Goal: Find specific page/section: Find specific page/section

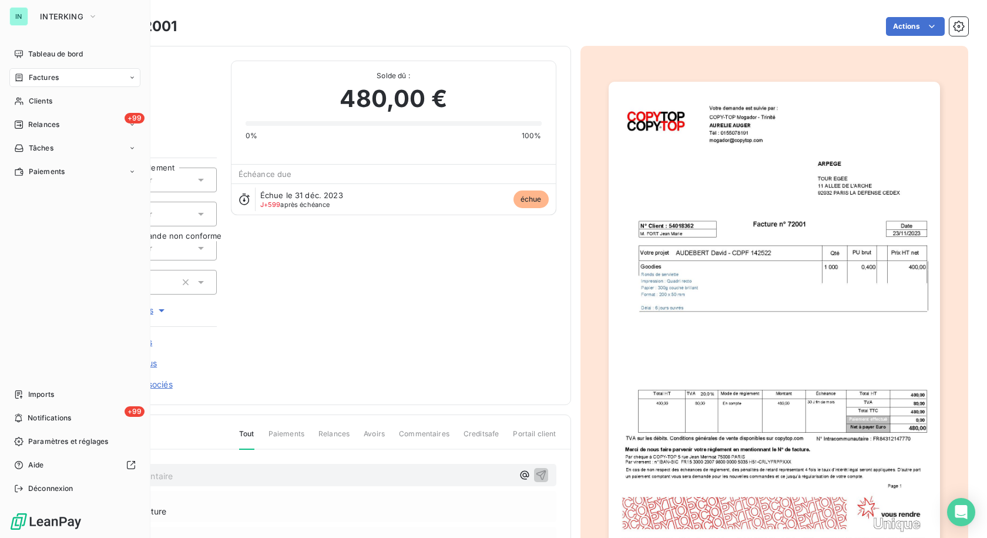
click at [35, 100] on span "Clients" at bounding box center [41, 101] width 24 height 11
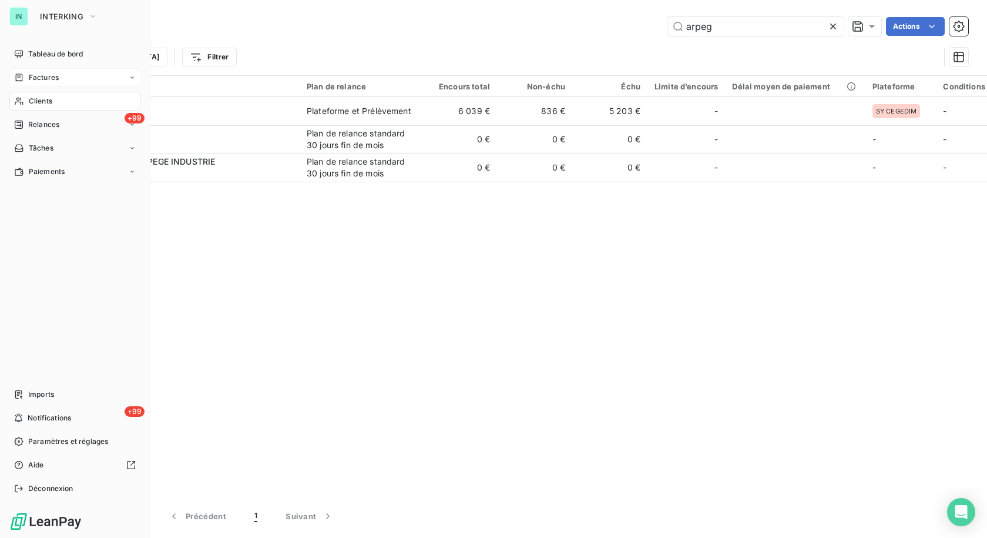
click at [19, 75] on icon at bounding box center [19, 77] width 10 height 9
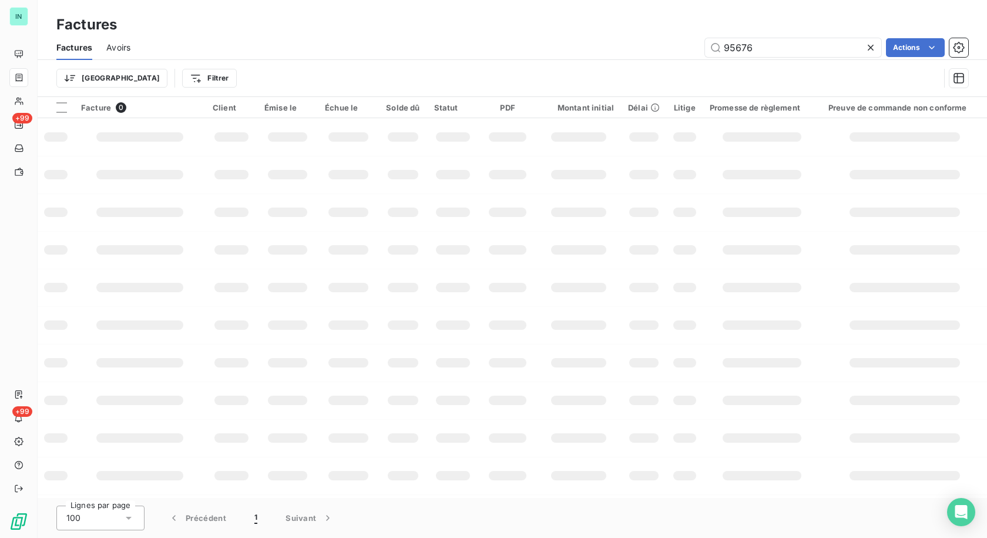
drag, startPoint x: 765, startPoint y: 41, endPoint x: 609, endPoint y: 47, distance: 155.8
click at [609, 47] on div "95676 Actions" at bounding box center [557, 47] width 824 height 19
type input "97488"
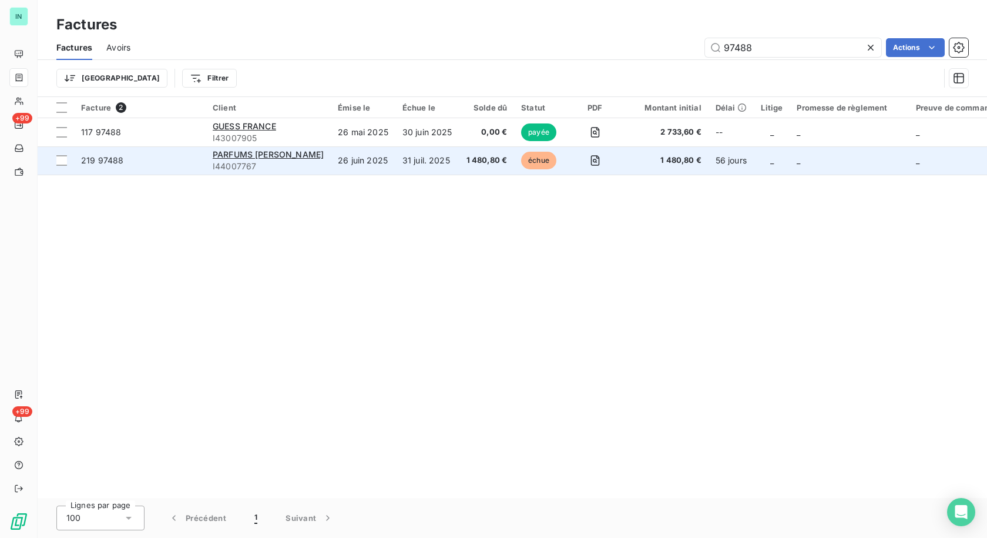
click at [254, 165] on span "I44007767" at bounding box center [268, 166] width 111 height 12
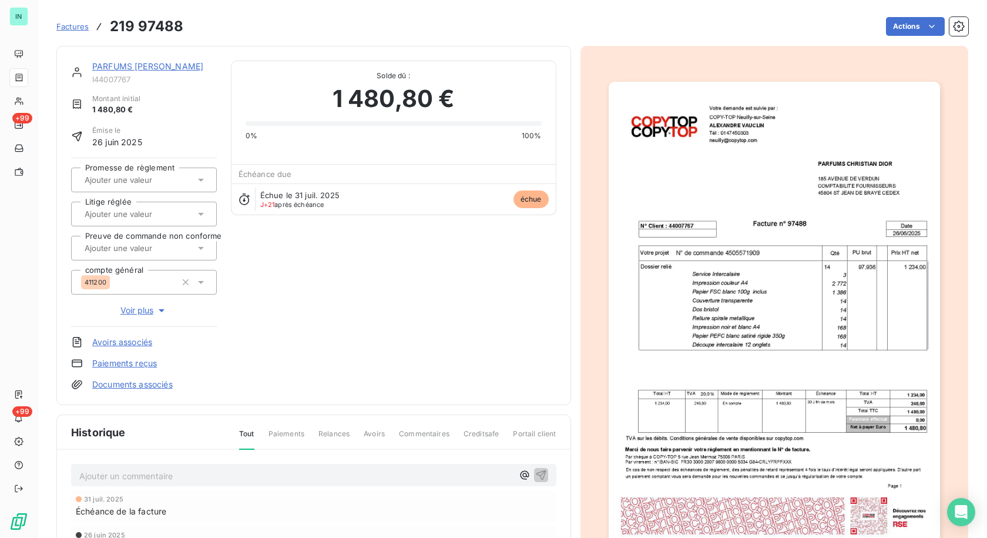
click at [152, 65] on link "PARFUMS [PERSON_NAME]" at bounding box center [147, 66] width 111 height 10
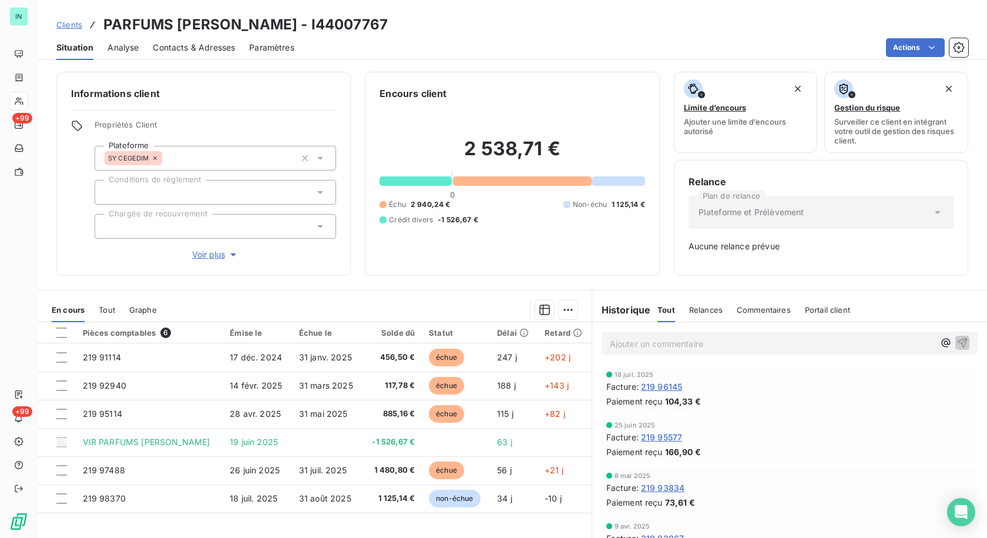
drag, startPoint x: 385, startPoint y: 28, endPoint x: 310, endPoint y: 35, distance: 75.5
click at [310, 34] on div "Clients PARFUMS [PERSON_NAME] - I44007767" at bounding box center [512, 24] width 949 height 21
click at [381, 31] on h3 "PARFUMS [PERSON_NAME] - I44007767" at bounding box center [245, 24] width 284 height 21
drag, startPoint x: 382, startPoint y: 21, endPoint x: 304, endPoint y: 24, distance: 77.6
click at [304, 24] on h3 "PARFUMS [PERSON_NAME] - I44007767" at bounding box center [245, 24] width 284 height 21
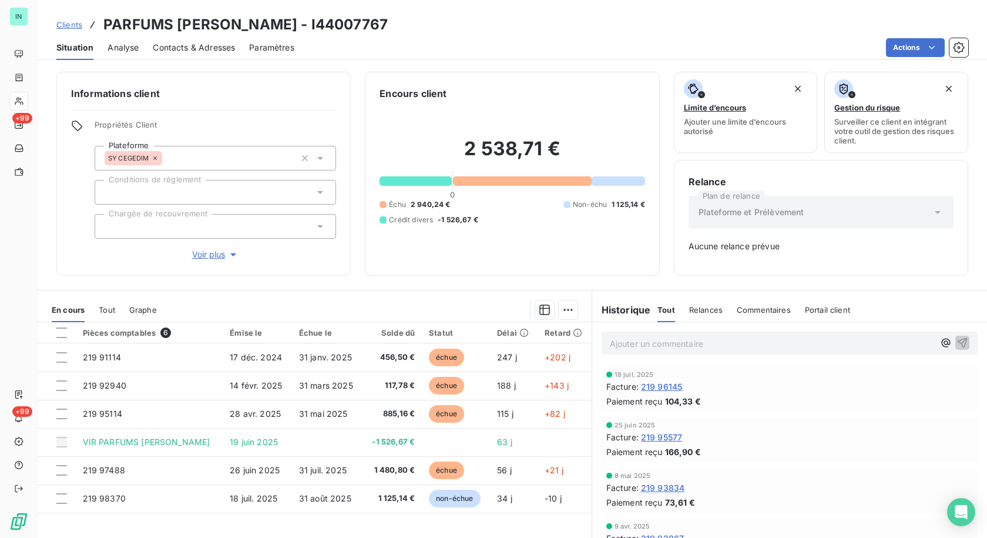
copy h3 "I44007767"
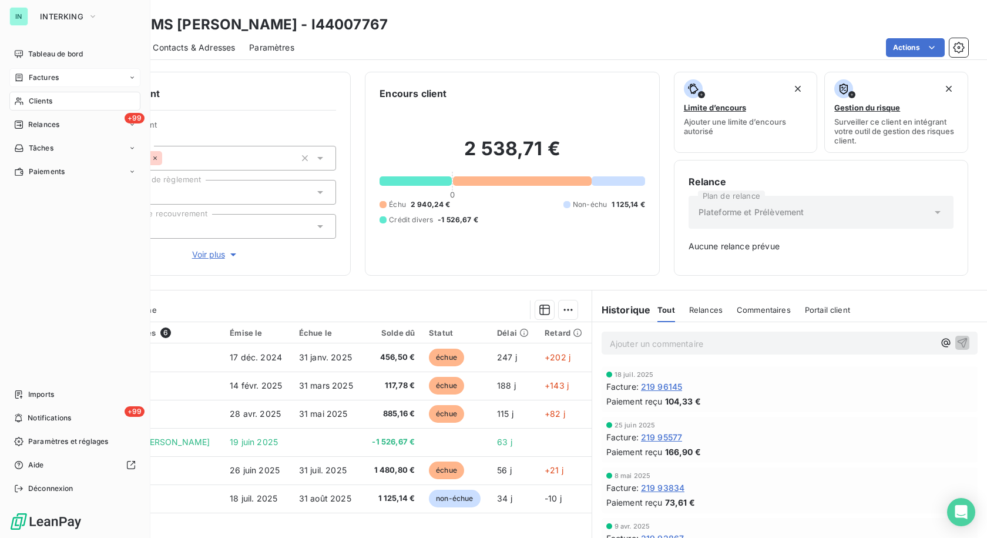
click at [26, 73] on div "Factures" at bounding box center [36, 77] width 45 height 11
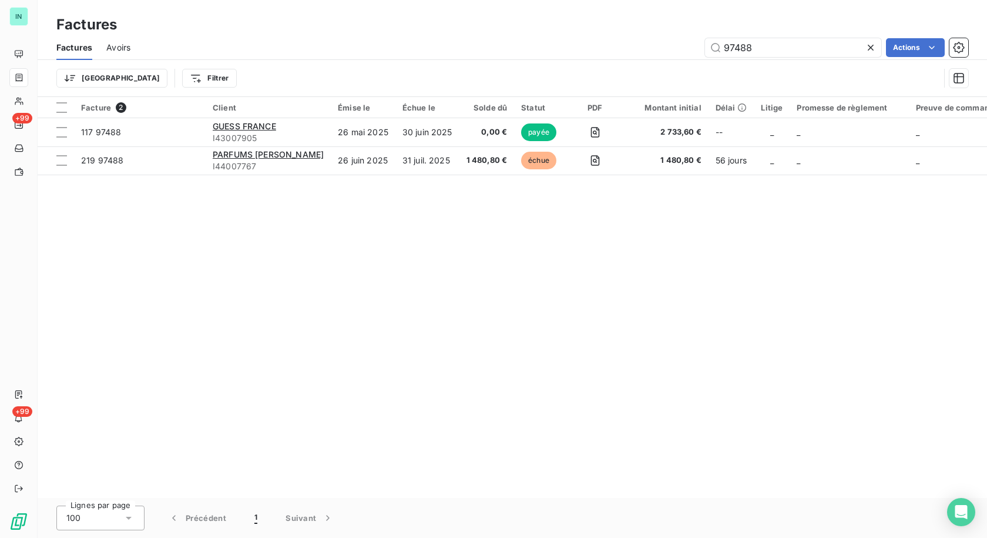
drag, startPoint x: 759, startPoint y: 44, endPoint x: 623, endPoint y: 48, distance: 135.8
click at [623, 48] on div "97488 Actions" at bounding box center [557, 47] width 824 height 19
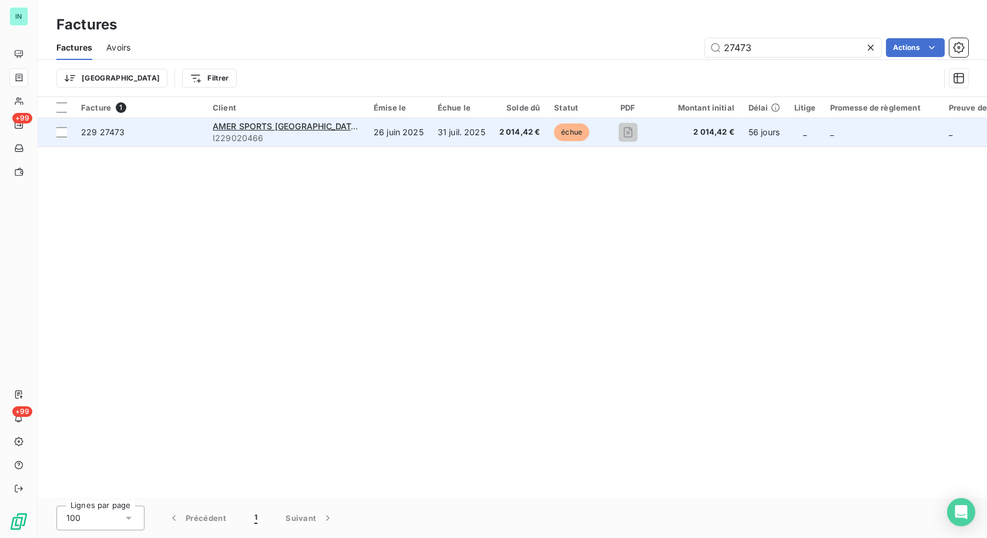
type input "27473"
click at [222, 131] on div "AMER SPORTS [GEOGRAPHIC_DATA]" at bounding box center [286, 126] width 147 height 12
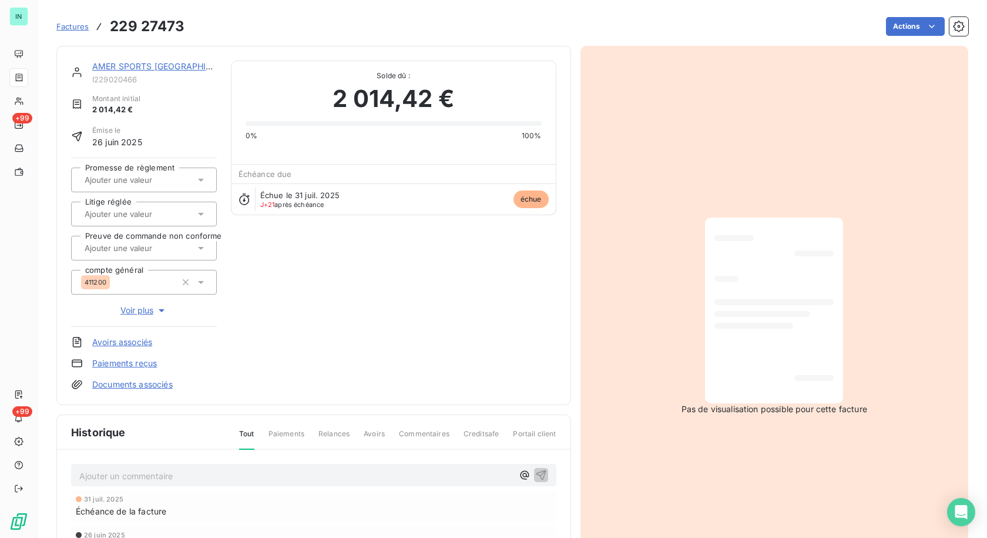
click at [148, 67] on link "AMER SPORTS [GEOGRAPHIC_DATA]" at bounding box center [165, 66] width 147 height 10
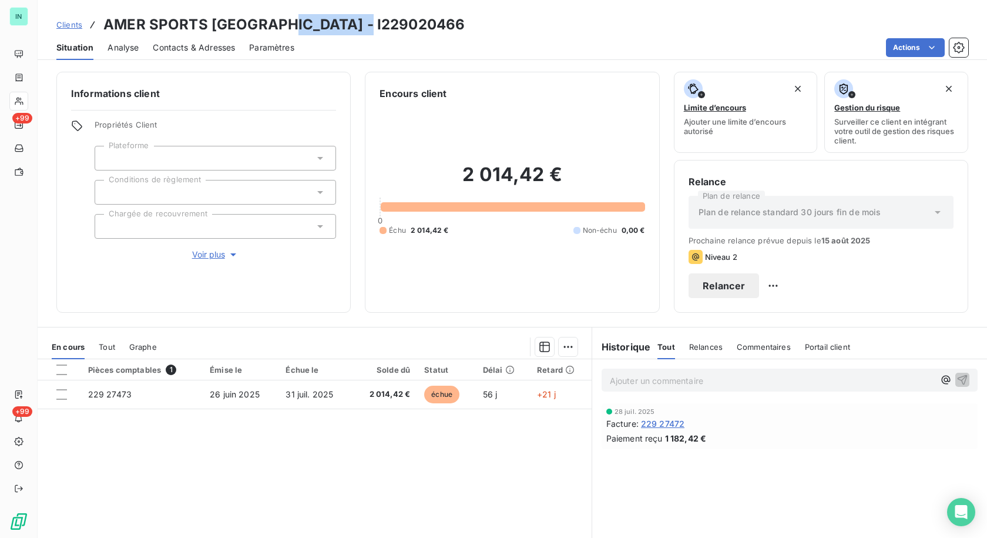
drag, startPoint x: 365, startPoint y: 25, endPoint x: 281, endPoint y: 26, distance: 84.0
click at [281, 26] on h3 "AMER SPORTS [GEOGRAPHIC_DATA] - I229020466" at bounding box center [283, 24] width 361 height 21
copy h3 "I229020466"
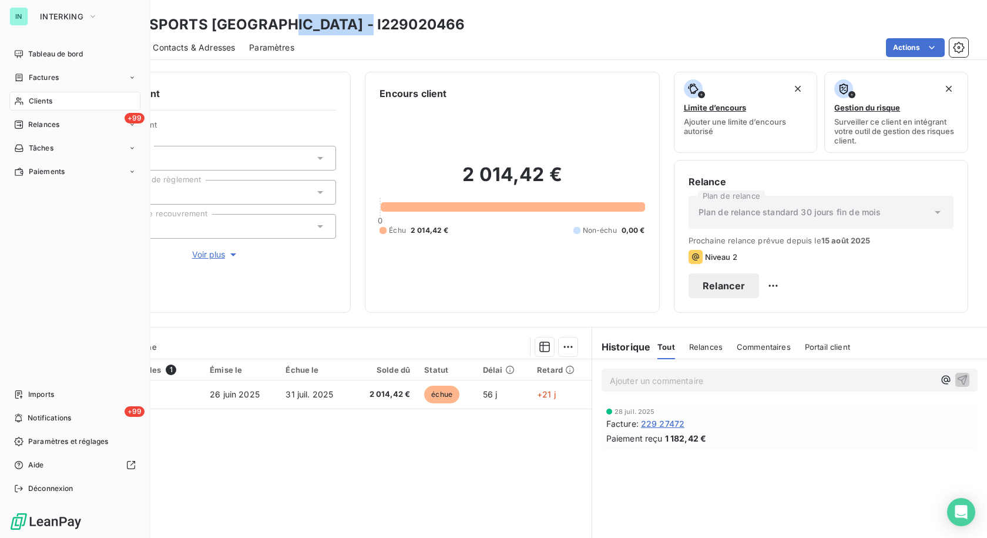
click at [30, 106] on span "Clients" at bounding box center [41, 101] width 24 height 11
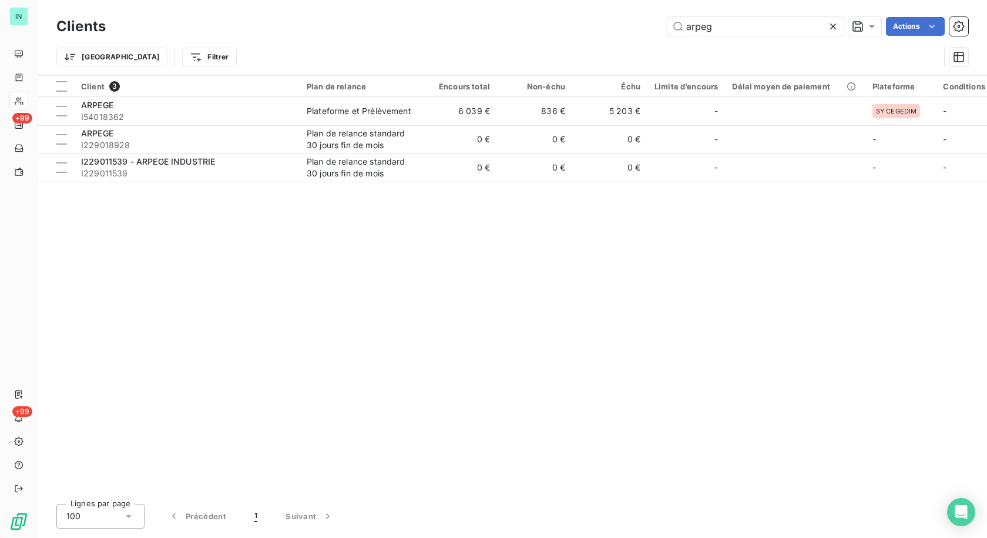
drag, startPoint x: 714, startPoint y: 27, endPoint x: 593, endPoint y: 34, distance: 121.8
click at [593, 34] on div "arpeg Actions" at bounding box center [544, 26] width 848 height 19
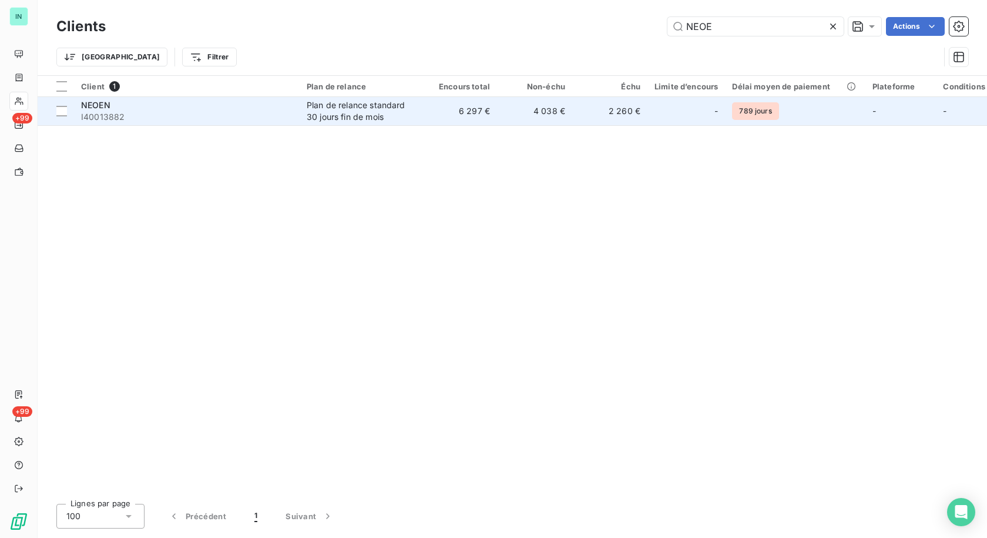
type input "NEOE"
click at [348, 103] on div "Plan de relance standard 30 jours fin de mois" at bounding box center [361, 111] width 108 height 24
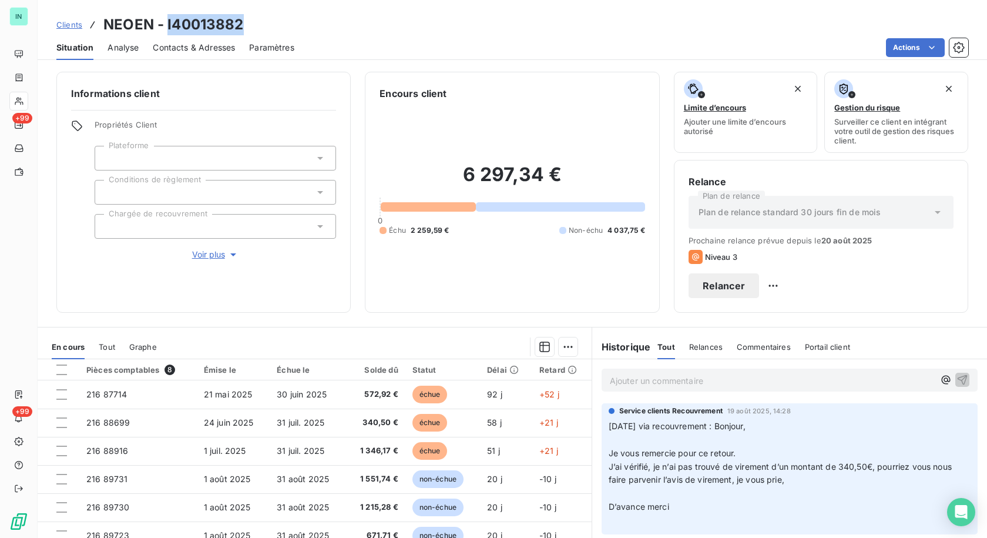
drag, startPoint x: 244, startPoint y: 21, endPoint x: 166, endPoint y: 23, distance: 77.6
click at [166, 23] on div "Clients NEOEN - I40013882" at bounding box center [512, 24] width 949 height 21
copy h3 "I40013882"
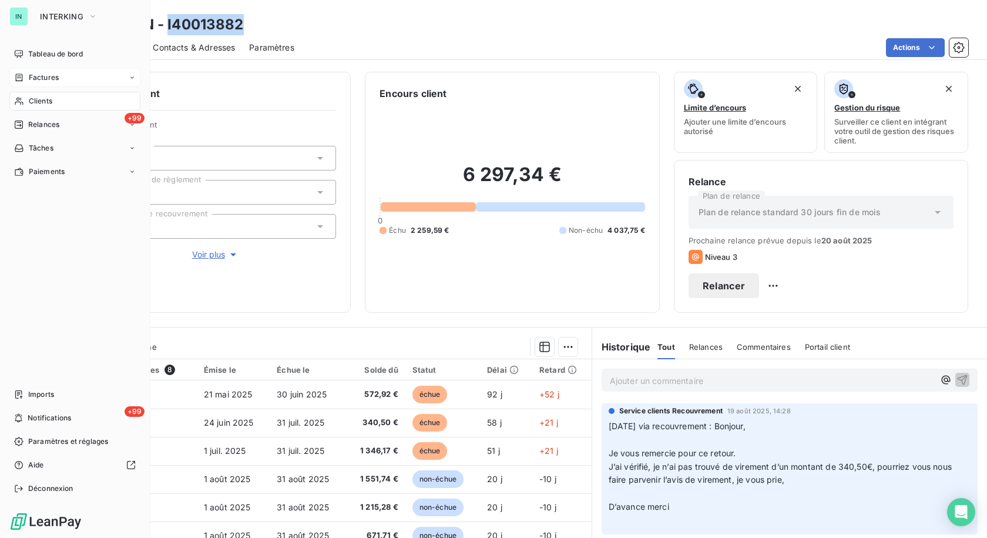
click at [38, 75] on span "Factures" at bounding box center [44, 77] width 30 height 11
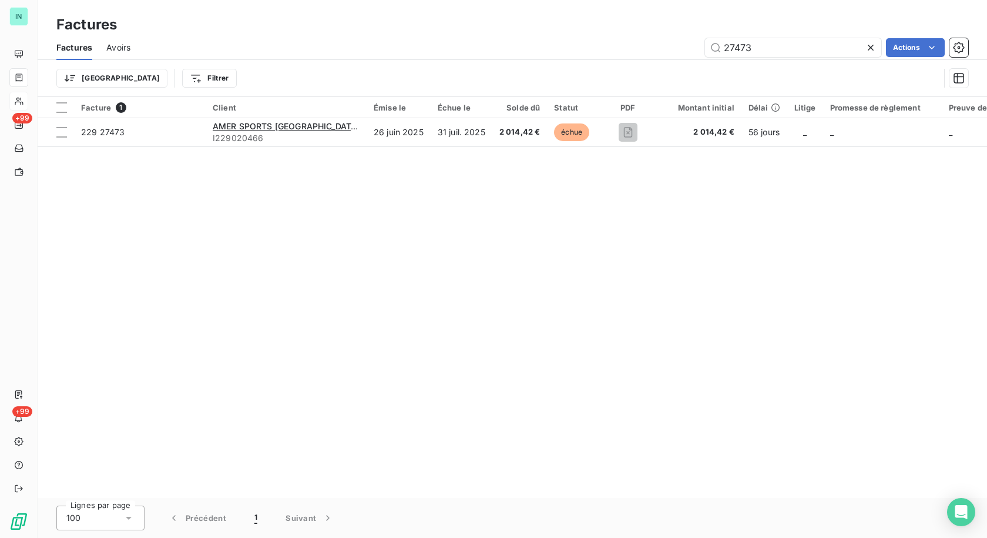
drag, startPoint x: 766, startPoint y: 48, endPoint x: 549, endPoint y: 48, distance: 217.4
click at [549, 48] on div "27473 Actions" at bounding box center [557, 47] width 824 height 19
type input "27448"
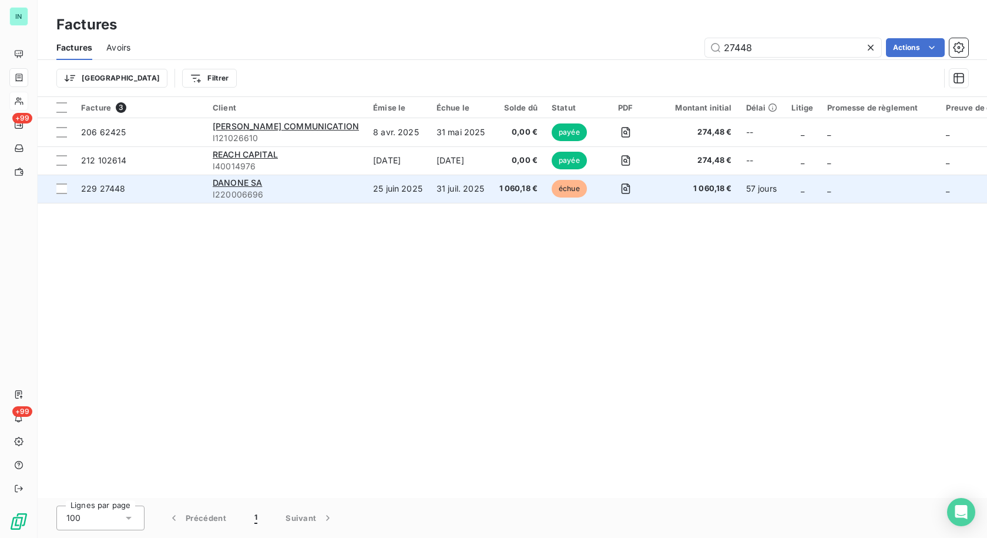
click at [283, 187] on div "DANONE SA" at bounding box center [286, 183] width 146 height 12
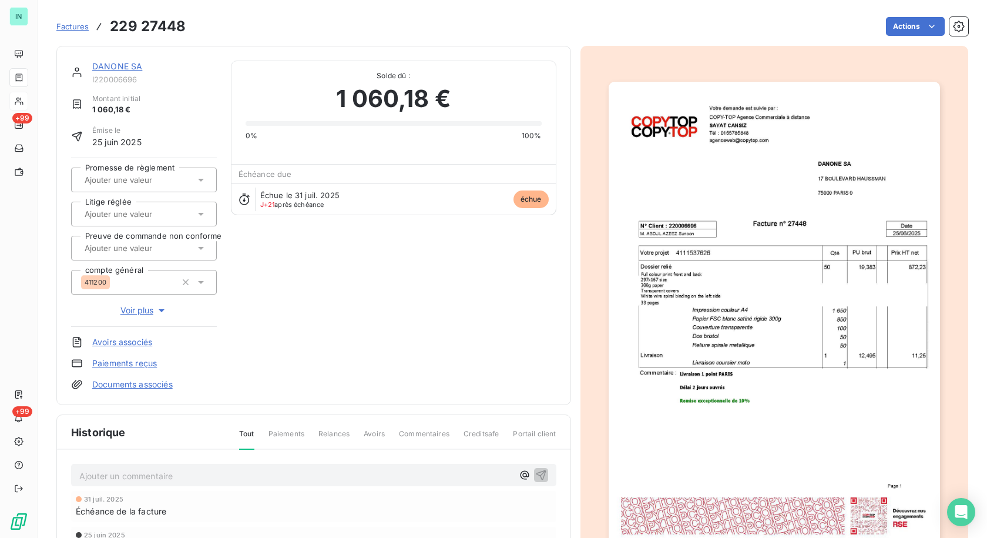
click at [129, 71] on link "DANONE SA" at bounding box center [117, 66] width 50 height 10
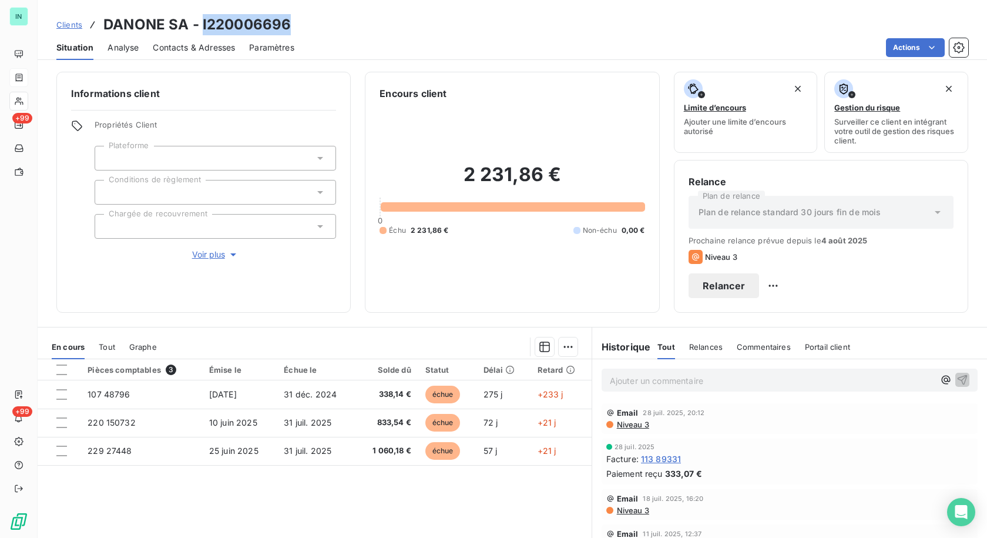
drag, startPoint x: 218, startPoint y: 26, endPoint x: 200, endPoint y: 26, distance: 18.2
click at [200, 26] on h3 "DANONE SA - I220006696" at bounding box center [196, 24] width 187 height 21
copy h3 "I220006696"
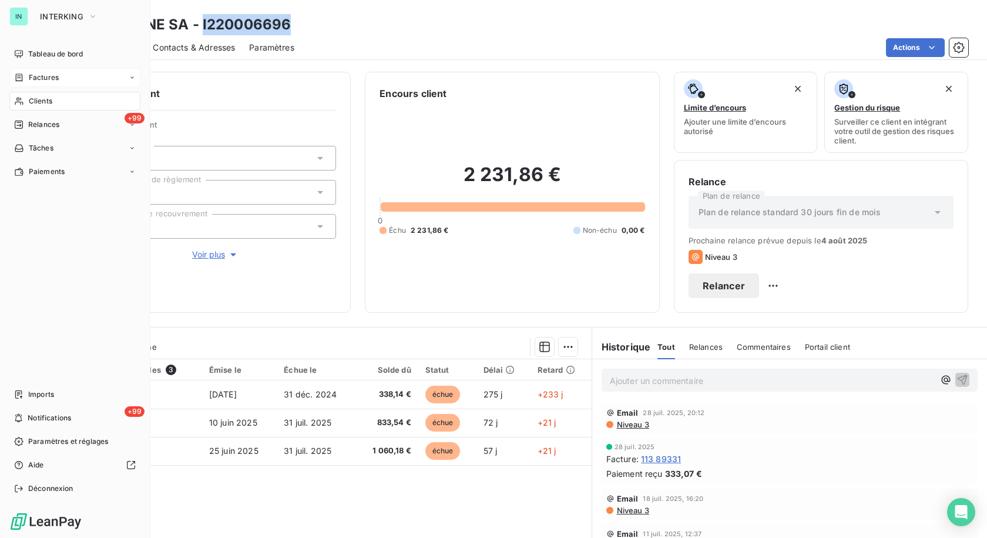
click at [30, 75] on span "Factures" at bounding box center [44, 77] width 30 height 11
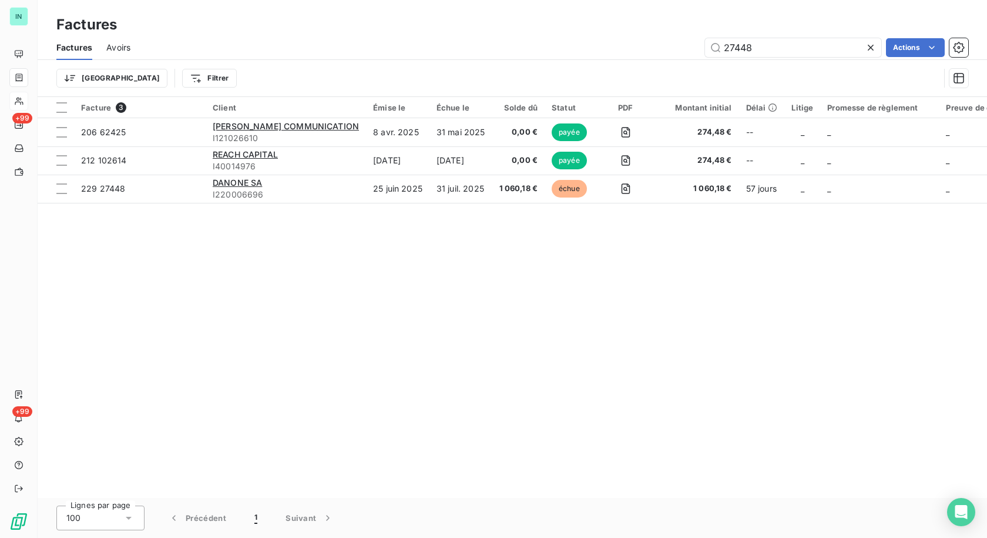
drag, startPoint x: 761, startPoint y: 49, endPoint x: 555, endPoint y: 55, distance: 205.7
click at [555, 55] on div "27448 Actions" at bounding box center [557, 47] width 824 height 19
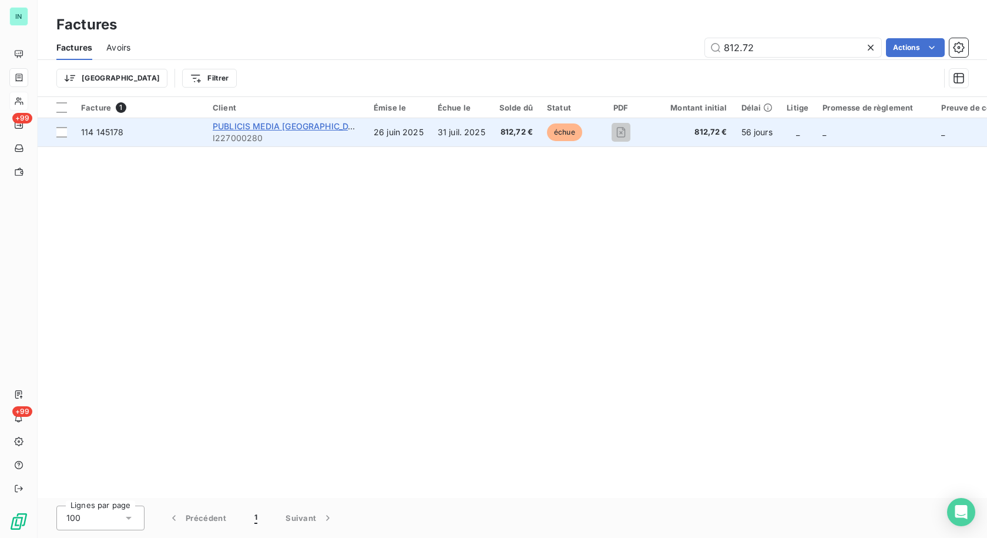
type input "812.72"
click at [266, 130] on span "PUBLICIS MEDIA [GEOGRAPHIC_DATA]" at bounding box center [290, 126] width 155 height 10
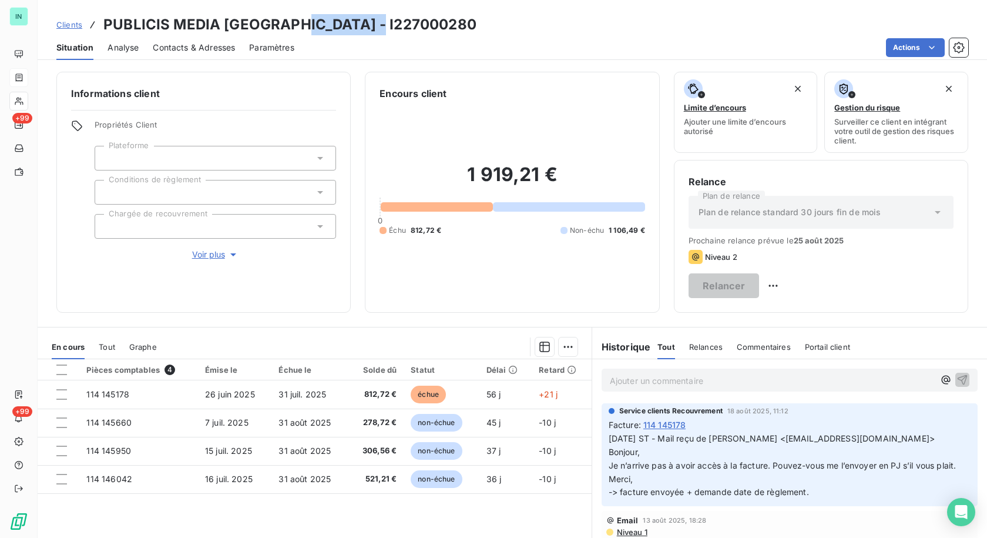
drag, startPoint x: 381, startPoint y: 25, endPoint x: 294, endPoint y: 26, distance: 87.6
click at [294, 26] on div "Clients PUBLICIS MEDIA [GEOGRAPHIC_DATA] - I227000280" at bounding box center [512, 24] width 949 height 21
copy h3 "I227000280"
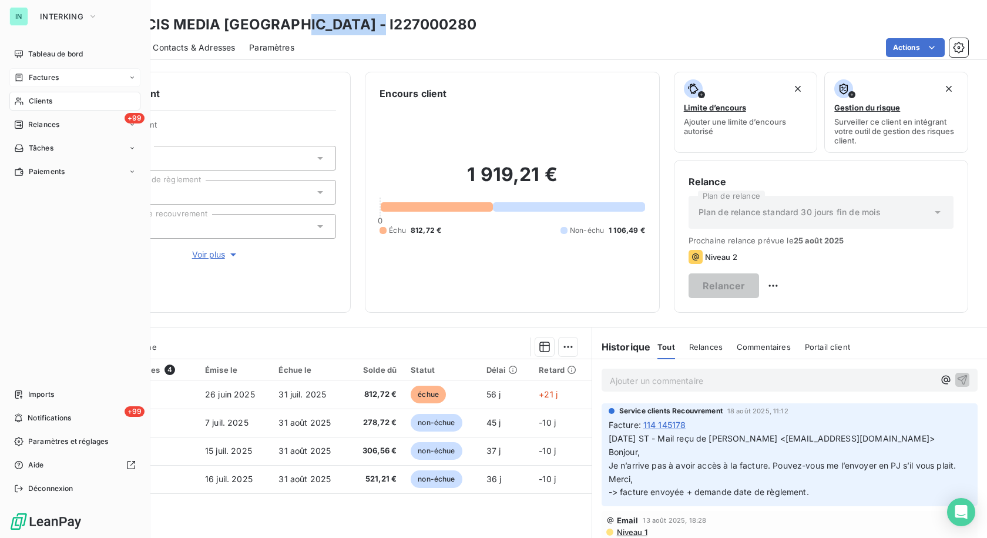
click at [35, 73] on span "Factures" at bounding box center [44, 77] width 30 height 11
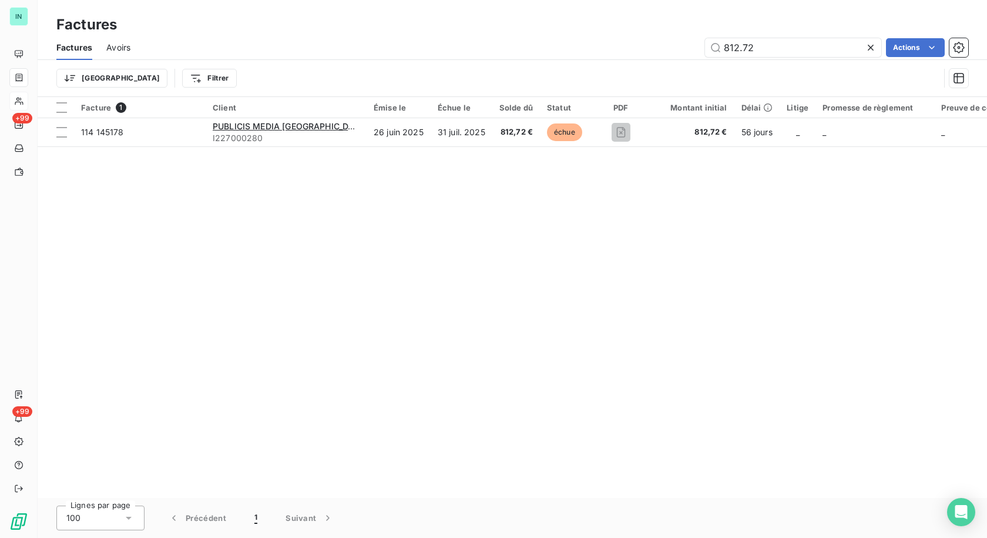
drag, startPoint x: 762, startPoint y: 48, endPoint x: 605, endPoint y: 48, distance: 156.9
click at [605, 48] on div "812.72 Actions" at bounding box center [557, 47] width 824 height 19
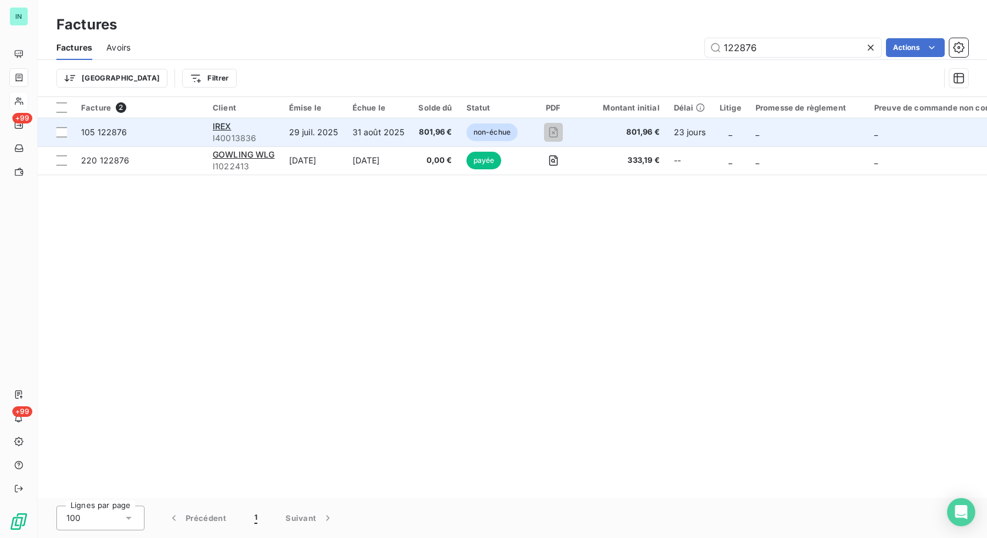
type input "122876"
click at [243, 131] on div "IREX" at bounding box center [244, 126] width 62 height 12
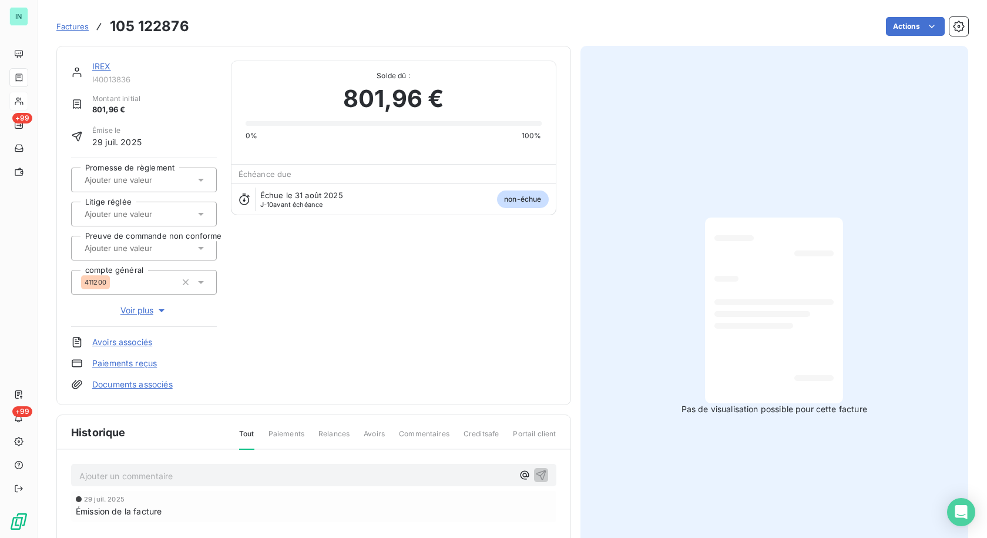
click at [106, 69] on link "IREX" at bounding box center [101, 66] width 19 height 10
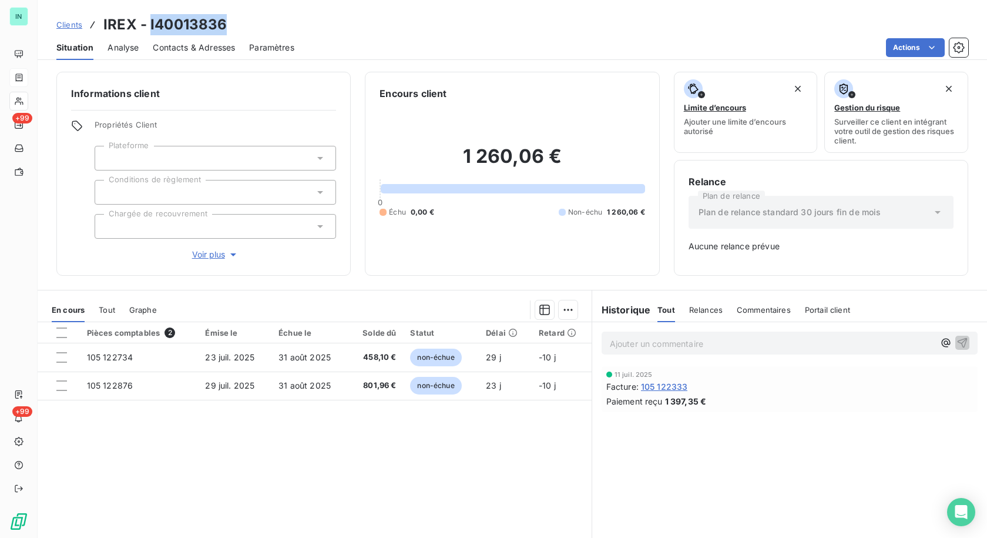
drag, startPoint x: 228, startPoint y: 26, endPoint x: 147, endPoint y: 26, distance: 80.5
click at [147, 26] on div "Clients IREX - I40013836" at bounding box center [512, 24] width 949 height 21
copy h3 "I40013836"
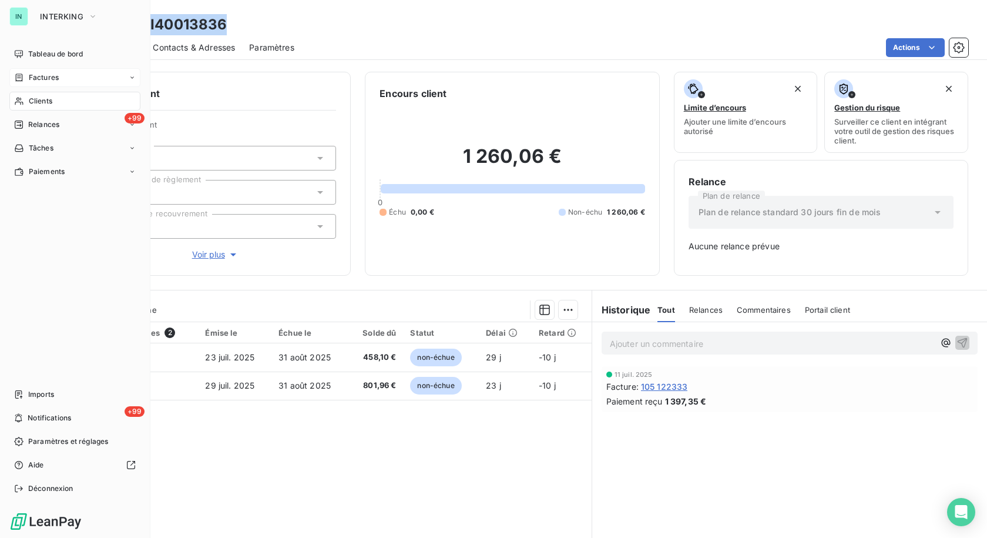
click at [29, 78] on span "Factures" at bounding box center [44, 77] width 30 height 11
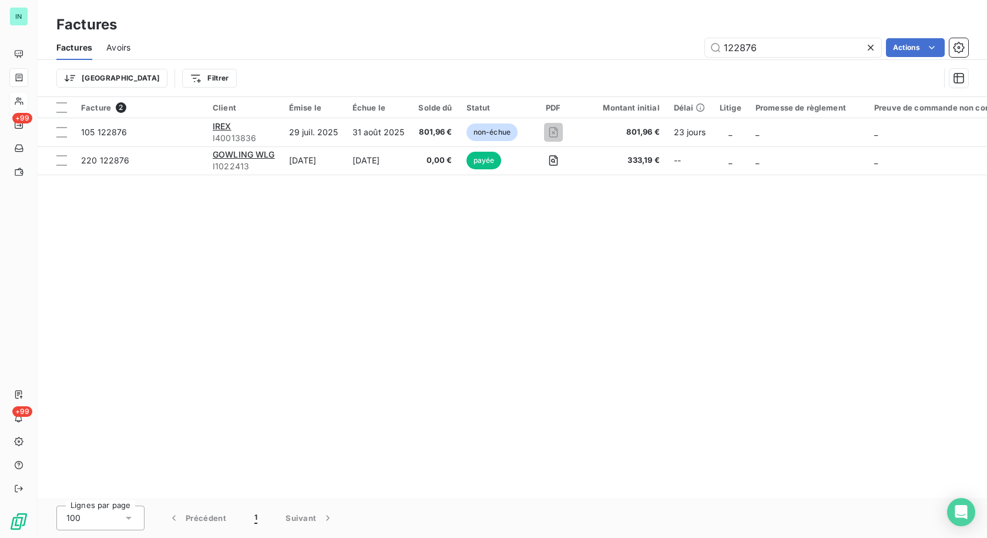
drag, startPoint x: 785, startPoint y: 52, endPoint x: 607, endPoint y: 53, distance: 178.0
click at [609, 52] on div "122876 Actions" at bounding box center [557, 47] width 824 height 19
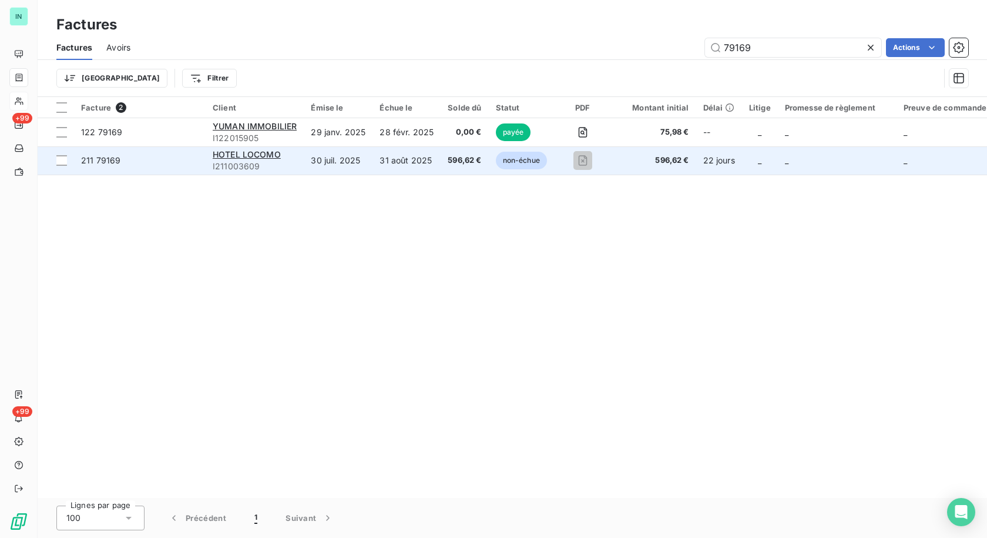
type input "79169"
click at [271, 162] on span "I211003609" at bounding box center [255, 166] width 84 height 12
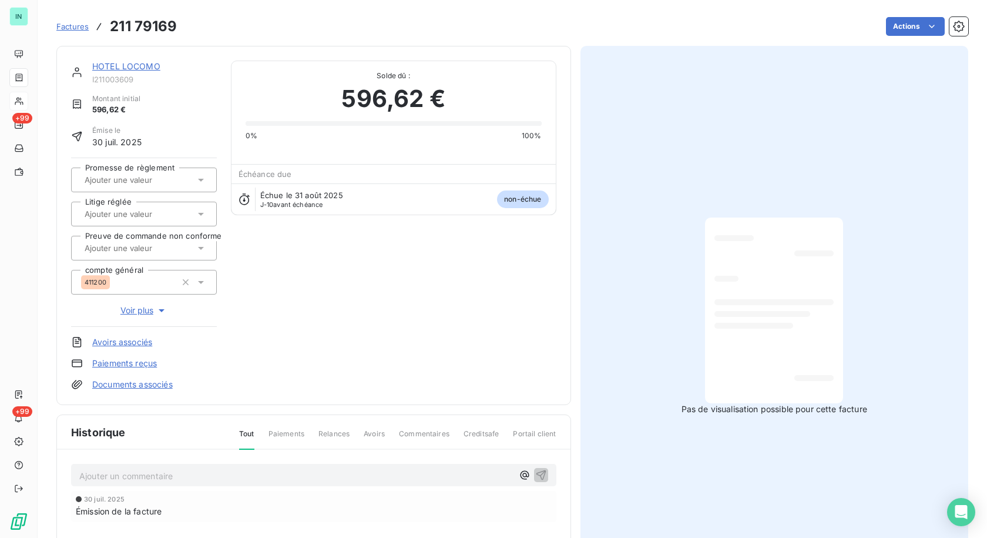
click at [137, 68] on link "HOTEL LOCOMO" at bounding box center [126, 66] width 68 height 10
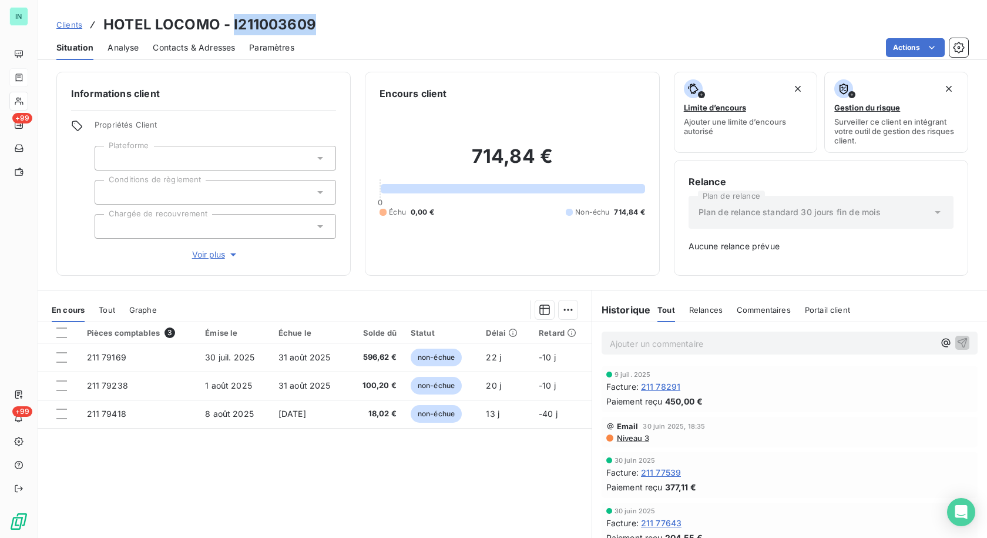
drag, startPoint x: 317, startPoint y: 24, endPoint x: 231, endPoint y: 24, distance: 85.2
click at [231, 24] on div "Clients HOTEL LOCOMO - I211003609" at bounding box center [512, 24] width 949 height 21
copy h3 "I211003609"
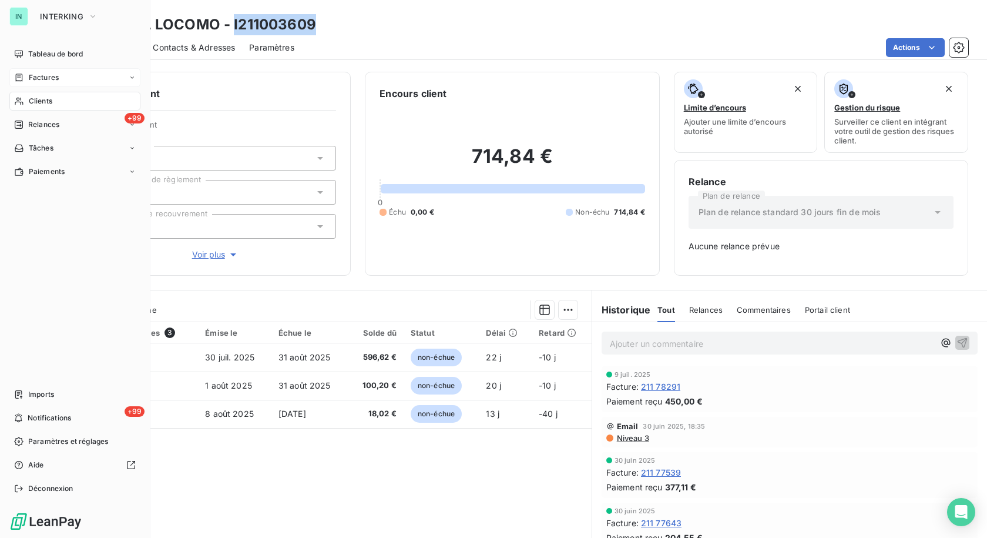
click at [35, 79] on span "Factures" at bounding box center [44, 77] width 30 height 11
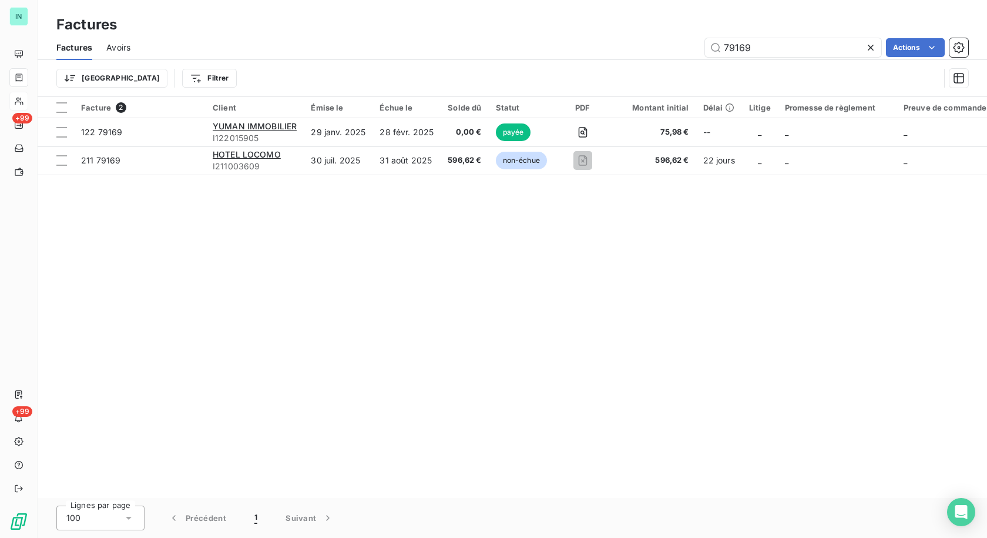
drag, startPoint x: 766, startPoint y: 45, endPoint x: 555, endPoint y: 46, distance: 210.9
click at [558, 48] on div "79169 Actions" at bounding box center [557, 47] width 824 height 19
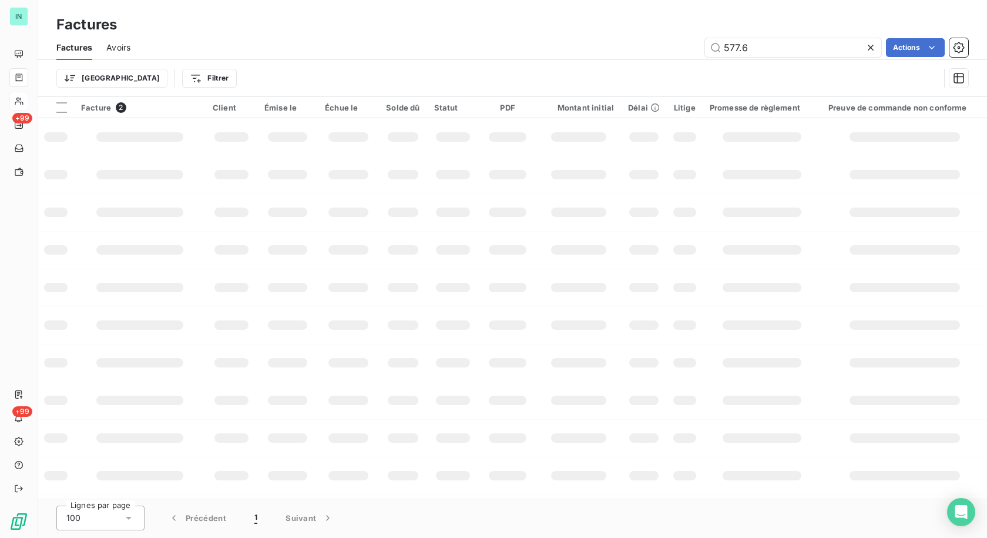
type input "577.67"
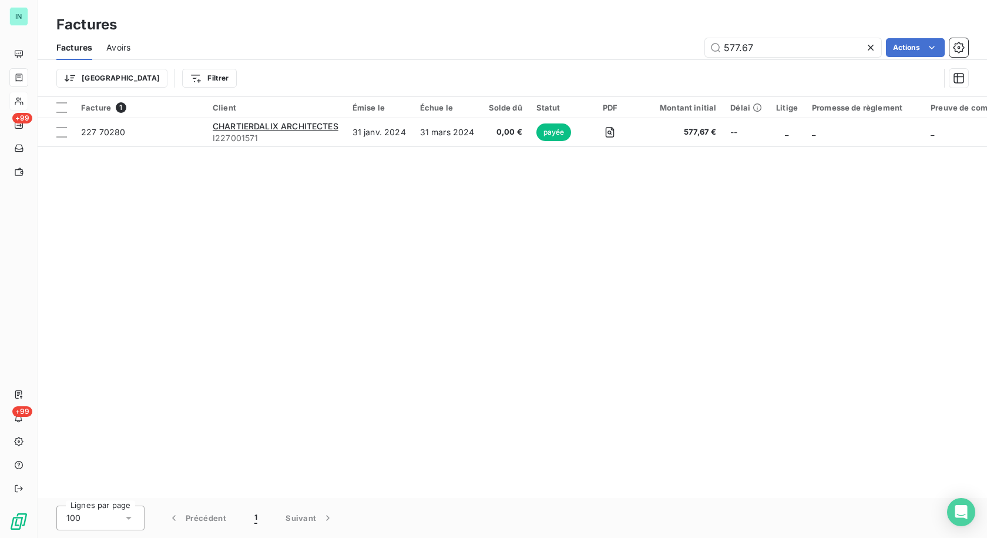
drag, startPoint x: 756, startPoint y: 48, endPoint x: 634, endPoint y: 51, distance: 121.7
click at [634, 51] on div "577.67 Actions" at bounding box center [557, 47] width 824 height 19
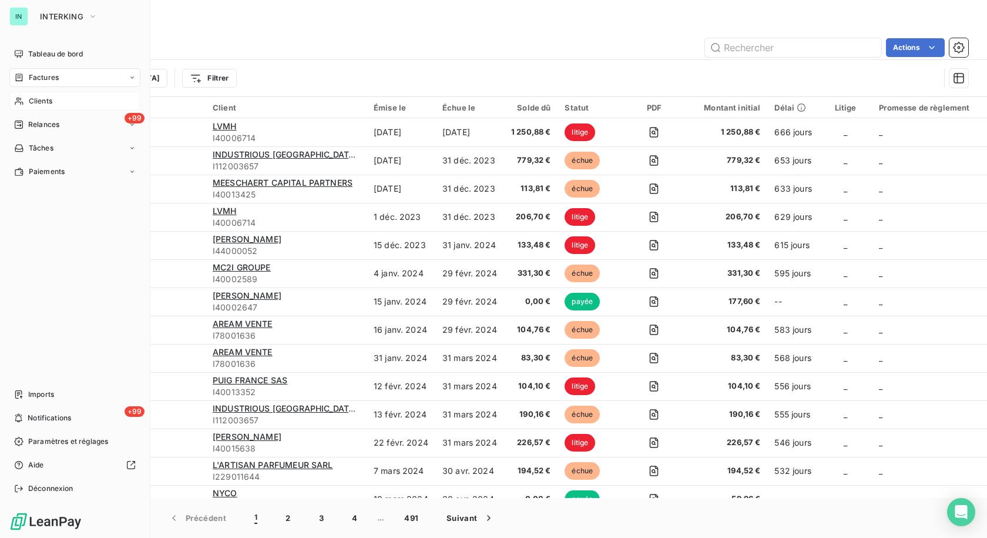
click at [30, 104] on span "Clients" at bounding box center [41, 101] width 24 height 11
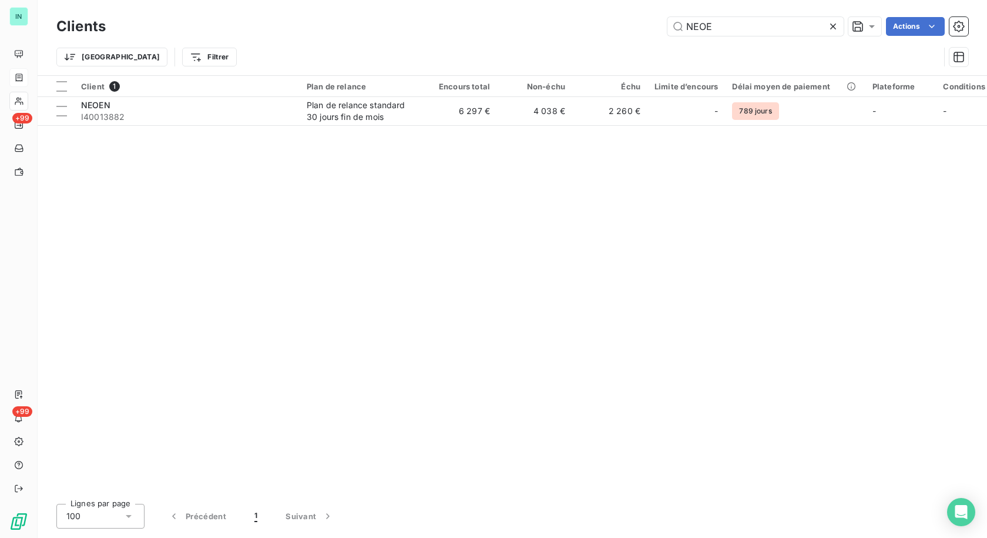
drag, startPoint x: 722, startPoint y: 28, endPoint x: 596, endPoint y: 28, distance: 125.1
click at [596, 28] on div "NEOE Actions" at bounding box center [544, 26] width 848 height 19
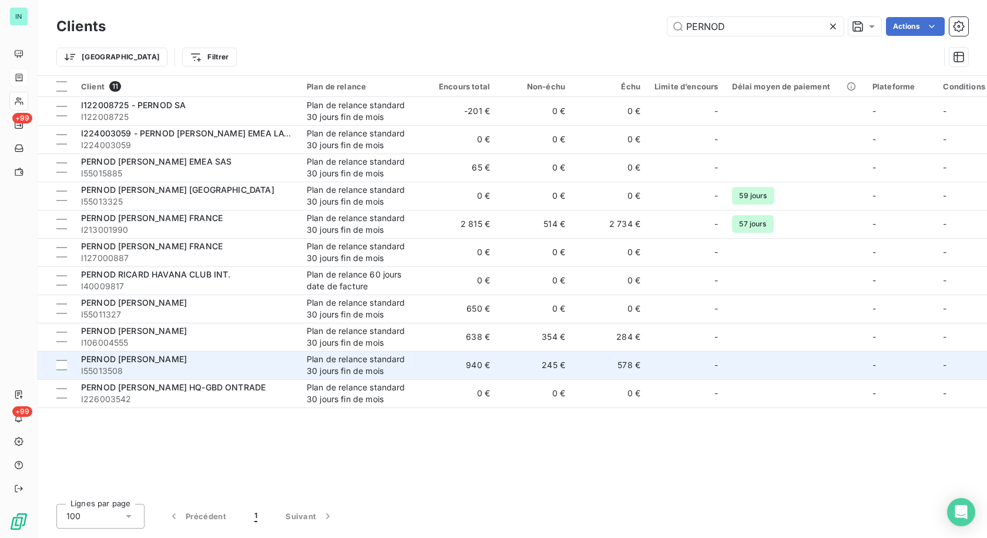
type input "PERNOD"
click at [621, 359] on td "578 €" at bounding box center [609, 365] width 75 height 28
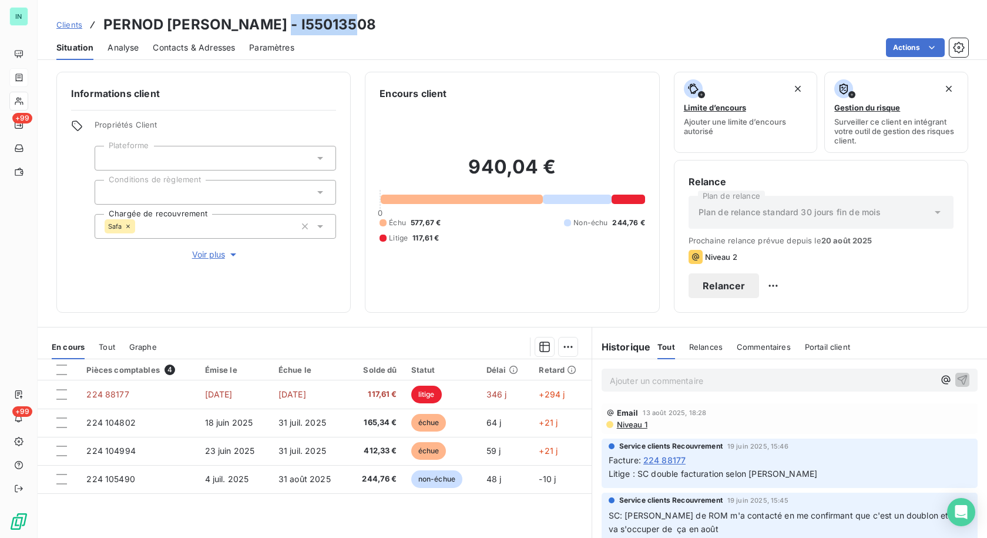
drag, startPoint x: 338, startPoint y: 22, endPoint x: 267, endPoint y: 22, distance: 71.1
click at [267, 22] on h3 "PERNOD [PERSON_NAME] - I55013508" at bounding box center [239, 24] width 273 height 21
copy h3 "I55013508"
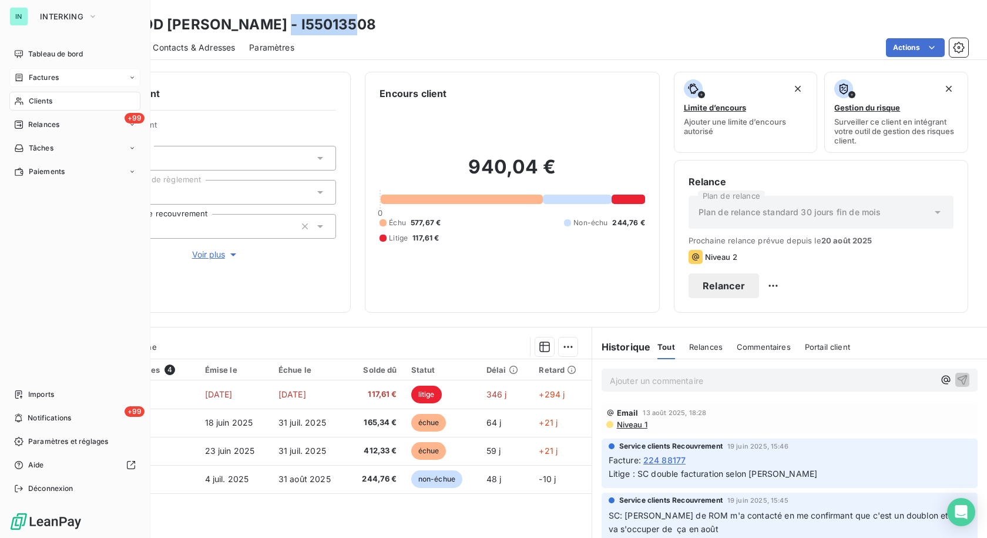
click at [18, 76] on icon at bounding box center [19, 77] width 7 height 8
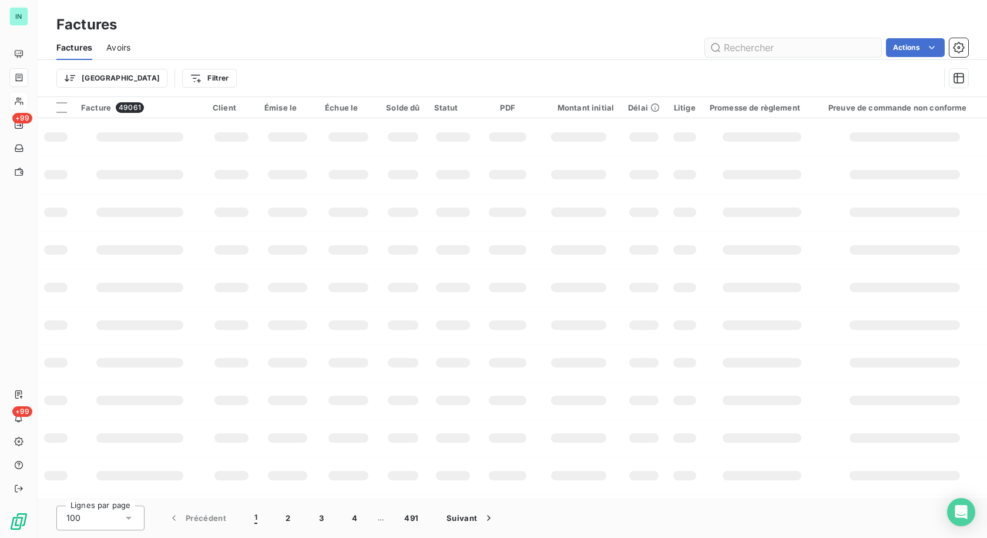
click at [759, 48] on input "text" at bounding box center [793, 47] width 176 height 19
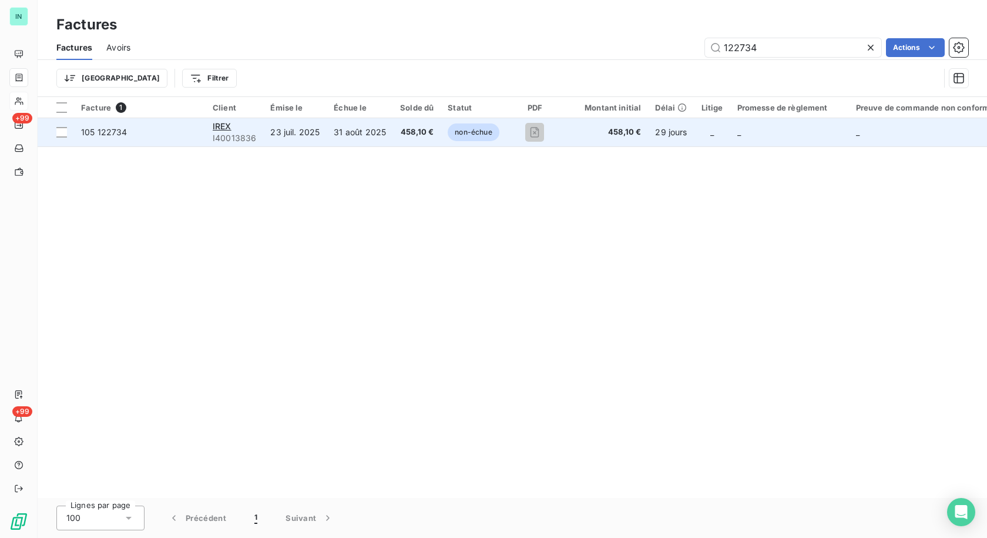
type input "122734"
click at [231, 133] on span "I40013836" at bounding box center [234, 138] width 43 height 12
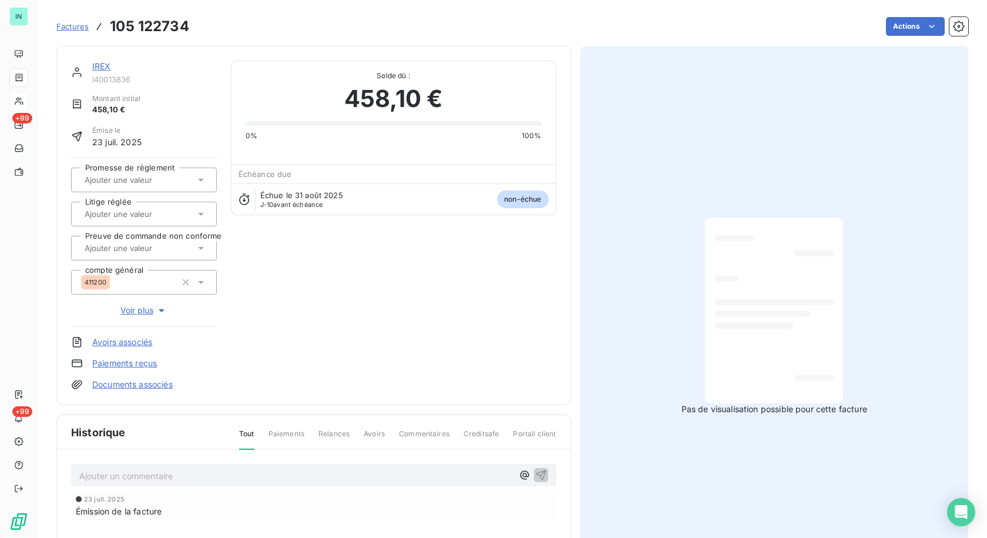
click at [109, 66] on link "IREX" at bounding box center [101, 66] width 19 height 10
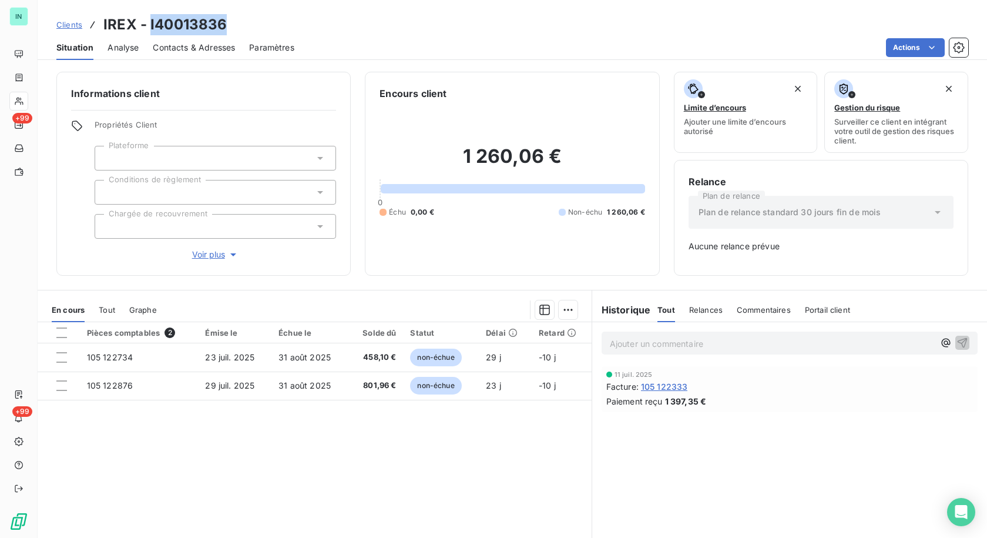
drag, startPoint x: 224, startPoint y: 23, endPoint x: 149, endPoint y: 26, distance: 75.3
click at [149, 26] on h3 "IREX - I40013836" at bounding box center [164, 24] width 123 height 21
copy h3 "I40013836"
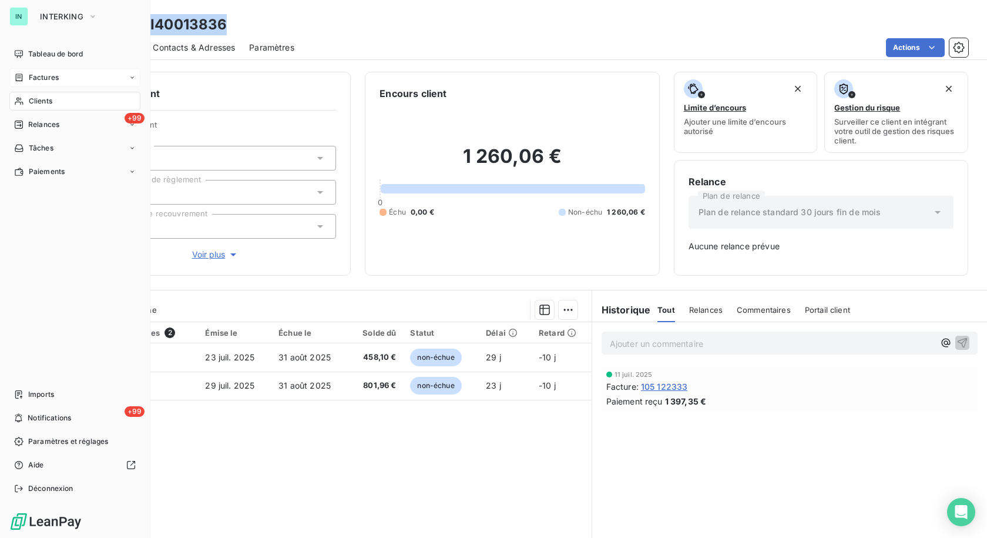
click at [24, 75] on icon at bounding box center [19, 77] width 10 height 9
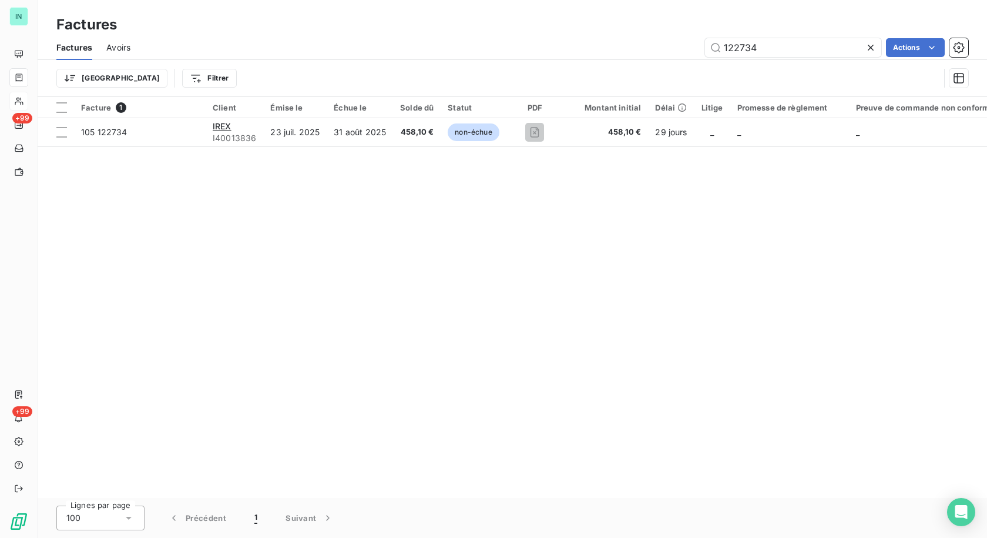
drag, startPoint x: 768, startPoint y: 49, endPoint x: 562, endPoint y: 49, distance: 205.6
click at [562, 49] on div "122734 Actions" at bounding box center [557, 47] width 824 height 19
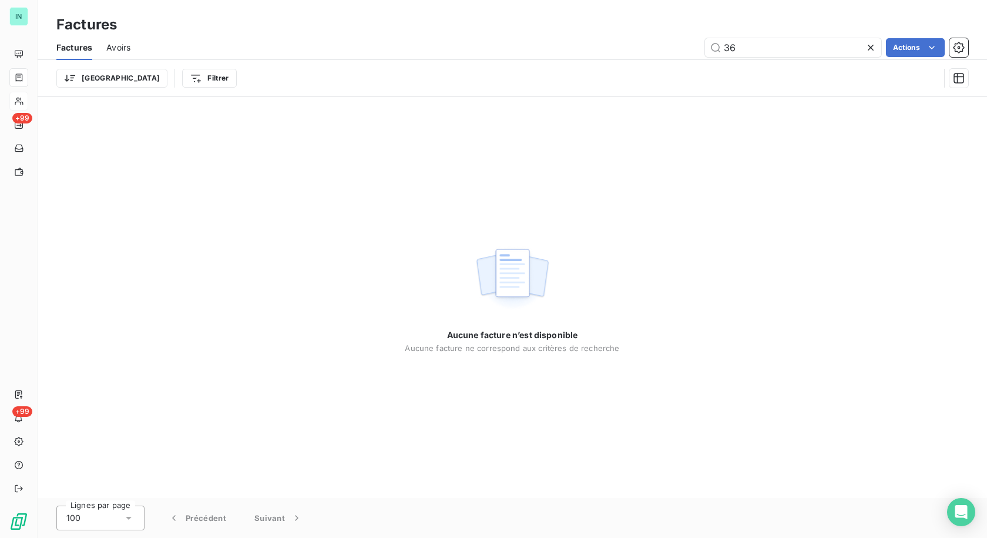
type input "3"
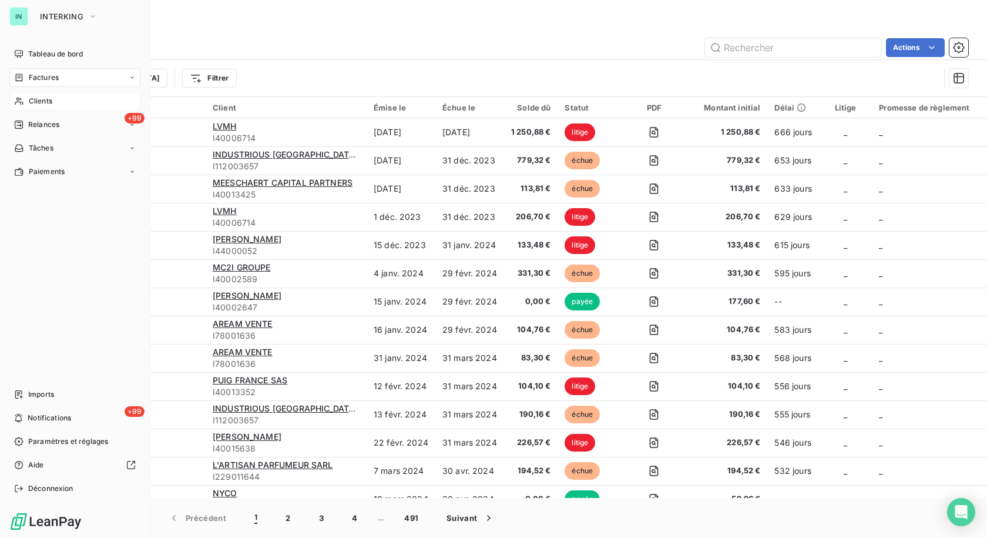
click at [52, 105] on span "Clients" at bounding box center [41, 101] width 24 height 11
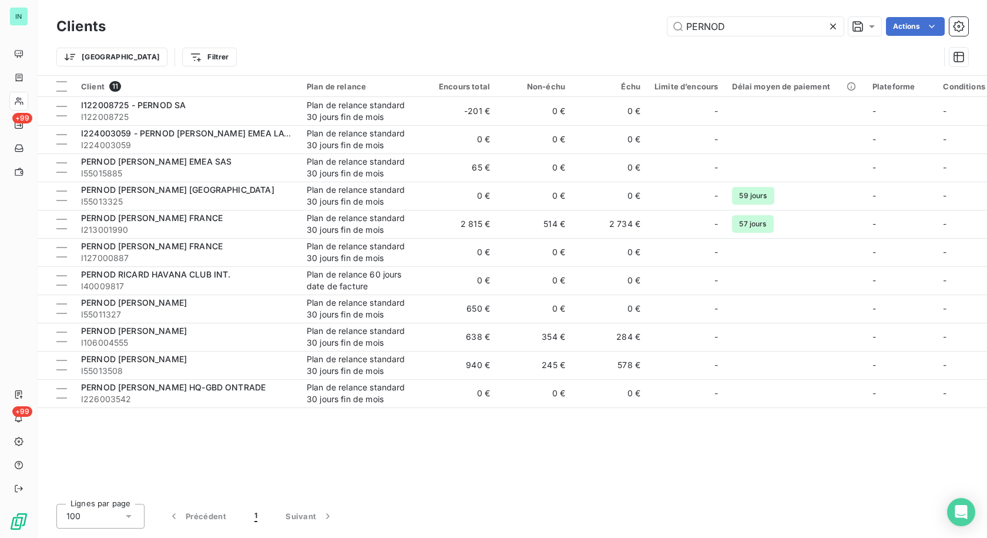
drag, startPoint x: 755, startPoint y: 24, endPoint x: 524, endPoint y: 41, distance: 231.6
click at [526, 41] on div "Clients PERNOD Actions Trier Filtrer" at bounding box center [512, 44] width 912 height 61
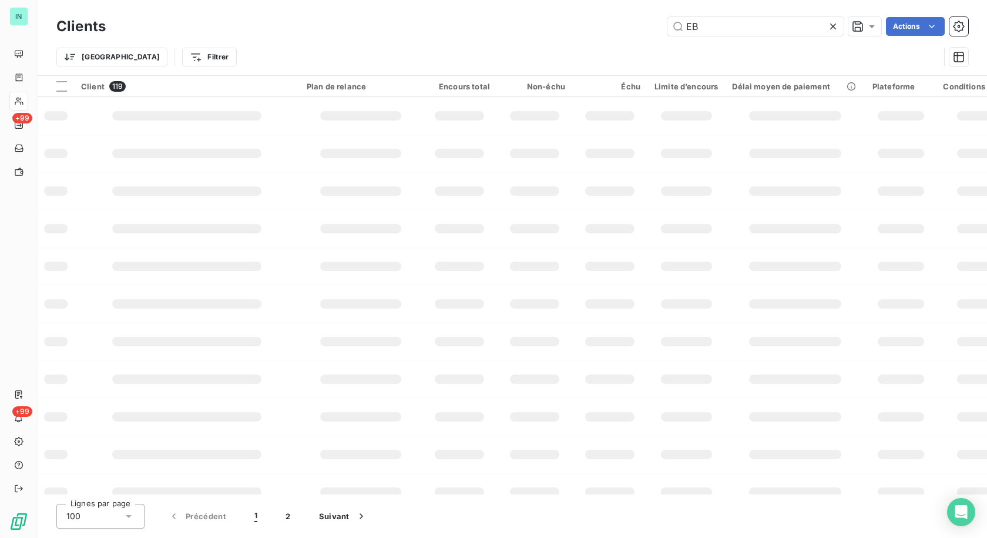
type input "E"
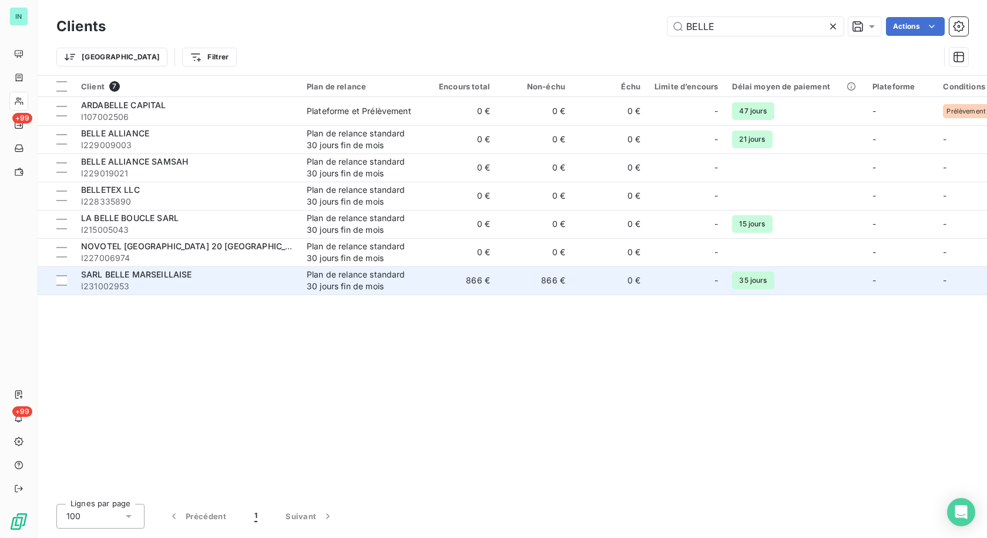
type input "BELLE"
click at [351, 279] on div "Plan de relance standard 30 jours fin de mois" at bounding box center [361, 281] width 108 height 24
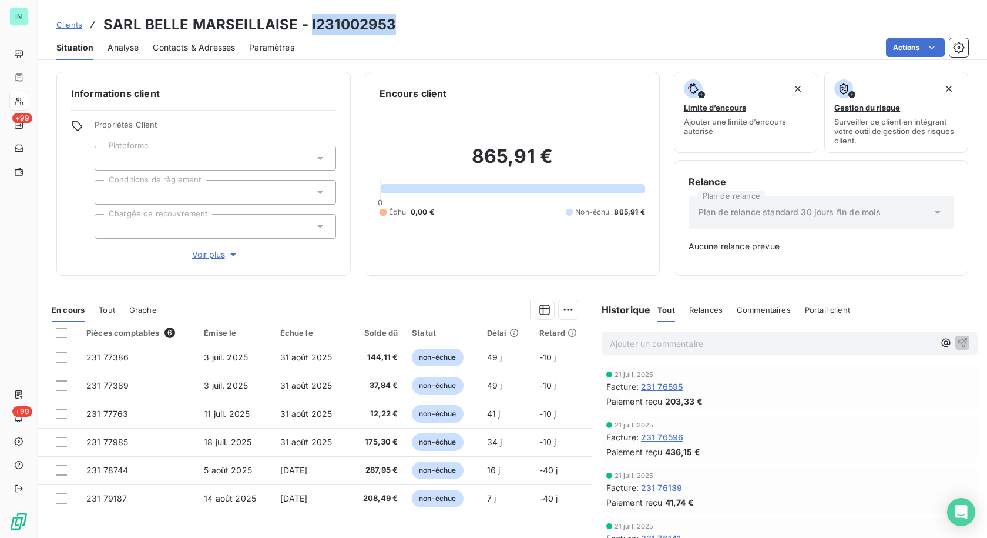
drag, startPoint x: 390, startPoint y: 26, endPoint x: 308, endPoint y: 26, distance: 81.7
click at [308, 26] on h3 "SARL BELLE MARSEILLAISE - I231002953" at bounding box center [249, 24] width 293 height 21
copy h3 "I231002953"
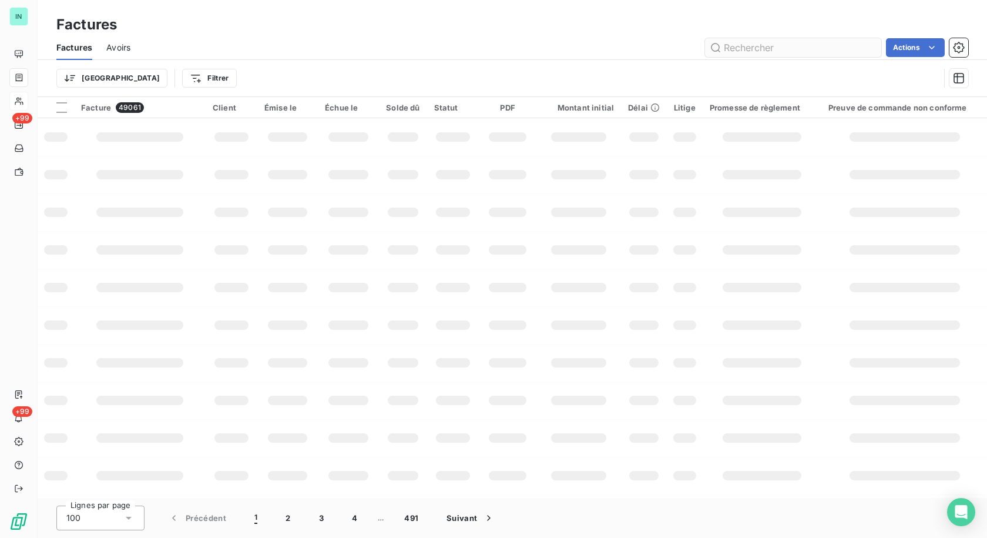
click at [773, 51] on input "text" at bounding box center [793, 47] width 176 height 19
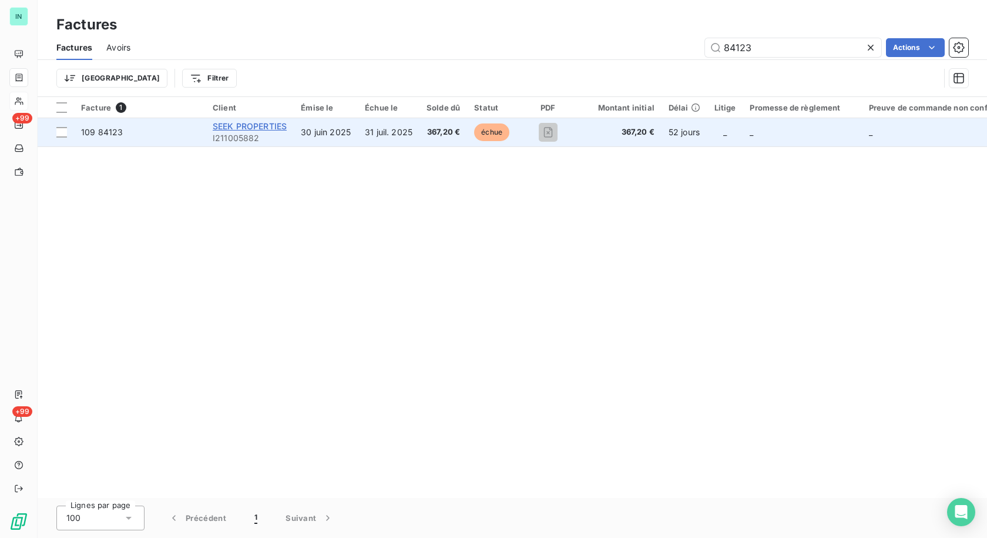
type input "84123"
click at [254, 130] on span "SEEK PROPERTIES" at bounding box center [250, 126] width 74 height 10
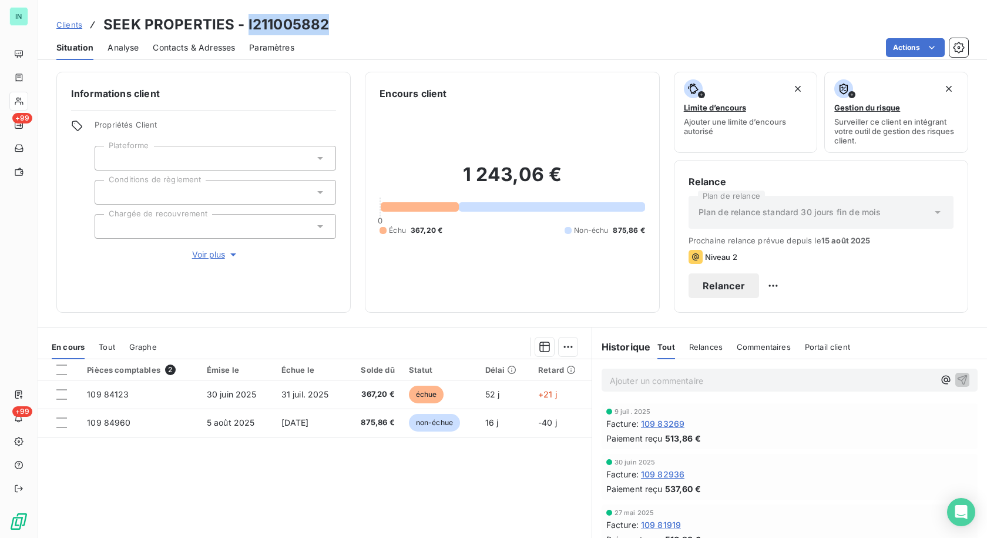
drag, startPoint x: 330, startPoint y: 28, endPoint x: 246, endPoint y: 31, distance: 84.1
click at [246, 31] on div "Clients SEEK PROPERTIES - I211005882" at bounding box center [512, 24] width 949 height 21
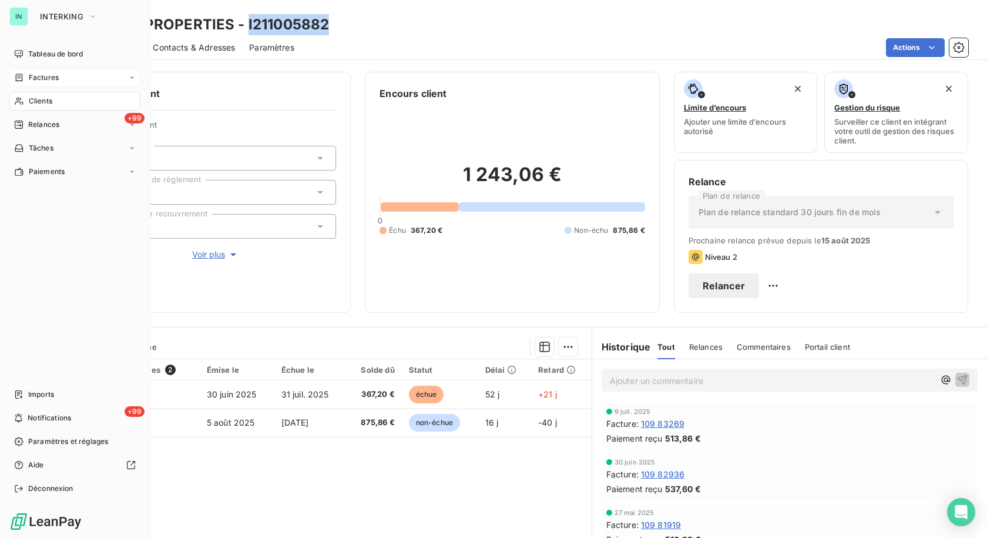
click at [24, 78] on icon at bounding box center [19, 77] width 10 height 9
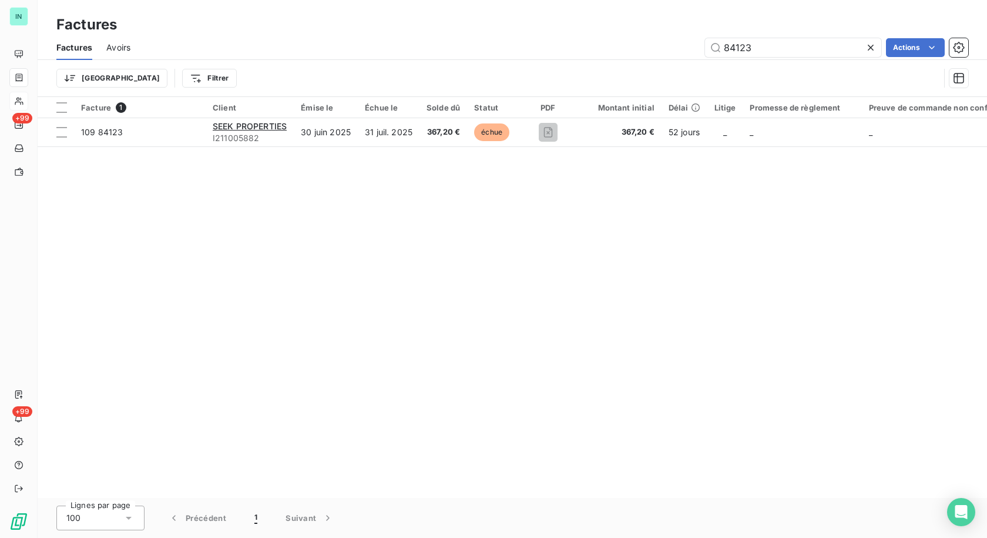
drag, startPoint x: 750, startPoint y: 48, endPoint x: 657, endPoint y: 53, distance: 92.4
click at [657, 53] on div "84123 Actions" at bounding box center [557, 47] width 824 height 19
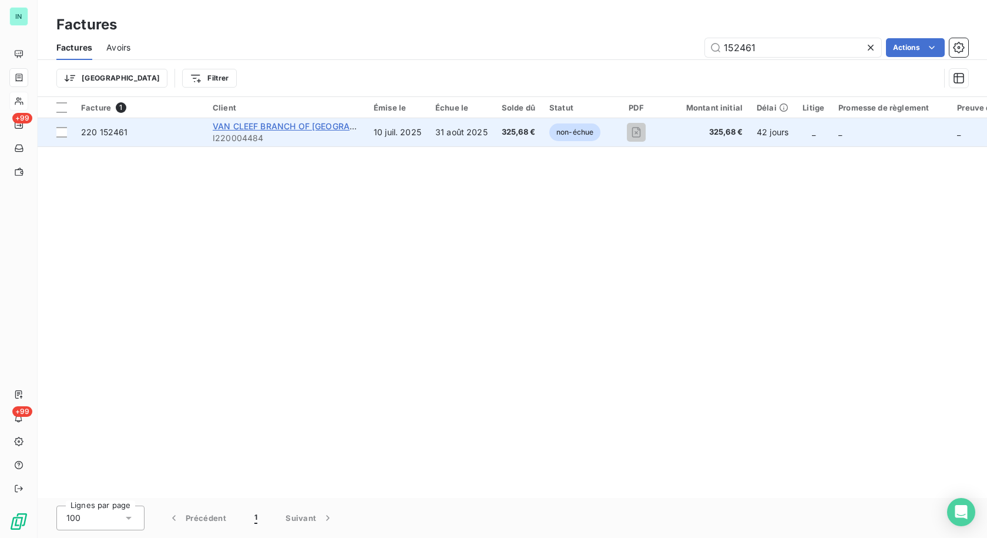
type input "152461"
click at [237, 127] on span "VAN CLEEF BRANCH OF [GEOGRAPHIC_DATA]" at bounding box center [305, 126] width 184 height 10
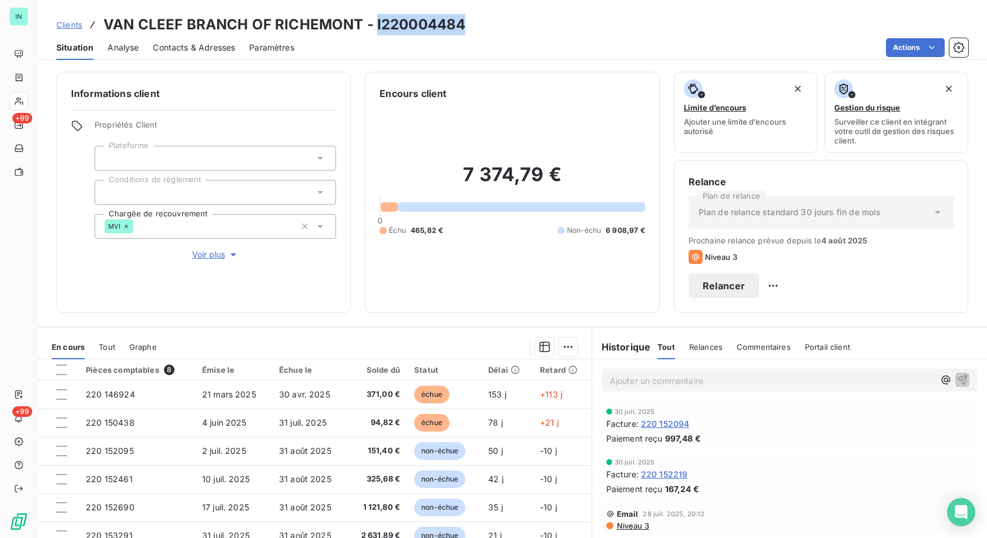
drag, startPoint x: 434, startPoint y: 23, endPoint x: 375, endPoint y: 25, distance: 59.4
click at [375, 25] on div "Clients VAN CLEEF BRANCH OF RICHEMONT - I220004484" at bounding box center [512, 24] width 949 height 21
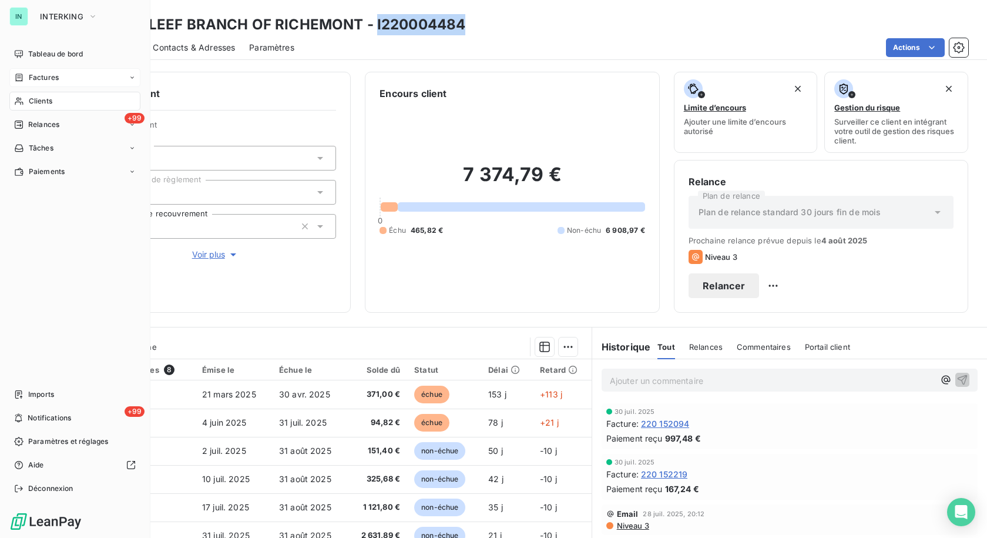
click at [46, 80] on span "Factures" at bounding box center [44, 77] width 30 height 11
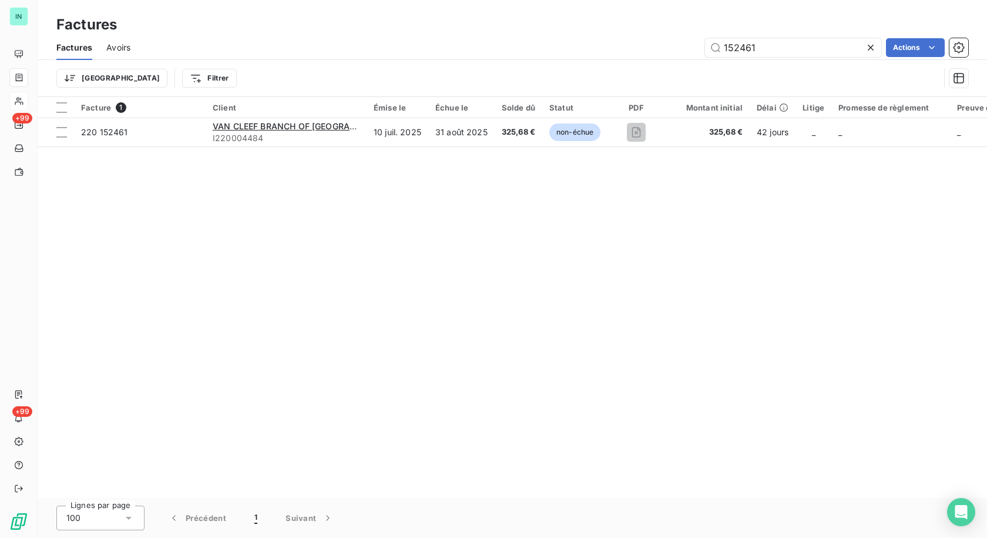
drag, startPoint x: 769, startPoint y: 50, endPoint x: 643, endPoint y: 59, distance: 125.5
click at [661, 58] on div "Factures Avoirs 152461 Actions" at bounding box center [512, 47] width 949 height 25
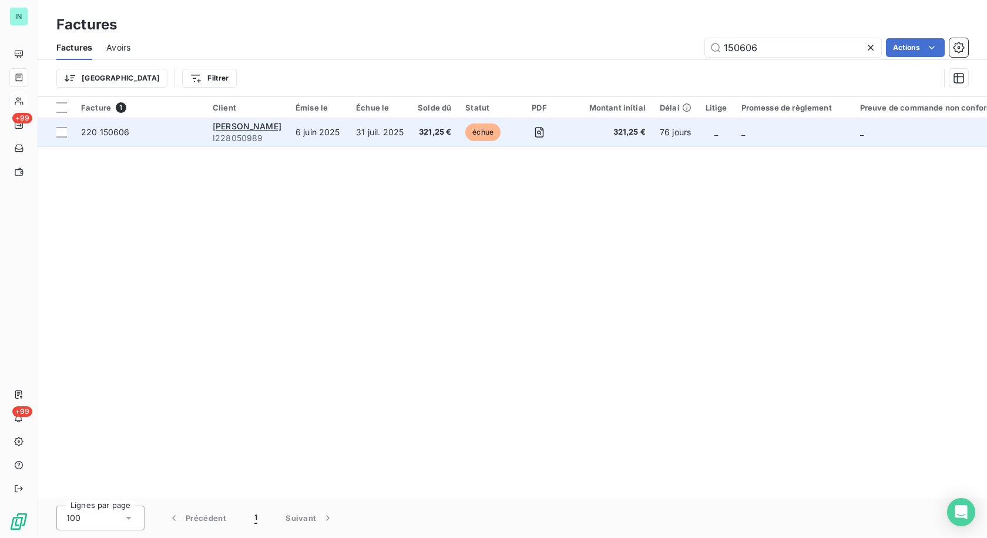
type input "150606"
click at [243, 132] on span "I228050989" at bounding box center [247, 138] width 69 height 12
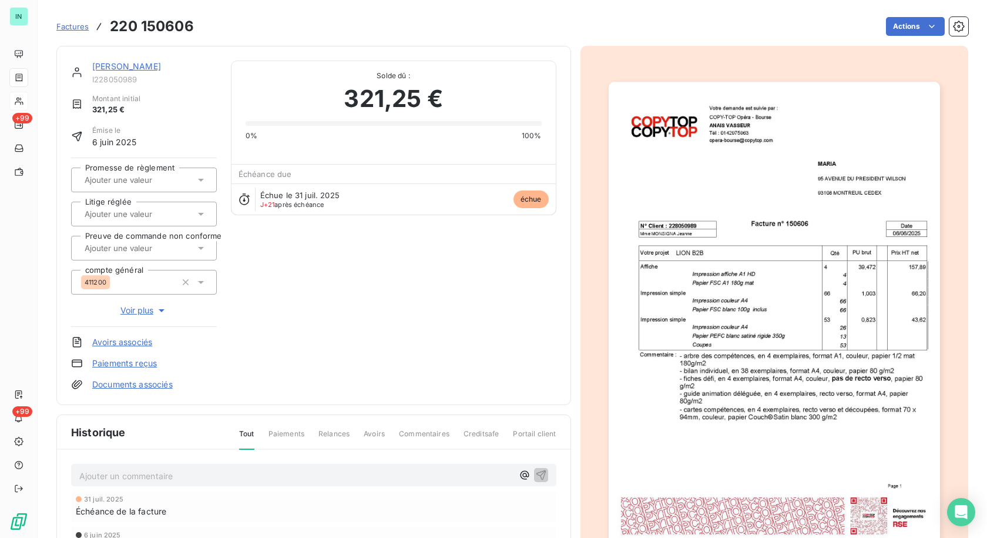
click at [107, 65] on link "[PERSON_NAME]" at bounding box center [126, 66] width 69 height 10
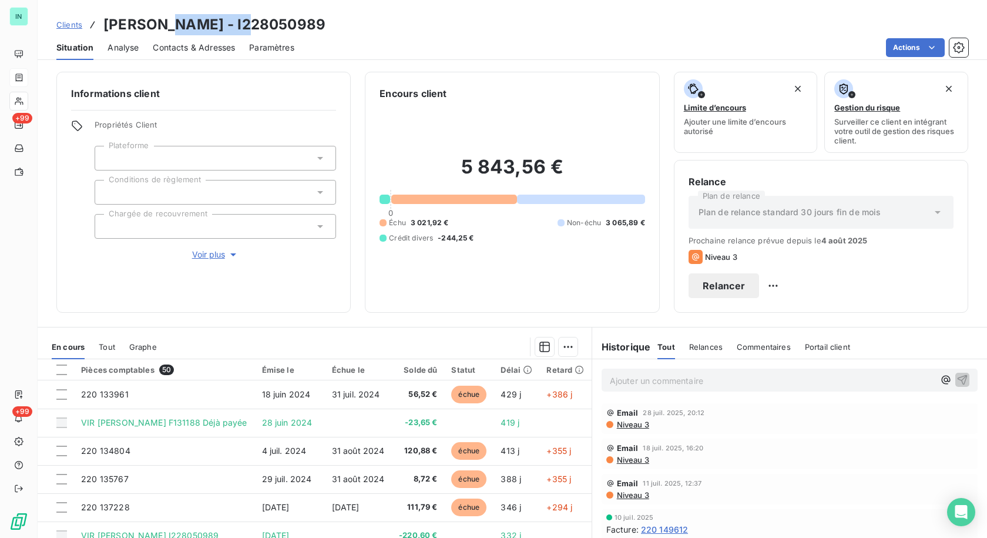
drag, startPoint x: 254, startPoint y: 26, endPoint x: 165, endPoint y: 25, distance: 89.3
click at [165, 25] on div "Clients [PERSON_NAME] - I228050989" at bounding box center [512, 24] width 949 height 21
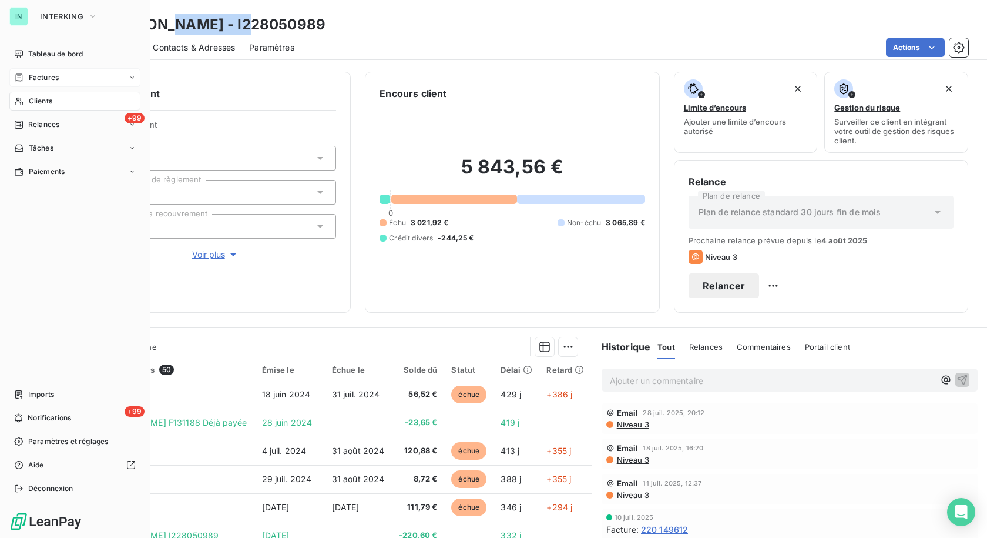
click at [45, 80] on span "Factures" at bounding box center [44, 77] width 30 height 11
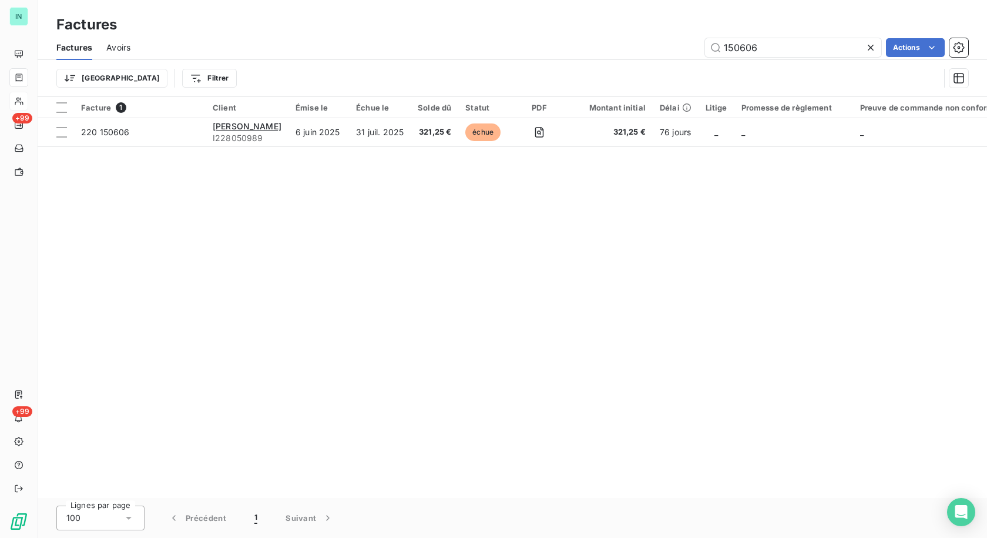
drag, startPoint x: 768, startPoint y: 48, endPoint x: 613, endPoint y: 49, distance: 154.5
click at [613, 49] on div "150606 Actions" at bounding box center [557, 47] width 824 height 19
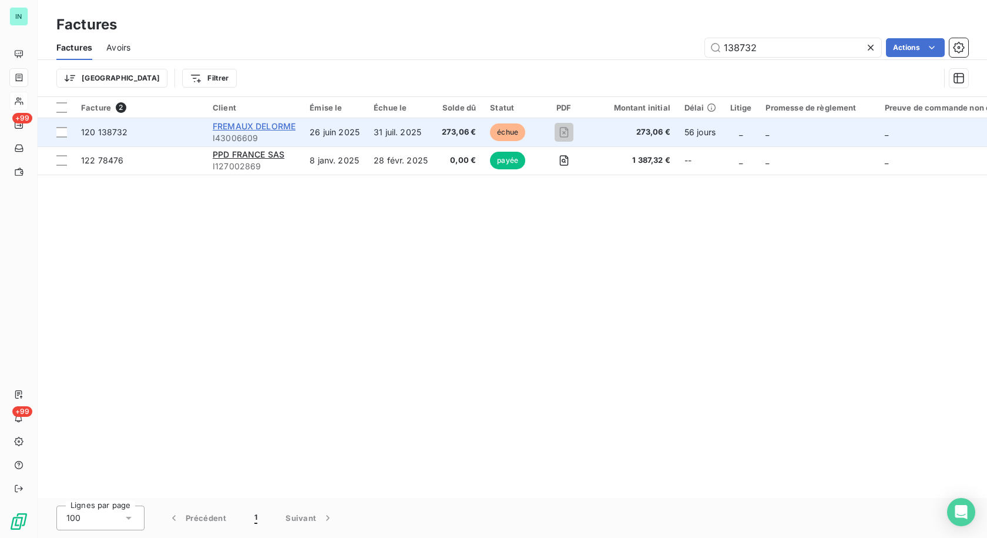
type input "138732"
click at [249, 125] on span "FREMAUX DELORME" at bounding box center [254, 126] width 83 height 10
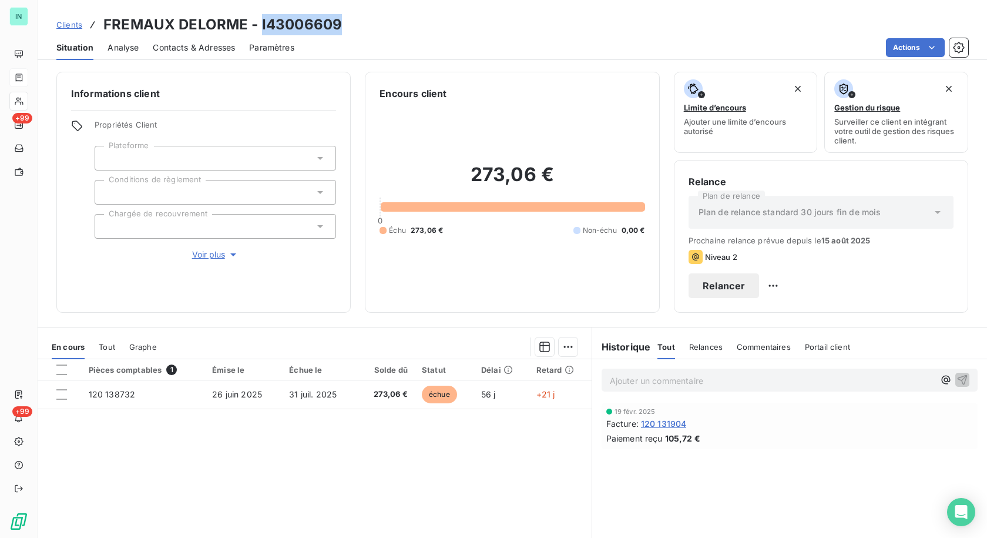
drag, startPoint x: 341, startPoint y: 22, endPoint x: 260, endPoint y: 19, distance: 80.5
click at [260, 19] on div "Clients FREMAUX DELORME - I43006609" at bounding box center [512, 24] width 949 height 21
click at [24, 75] on div at bounding box center [19, 77] width 10 height 9
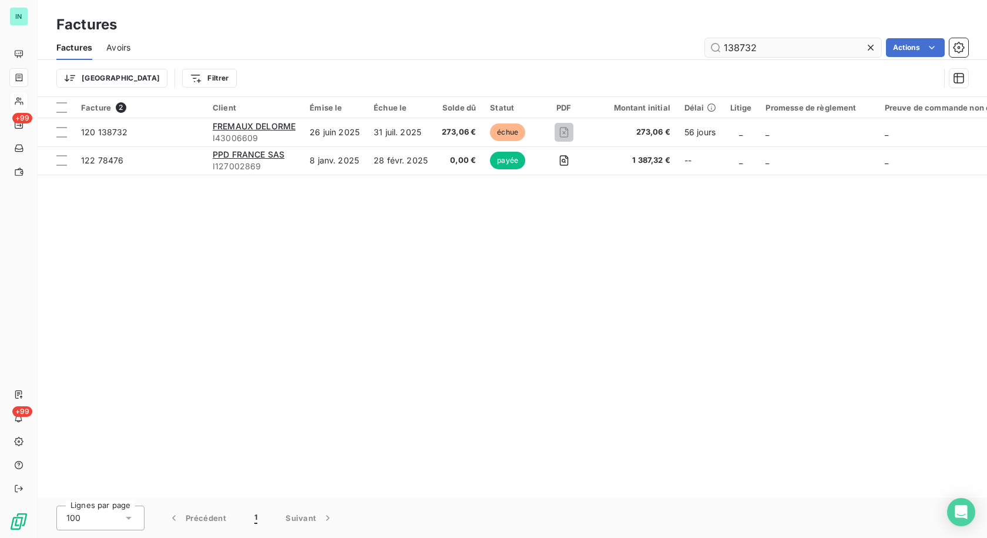
click at [751, 48] on input "138732" at bounding box center [793, 47] width 176 height 19
drag, startPoint x: 769, startPoint y: 47, endPoint x: 636, endPoint y: 51, distance: 133.4
click at [636, 51] on div "138732 Actions" at bounding box center [557, 47] width 824 height 19
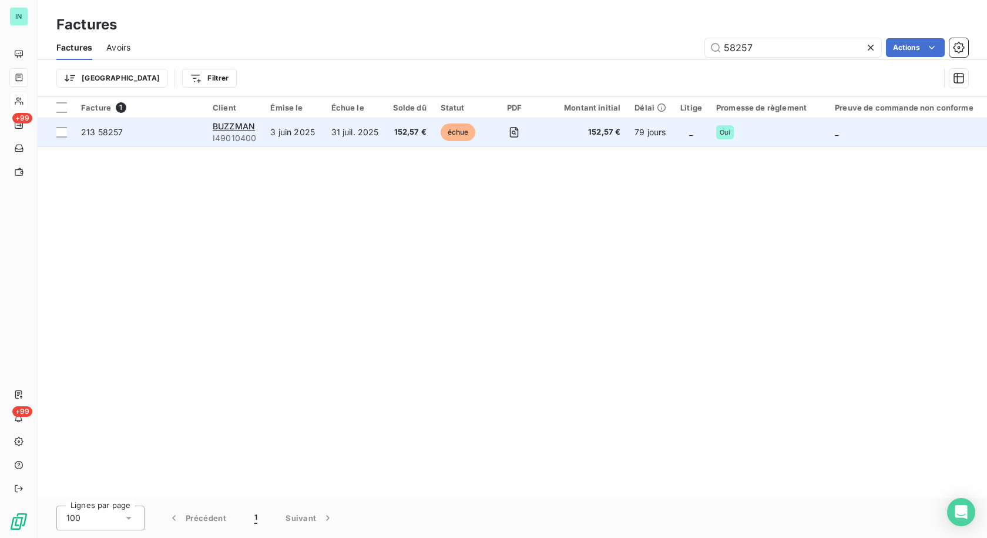
type input "58257"
click at [243, 133] on span "I49010400" at bounding box center [234, 138] width 43 height 12
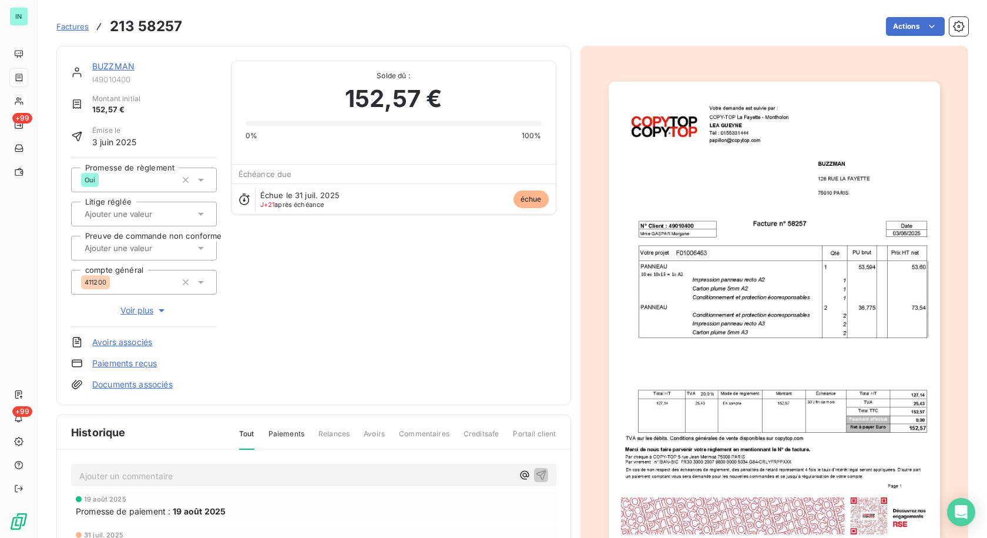
click at [126, 62] on link "BUZZMAN" at bounding box center [113, 66] width 42 height 10
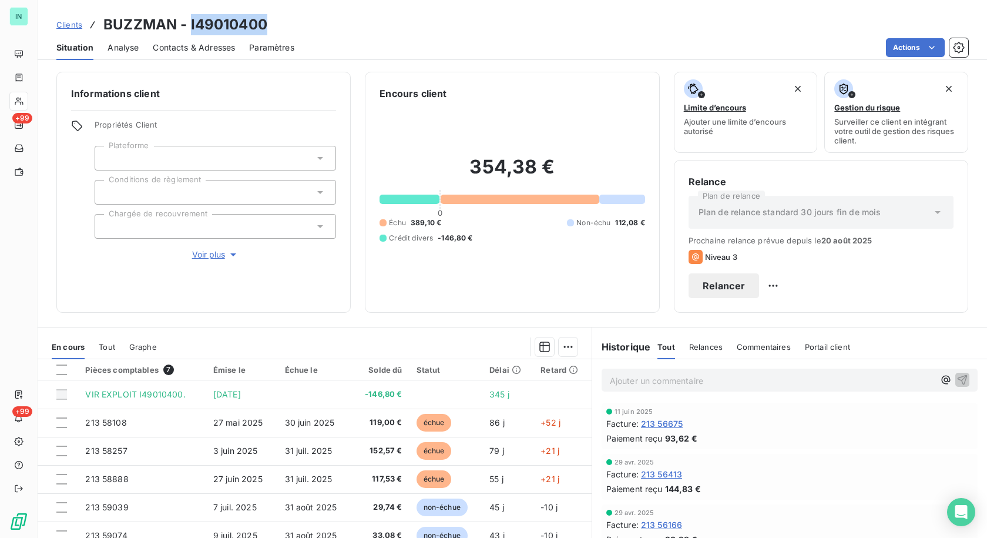
drag, startPoint x: 268, startPoint y: 19, endPoint x: 190, endPoint y: 22, distance: 77.6
click at [190, 22] on div "Clients BUZZMAN - I49010400" at bounding box center [512, 24] width 949 height 21
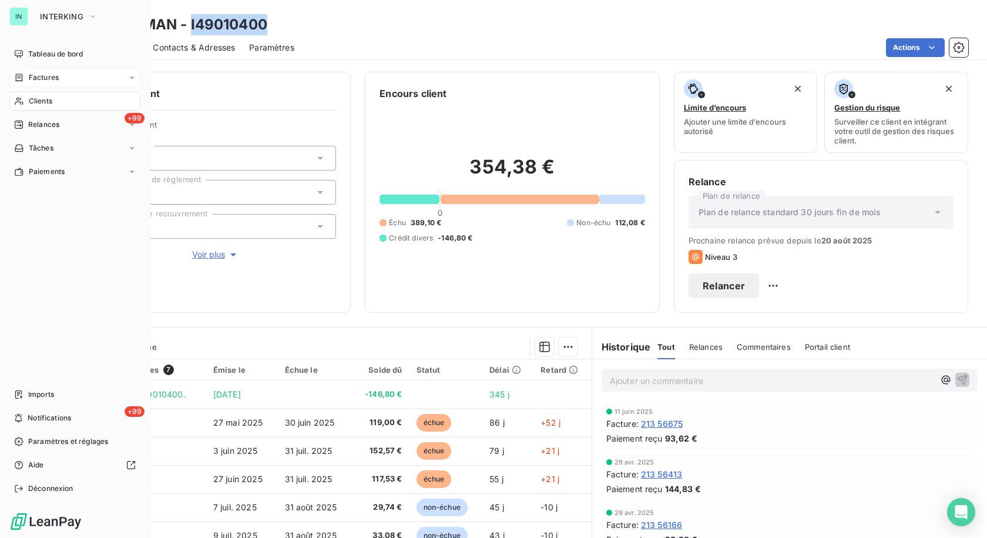
click at [21, 77] on icon at bounding box center [19, 77] width 10 height 9
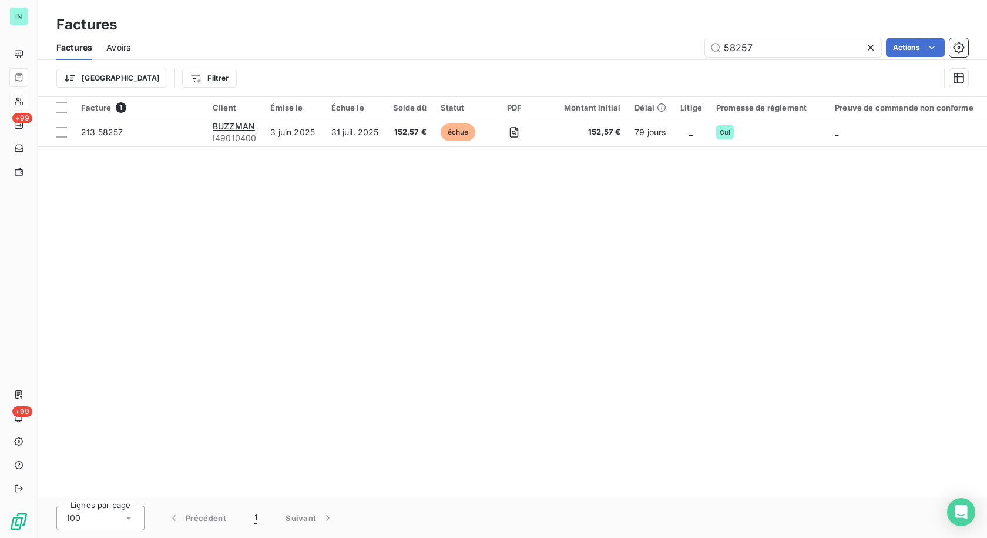
drag, startPoint x: 758, startPoint y: 48, endPoint x: 652, endPoint y: 52, distance: 106.5
click at [652, 52] on div "58257 Actions" at bounding box center [557, 47] width 824 height 19
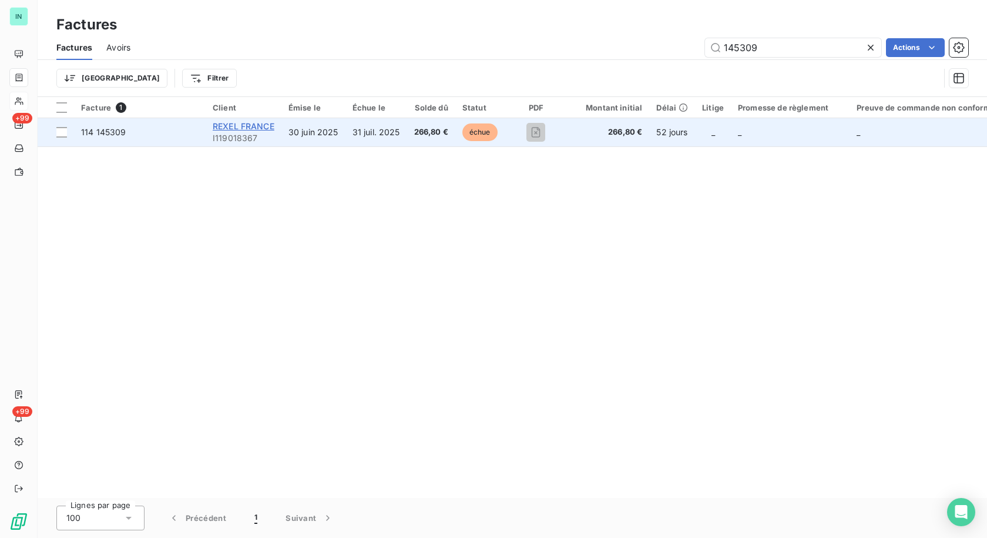
type input "145309"
click at [239, 124] on span "REXEL FRANCE" at bounding box center [244, 126] width 62 height 10
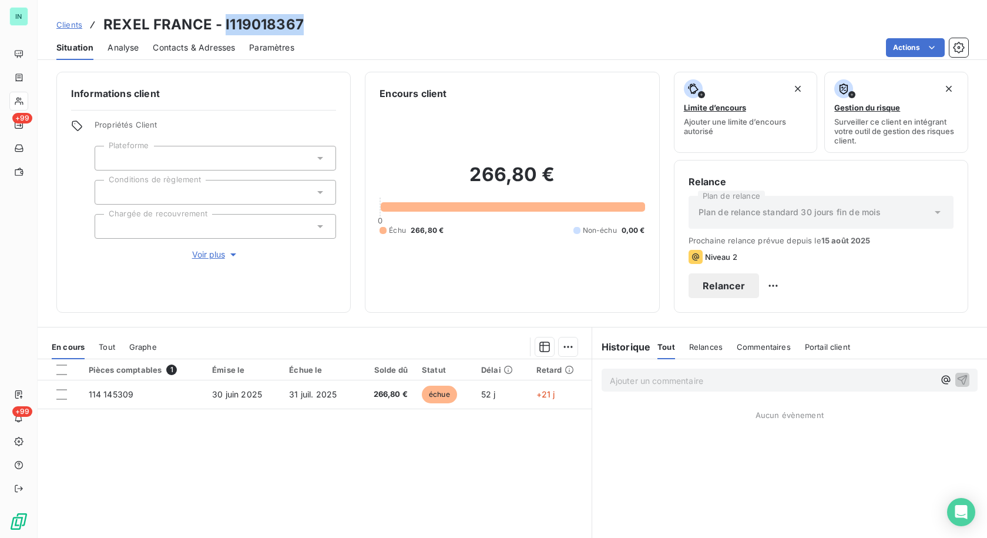
drag, startPoint x: 304, startPoint y: 24, endPoint x: 225, endPoint y: 24, distance: 79.3
click at [225, 24] on div "Clients REXEL FRANCE - I119018367" at bounding box center [512, 24] width 949 height 21
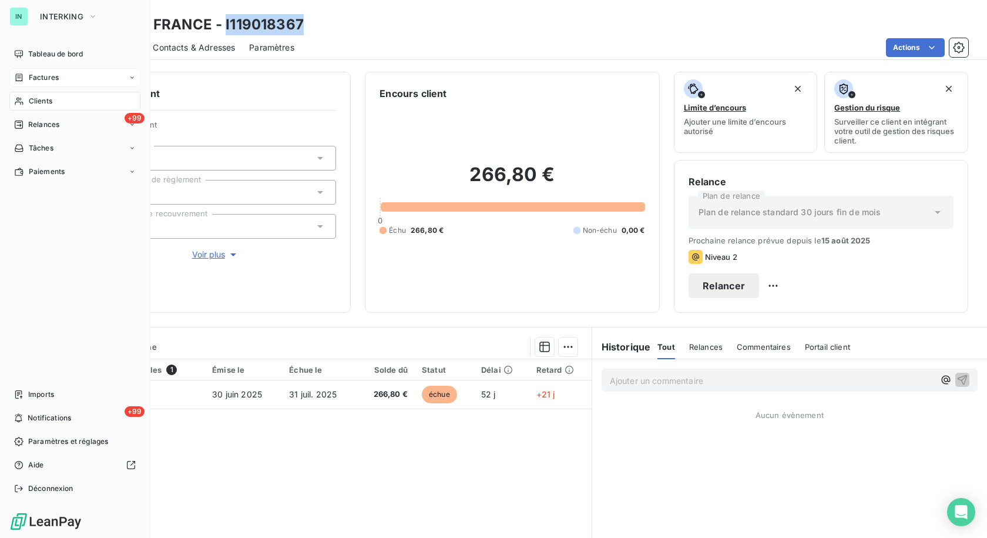
click at [31, 79] on span "Factures" at bounding box center [44, 77] width 30 height 11
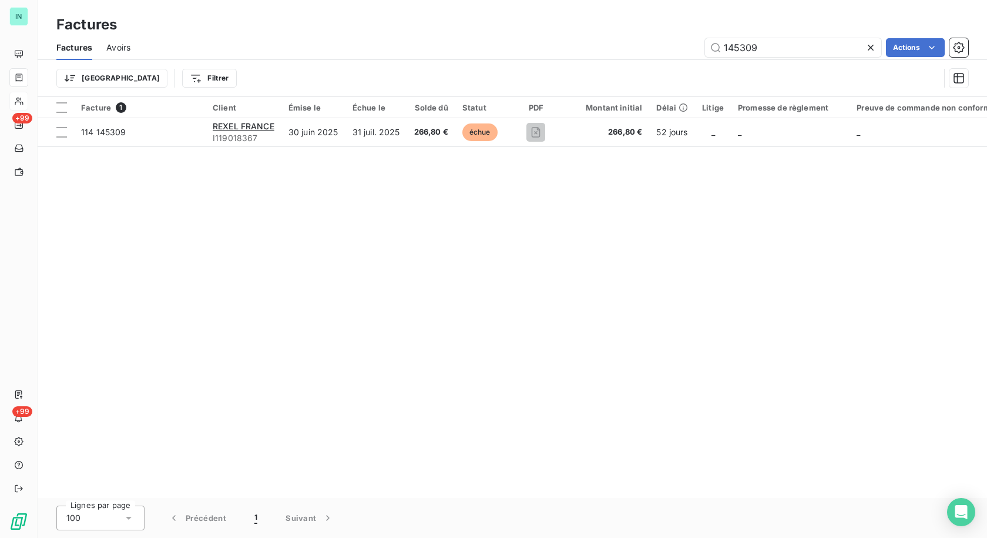
drag, startPoint x: 765, startPoint y: 49, endPoint x: 615, endPoint y: 49, distance: 149.8
click at [615, 49] on div "145309 Actions" at bounding box center [557, 47] width 824 height 19
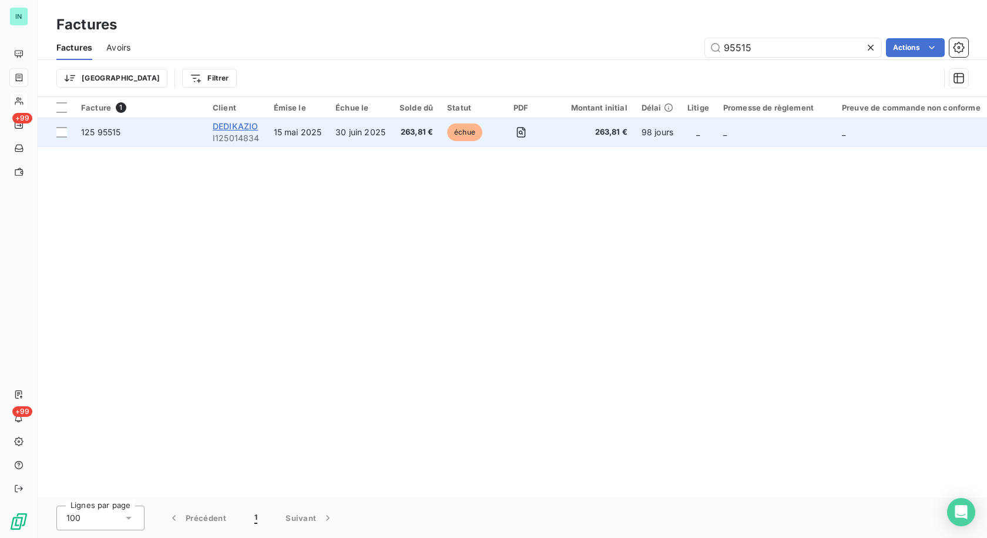
type input "95515"
click at [251, 129] on span "DEDIKAZIO" at bounding box center [235, 126] width 45 height 10
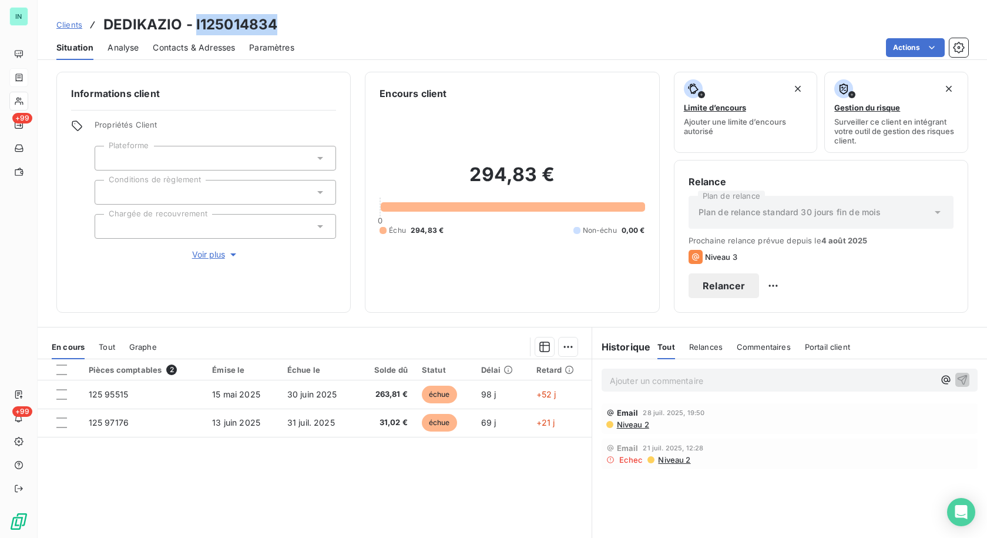
drag, startPoint x: 281, startPoint y: 24, endPoint x: 194, endPoint y: 24, distance: 87.0
click at [194, 24] on div "Clients DEDIKAZIO - I125014834" at bounding box center [512, 24] width 949 height 21
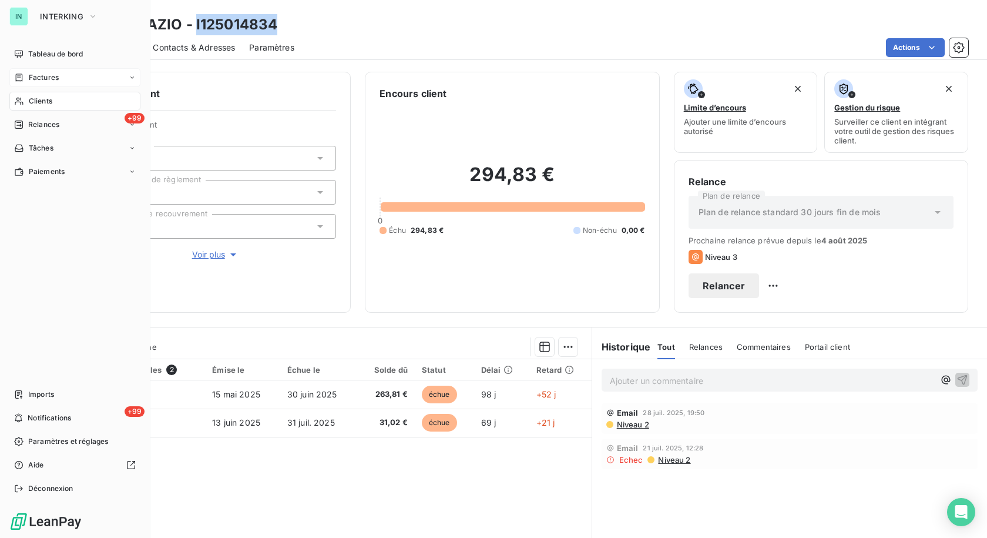
click at [26, 80] on div "Factures" at bounding box center [36, 77] width 45 height 11
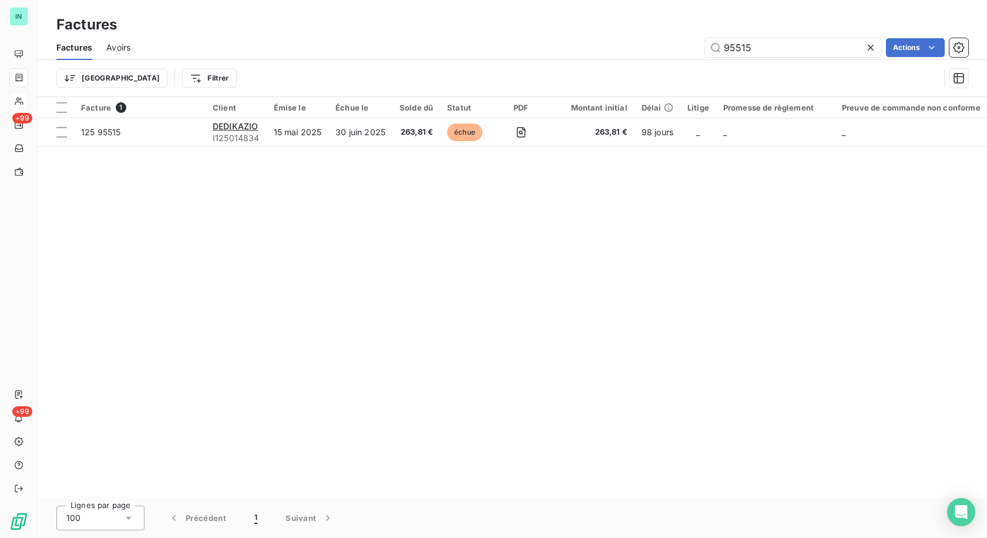
drag, startPoint x: 761, startPoint y: 49, endPoint x: 582, endPoint y: 48, distance: 179.2
click at [582, 48] on div "95515 Actions" at bounding box center [557, 47] width 824 height 19
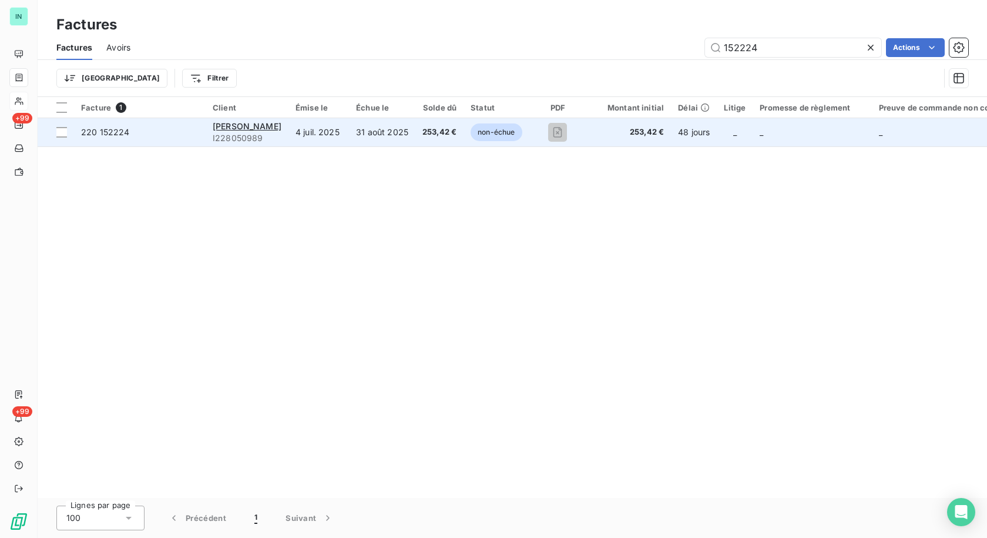
type input "152224"
click at [227, 133] on span "I228050989" at bounding box center [247, 138] width 69 height 12
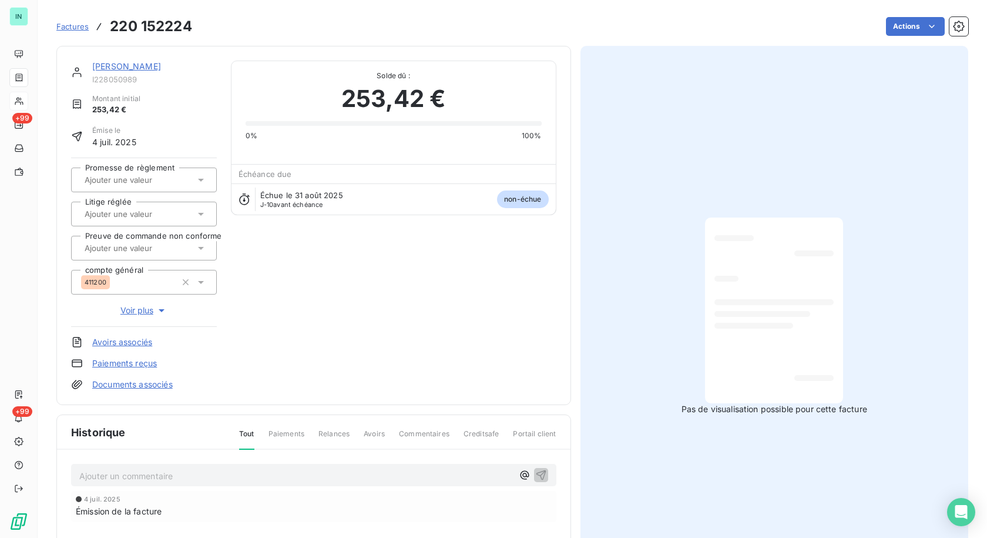
click at [109, 67] on link "[PERSON_NAME]" at bounding box center [126, 66] width 69 height 10
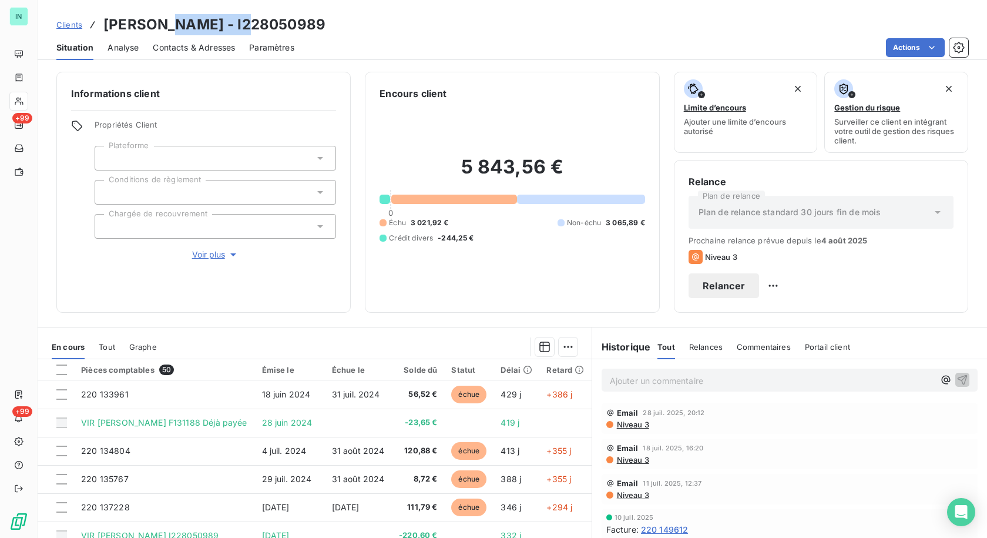
drag, startPoint x: 233, startPoint y: 26, endPoint x: 165, endPoint y: 22, distance: 67.7
click at [165, 22] on div "Clients [PERSON_NAME] - I228050989" at bounding box center [512, 24] width 949 height 21
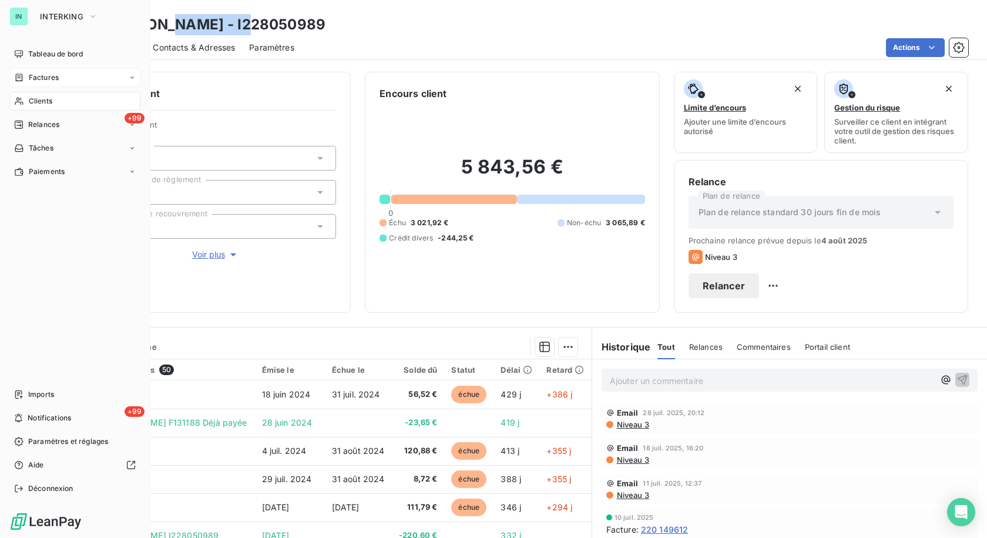
click at [26, 80] on div "Factures" at bounding box center [36, 77] width 45 height 11
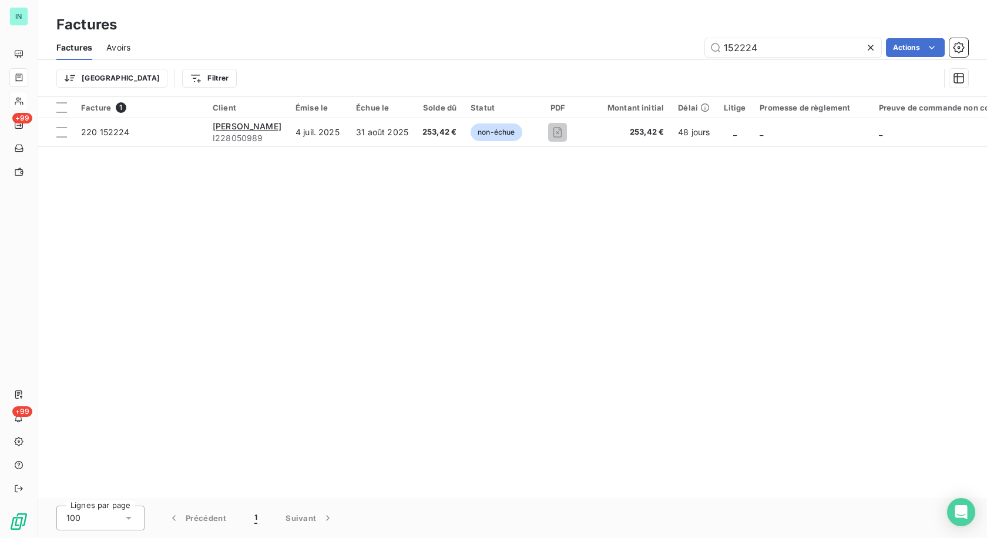
drag, startPoint x: 783, startPoint y: 53, endPoint x: 629, endPoint y: 53, distance: 153.9
click at [629, 53] on div "152224 Actions" at bounding box center [557, 47] width 824 height 19
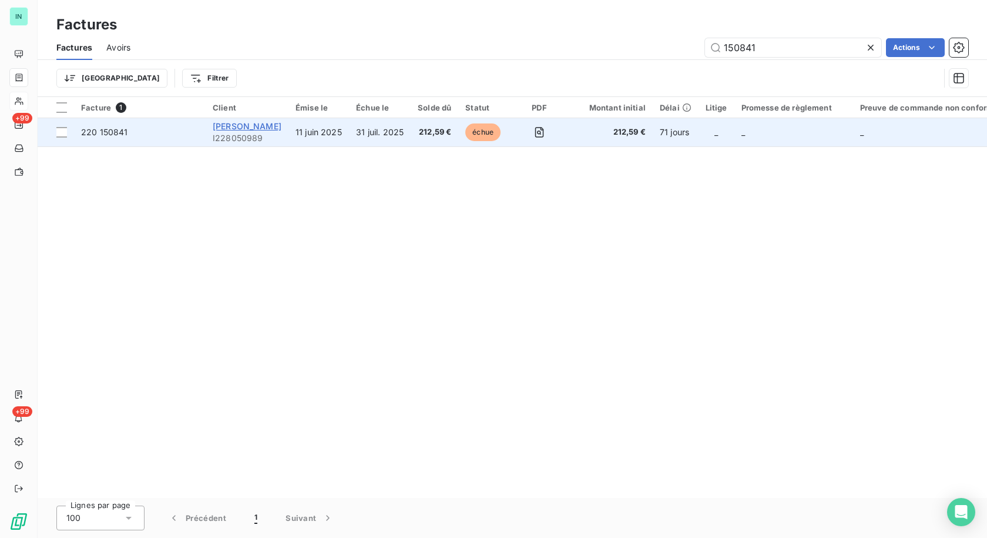
type input "150841"
click at [223, 130] on span "[PERSON_NAME]" at bounding box center [247, 126] width 69 height 10
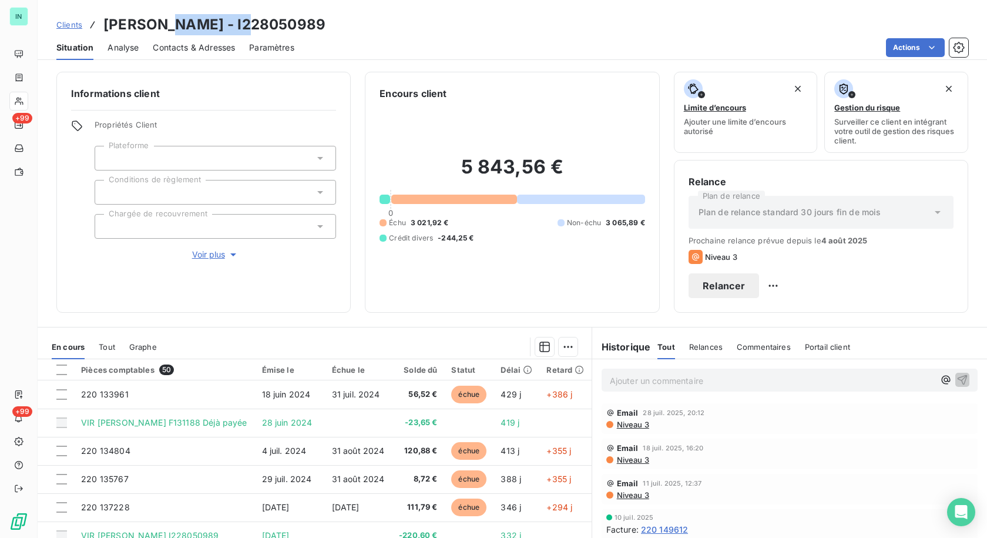
drag, startPoint x: 249, startPoint y: 24, endPoint x: 164, endPoint y: 29, distance: 85.4
click at [164, 29] on h3 "[PERSON_NAME] - I228050989" at bounding box center [214, 24] width 222 height 21
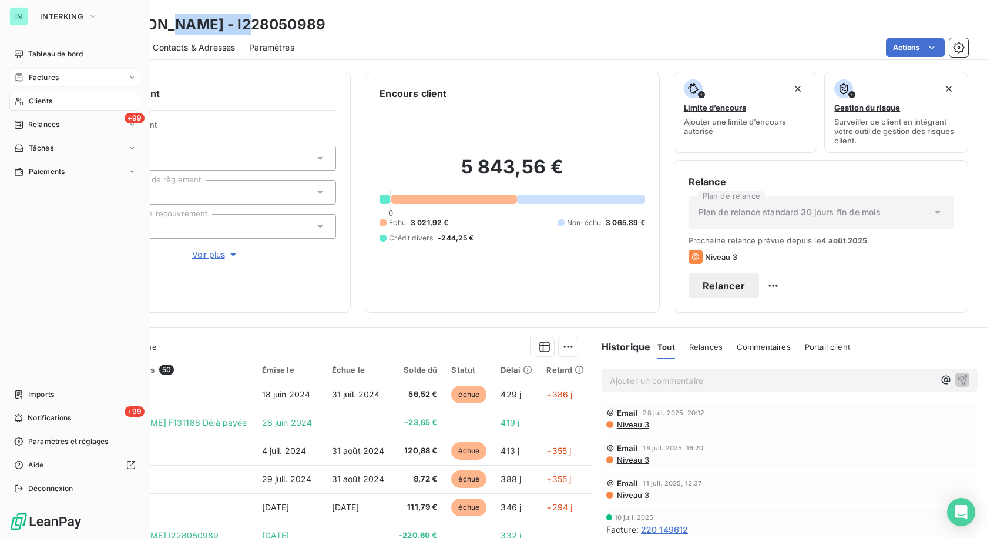
click at [35, 76] on span "Factures" at bounding box center [44, 77] width 30 height 11
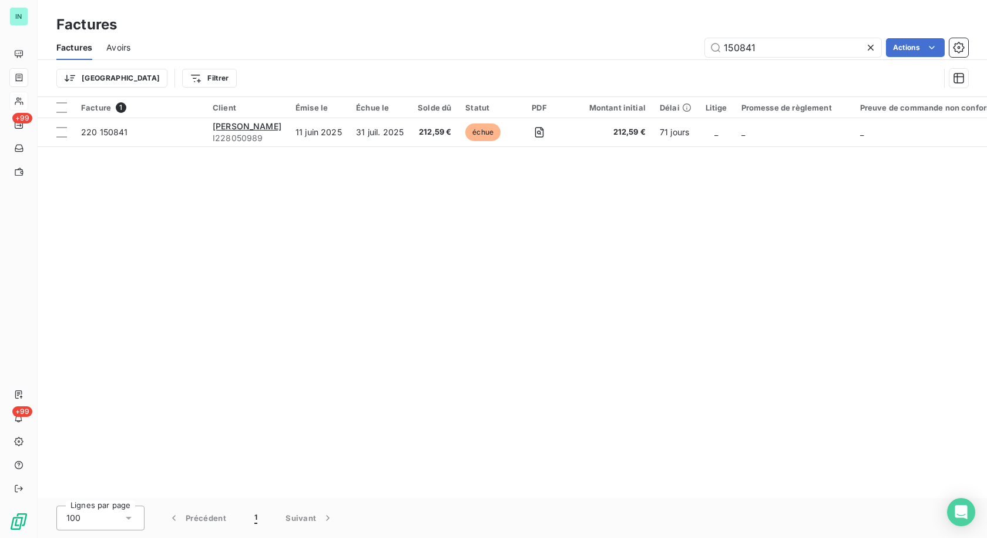
drag, startPoint x: 770, startPoint y: 50, endPoint x: 595, endPoint y: 60, distance: 176.0
click at [595, 60] on div "Factures Avoirs 150841 Actions Trier Filtrer" at bounding box center [512, 65] width 949 height 61
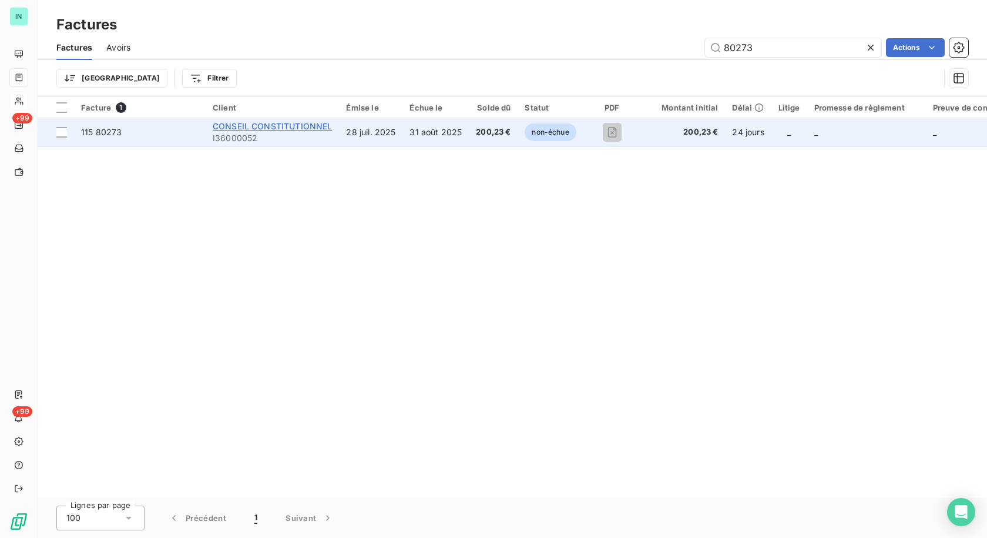
type input "80273"
click at [294, 129] on span "CONSEIL CONSTITUTIONNEL" at bounding box center [272, 126] width 119 height 10
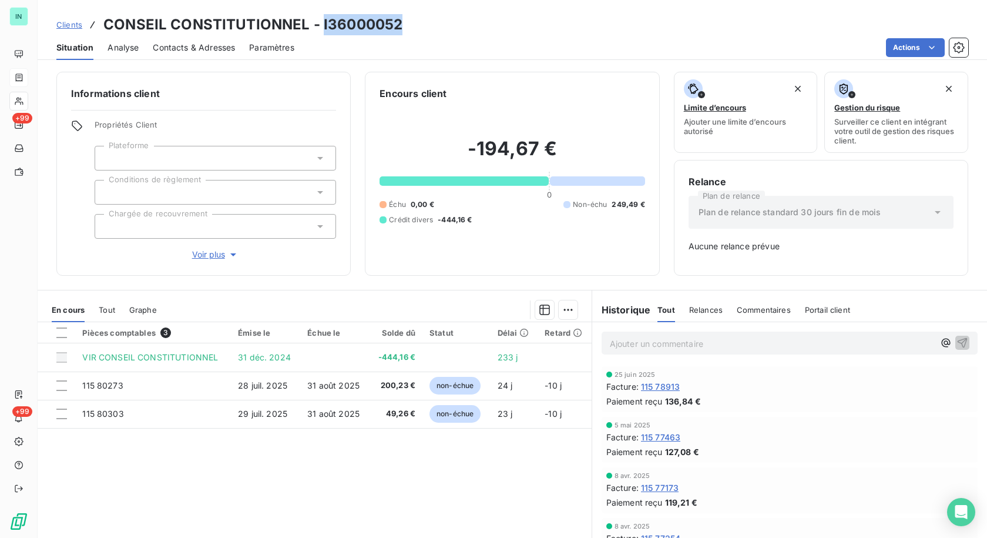
drag, startPoint x: 401, startPoint y: 25, endPoint x: 320, endPoint y: 27, distance: 81.1
click at [320, 27] on div "Clients CONSEIL CONSTITUTIONNEL - I36000052" at bounding box center [512, 24] width 949 height 21
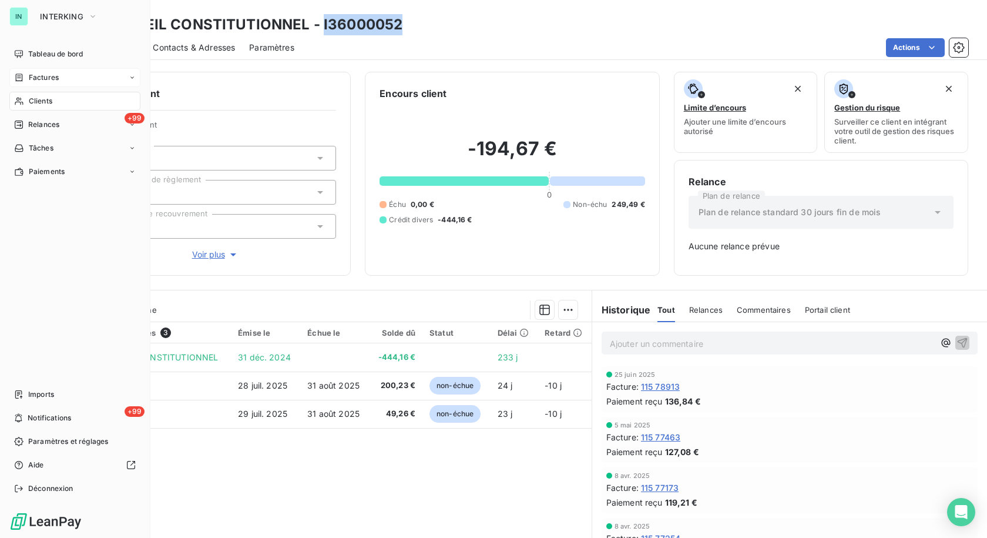
click at [32, 76] on span "Factures" at bounding box center [44, 77] width 30 height 11
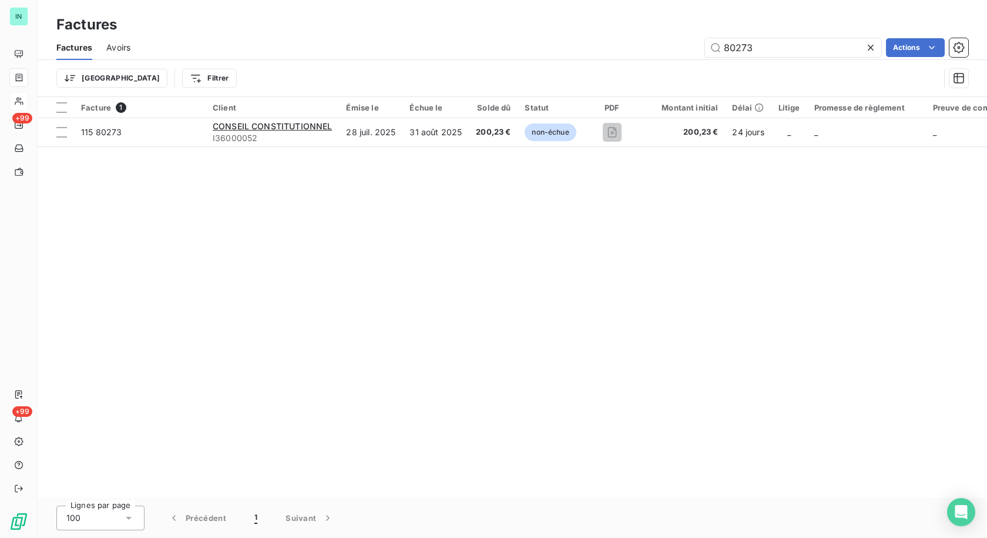
drag, startPoint x: 782, startPoint y: 46, endPoint x: 606, endPoint y: 56, distance: 176.0
click at [608, 56] on div "80273 Actions" at bounding box center [557, 47] width 824 height 19
type input "80052"
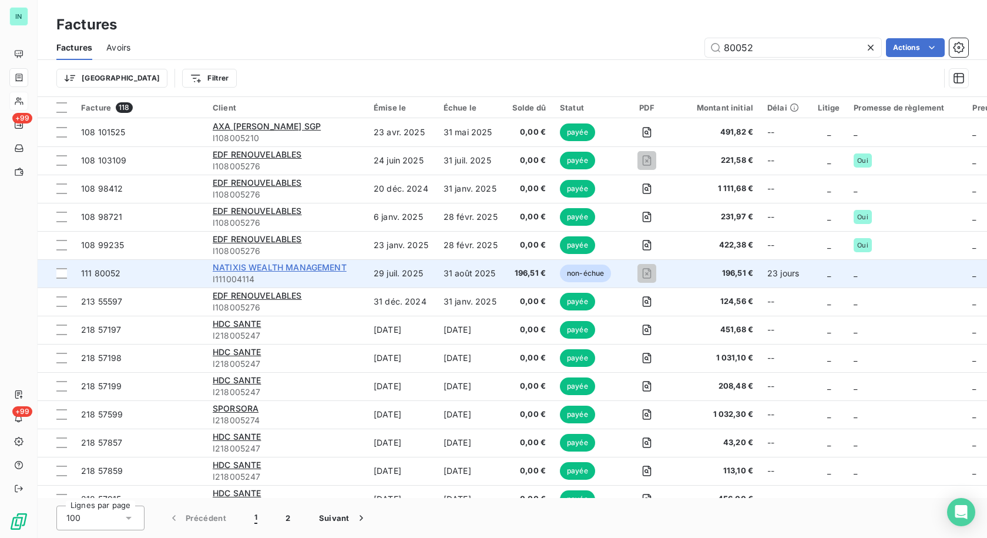
click at [291, 269] on span "NATIXIS WEALTH MANAGEMENT" at bounding box center [280, 267] width 134 height 10
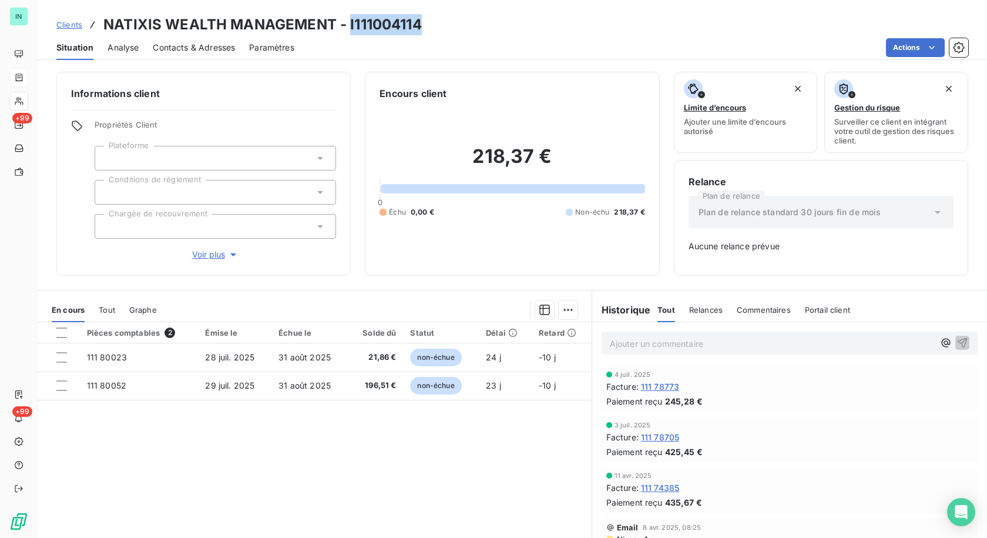
drag, startPoint x: 420, startPoint y: 25, endPoint x: 347, endPoint y: 24, distance: 72.3
click at [347, 24] on h3 "NATIXIS WEALTH MANAGEMENT - I111004114" at bounding box center [262, 24] width 318 height 21
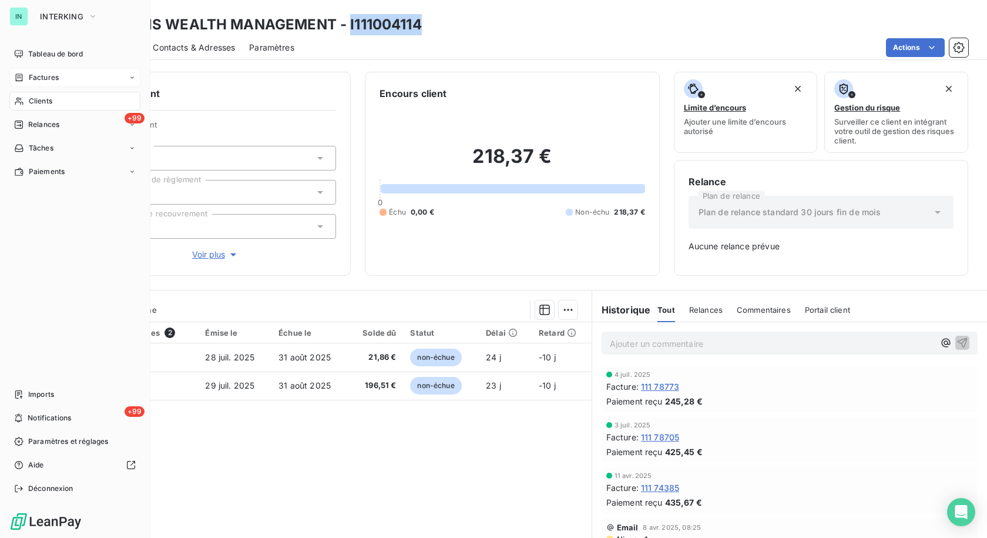
click at [33, 79] on span "Factures" at bounding box center [44, 77] width 30 height 11
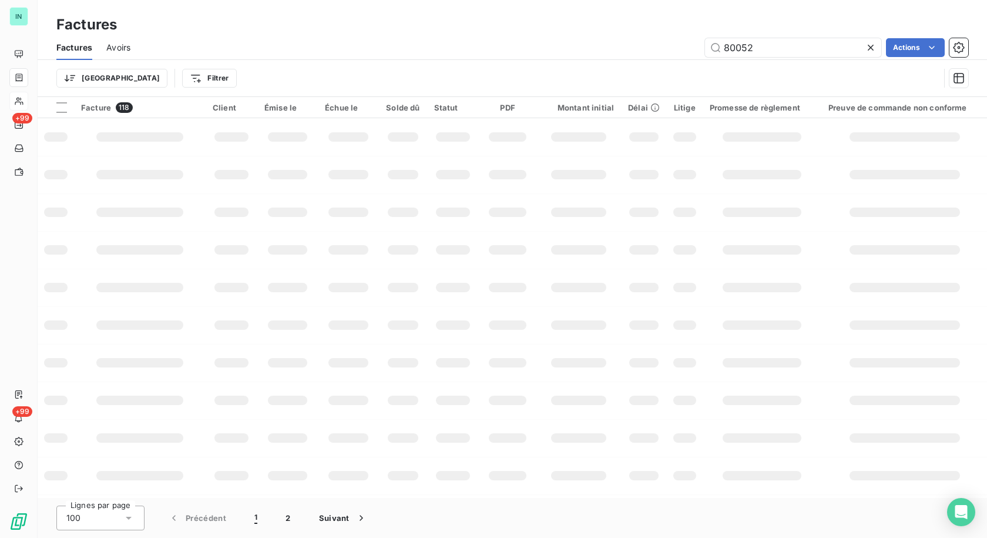
click at [590, 53] on div "80052 Actions" at bounding box center [557, 47] width 824 height 19
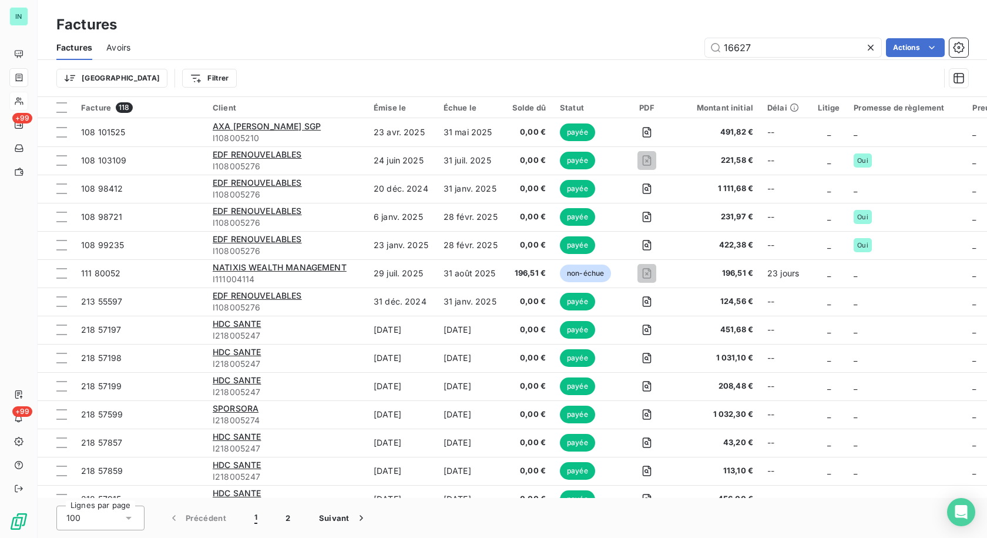
type input "166275"
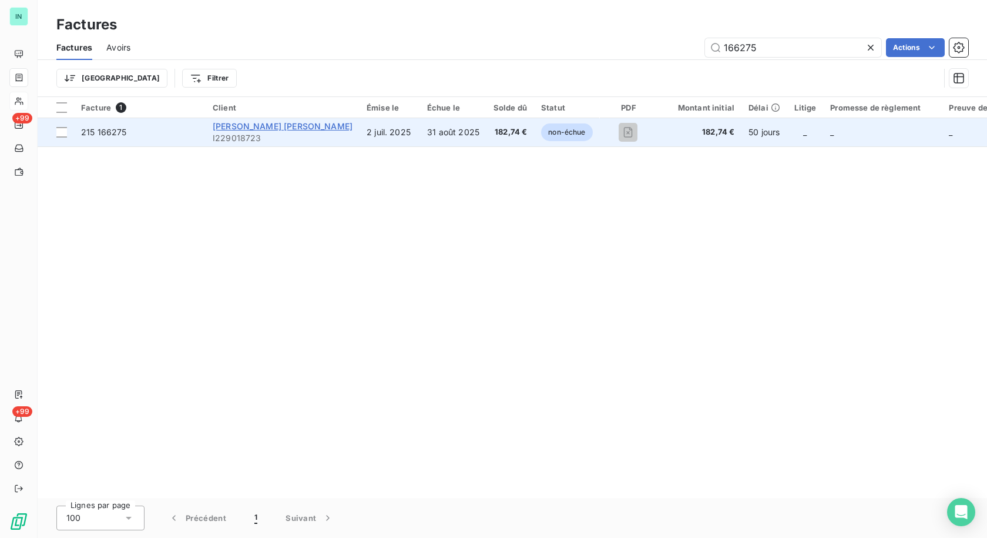
click at [260, 125] on span "[PERSON_NAME] [PERSON_NAME]" at bounding box center [283, 126] width 140 height 10
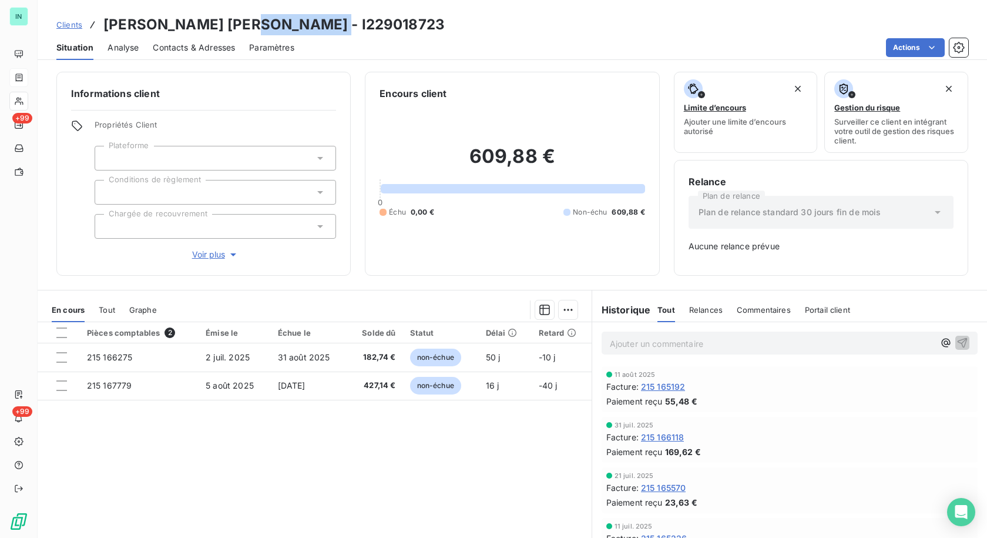
drag, startPoint x: 333, startPoint y: 26, endPoint x: 247, endPoint y: 25, distance: 86.4
click at [247, 25] on div "Clients [PERSON_NAME] [PERSON_NAME] - I229018723" at bounding box center [512, 24] width 949 height 21
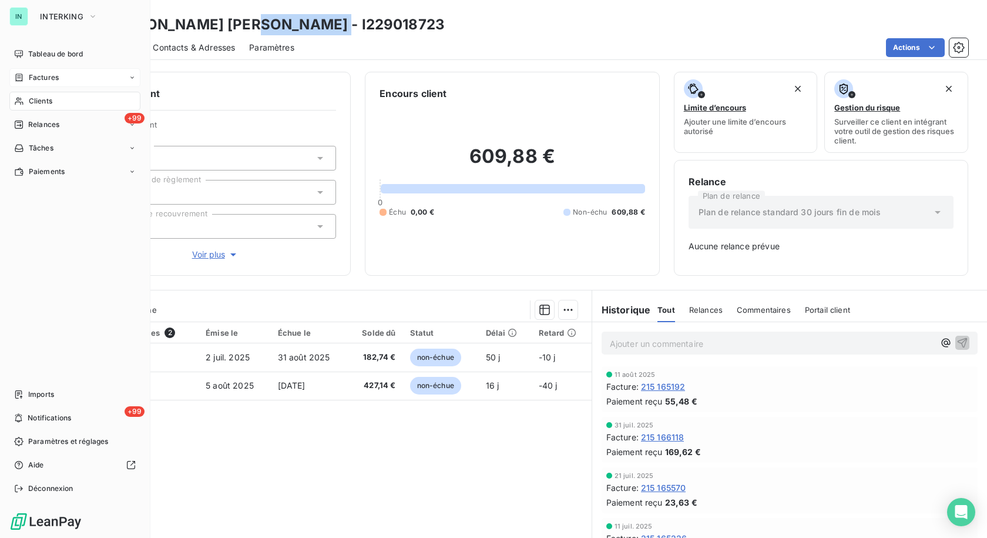
click at [37, 80] on span "Factures" at bounding box center [44, 77] width 30 height 11
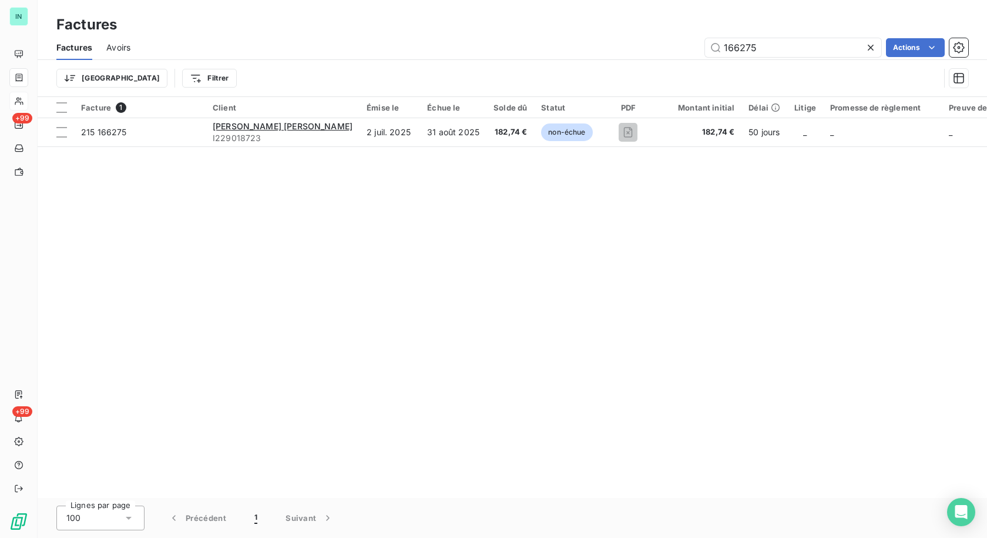
drag, startPoint x: 724, startPoint y: 53, endPoint x: 579, endPoint y: 61, distance: 145.4
click at [579, 61] on div "Factures Avoirs 166275 Actions Trier Filtrer" at bounding box center [512, 65] width 949 height 61
type input "152159"
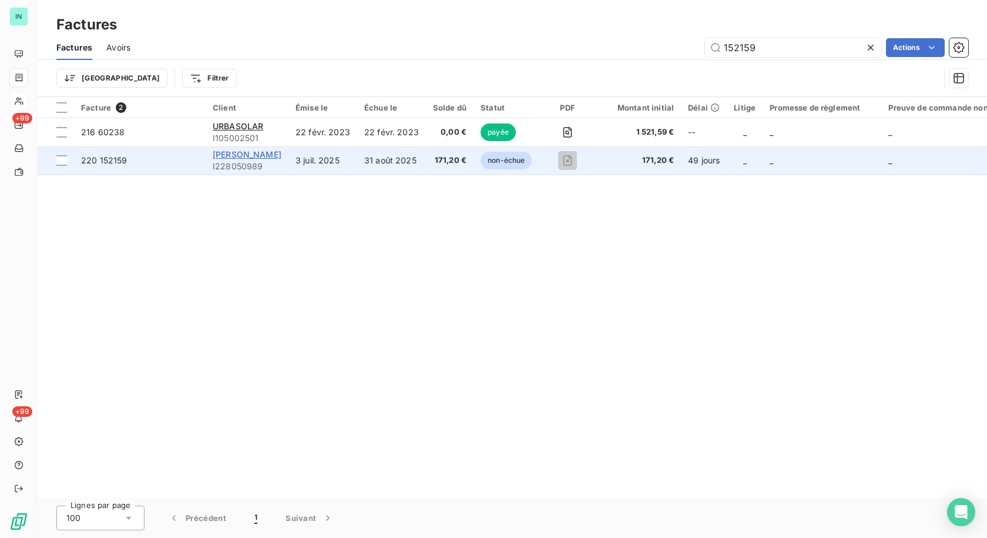
click at [222, 155] on span "[PERSON_NAME]" at bounding box center [247, 154] width 69 height 10
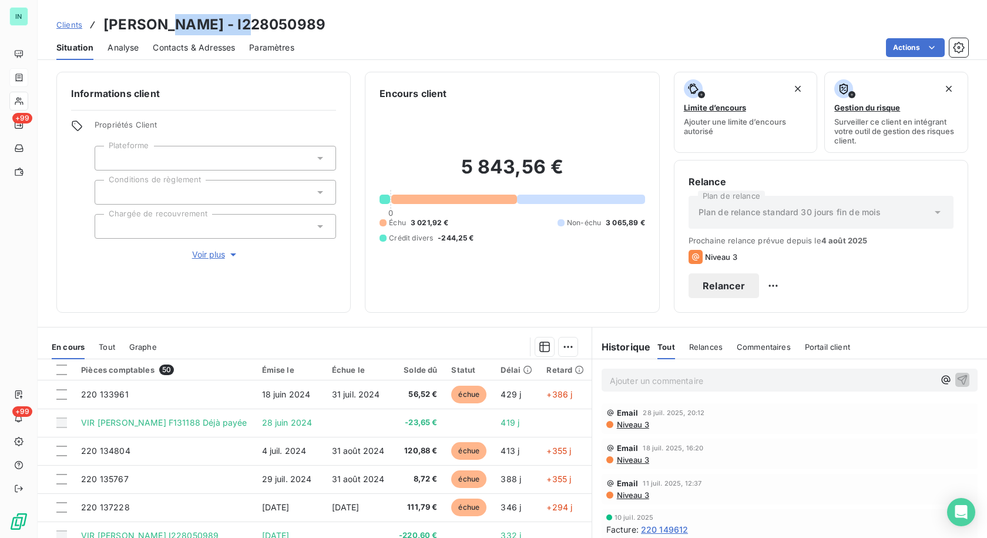
drag, startPoint x: 255, startPoint y: 22, endPoint x: 165, endPoint y: 25, distance: 90.5
click at [165, 25] on div "Clients [PERSON_NAME] - I228050989" at bounding box center [512, 24] width 949 height 21
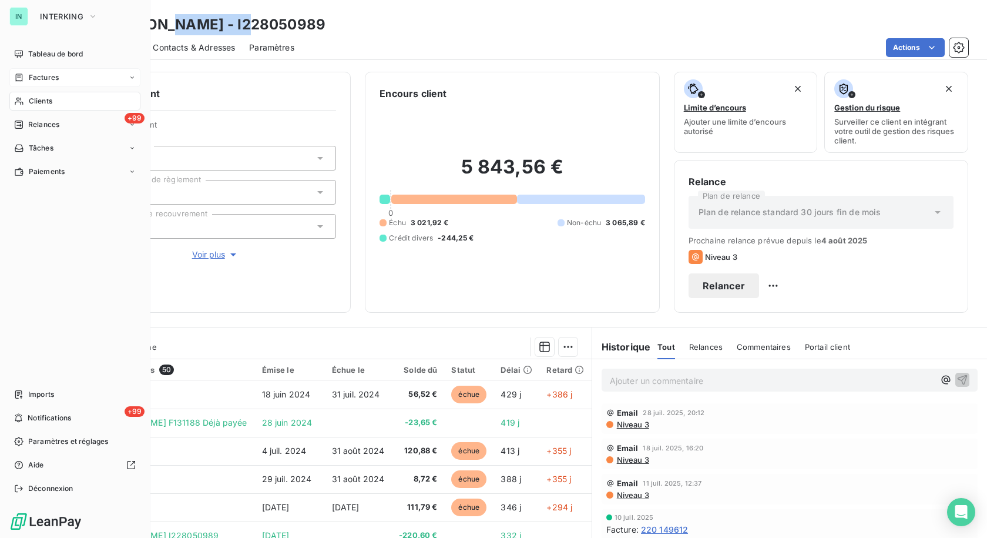
click at [30, 75] on span "Factures" at bounding box center [44, 77] width 30 height 11
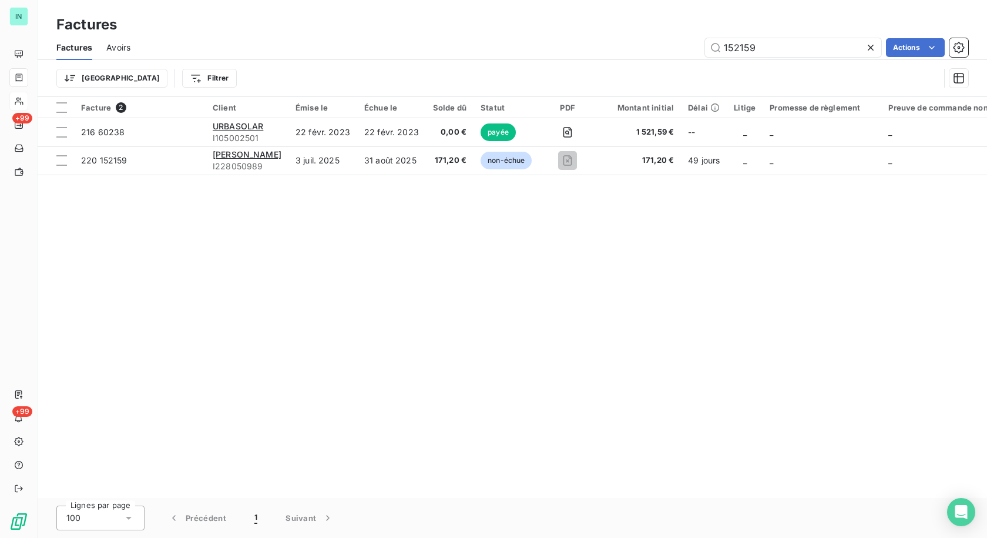
drag, startPoint x: 765, startPoint y: 49, endPoint x: 639, endPoint y: 48, distance: 125.7
click at [645, 49] on div "152159 Actions" at bounding box center [557, 47] width 824 height 19
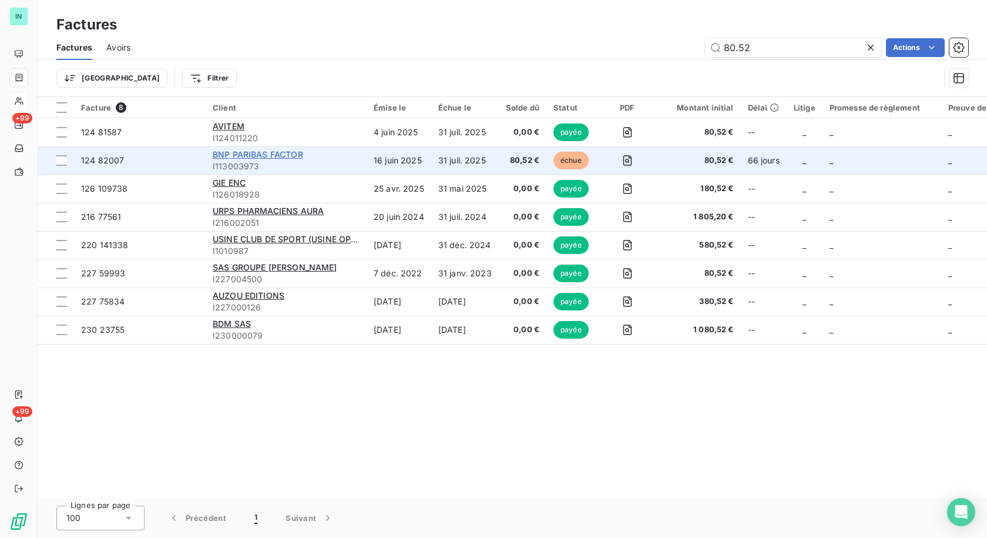
type input "80.52"
click at [224, 152] on span "BNP PARIBAS FACTOR" at bounding box center [258, 154] width 90 height 10
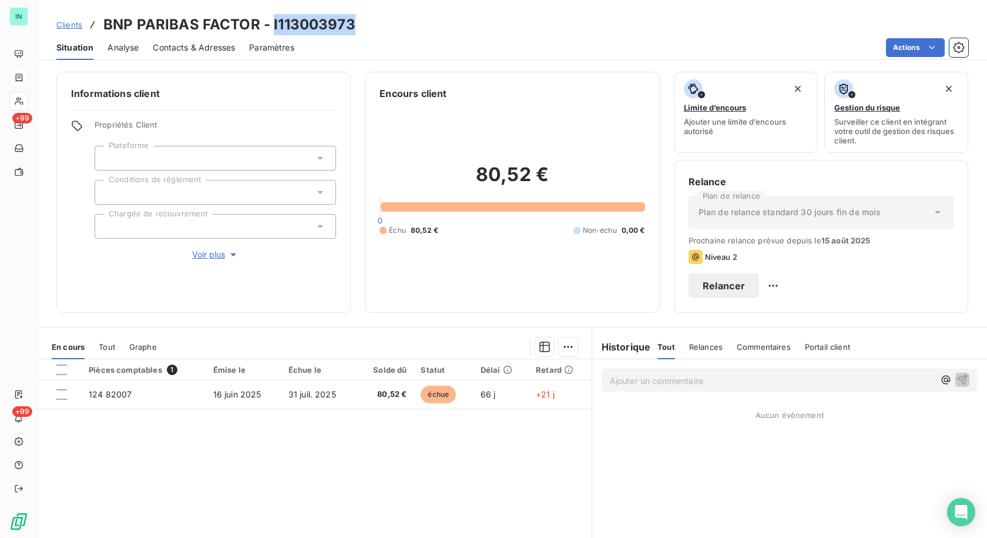
drag, startPoint x: 348, startPoint y: 26, endPoint x: 270, endPoint y: 28, distance: 78.2
click at [270, 28] on h3 "BNP PARIBAS FACTOR - I113003973" at bounding box center [229, 24] width 252 height 21
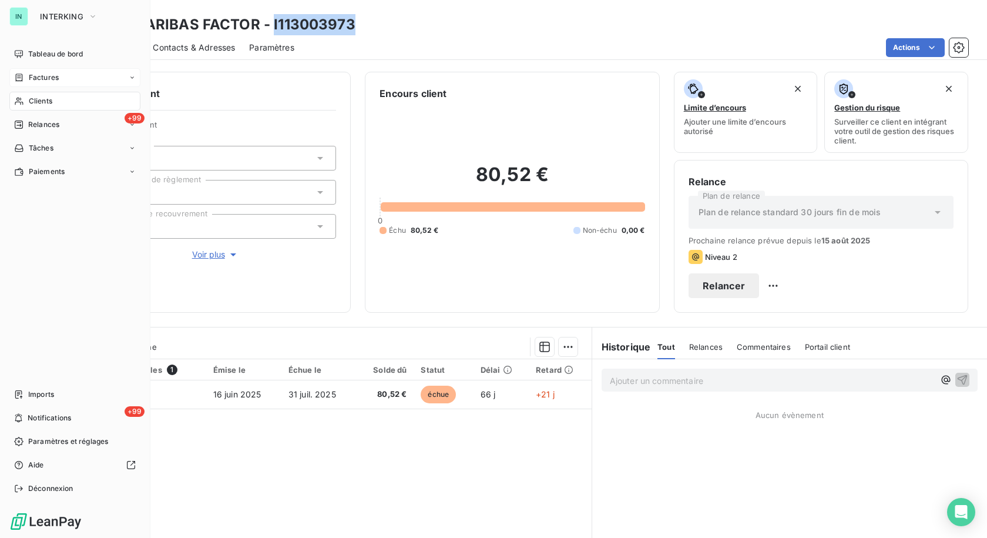
click at [22, 78] on icon at bounding box center [19, 77] width 7 height 8
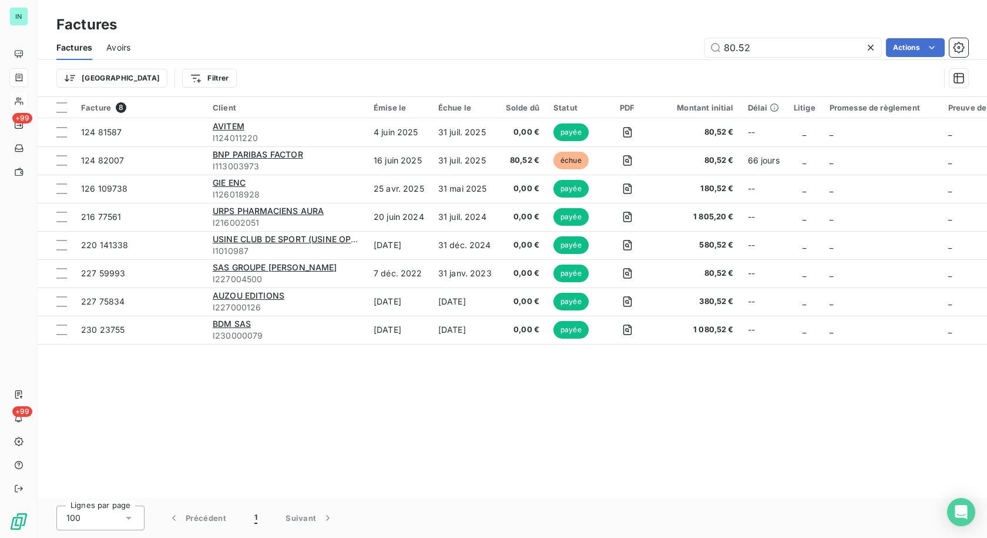
drag, startPoint x: 757, startPoint y: 48, endPoint x: 686, endPoint y: 48, distance: 71.1
click at [686, 48] on div "80.52 Actions" at bounding box center [557, 47] width 824 height 19
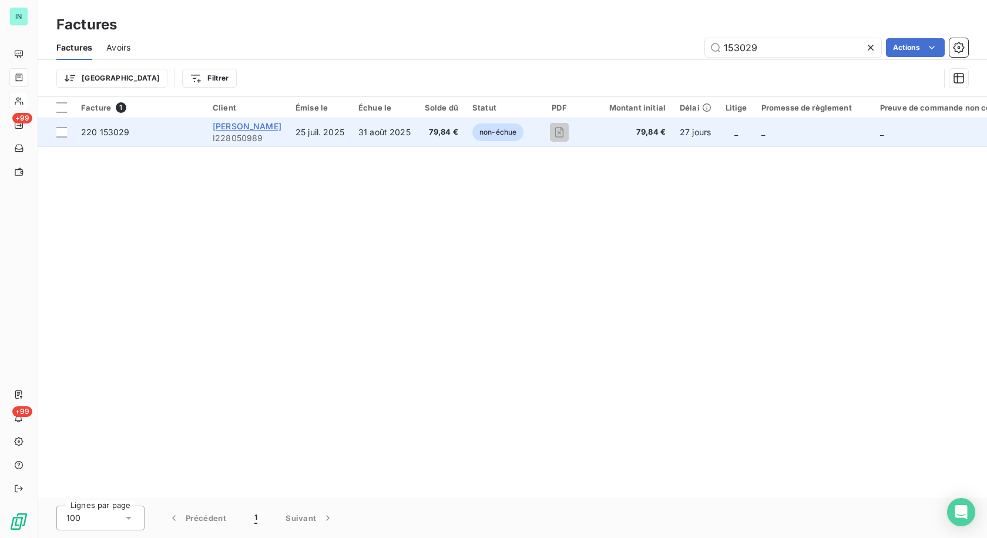
type input "153029"
click at [226, 127] on span "[PERSON_NAME]" at bounding box center [247, 126] width 69 height 10
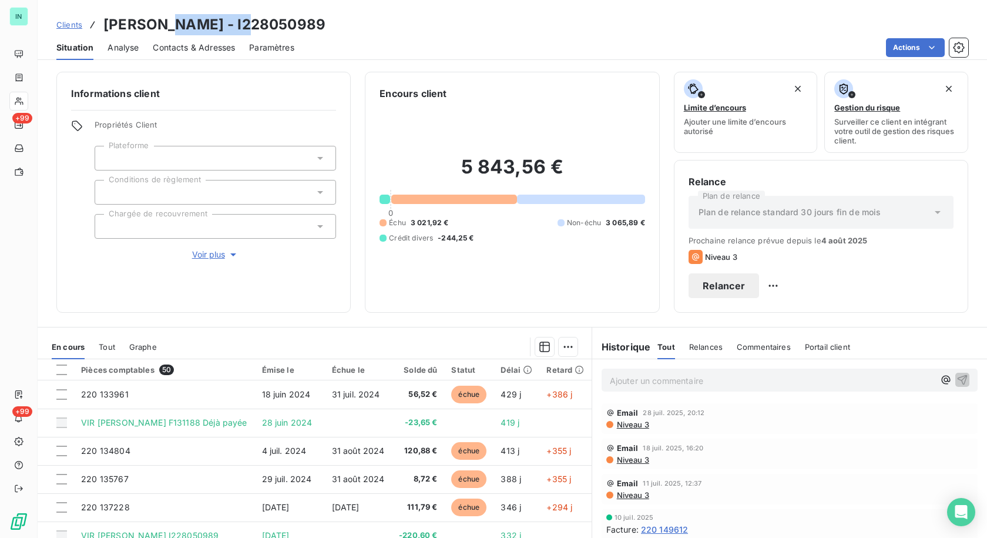
drag, startPoint x: 257, startPoint y: 22, endPoint x: 165, endPoint y: 24, distance: 92.3
click at [165, 24] on div "Clients [PERSON_NAME] - I228050989" at bounding box center [512, 24] width 949 height 21
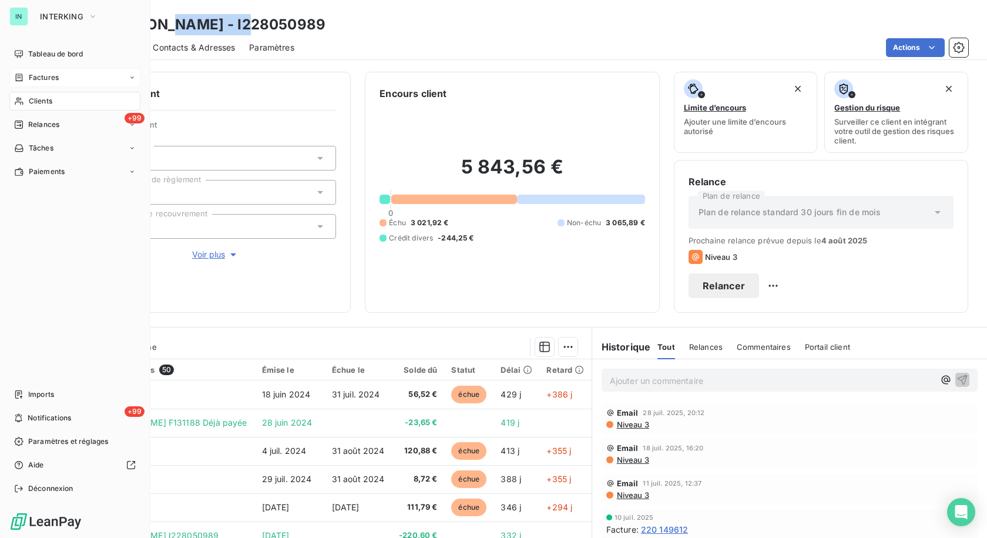
click at [32, 79] on span "Factures" at bounding box center [44, 77] width 30 height 11
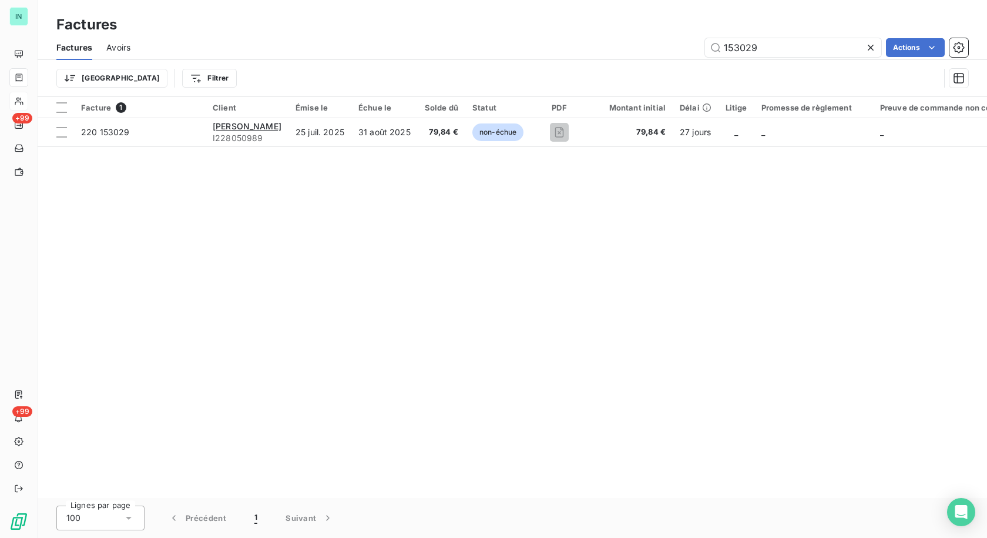
drag, startPoint x: 781, startPoint y: 46, endPoint x: 568, endPoint y: 57, distance: 213.6
click at [569, 57] on div "Factures Avoirs 153029 Actions" at bounding box center [512, 47] width 949 height 25
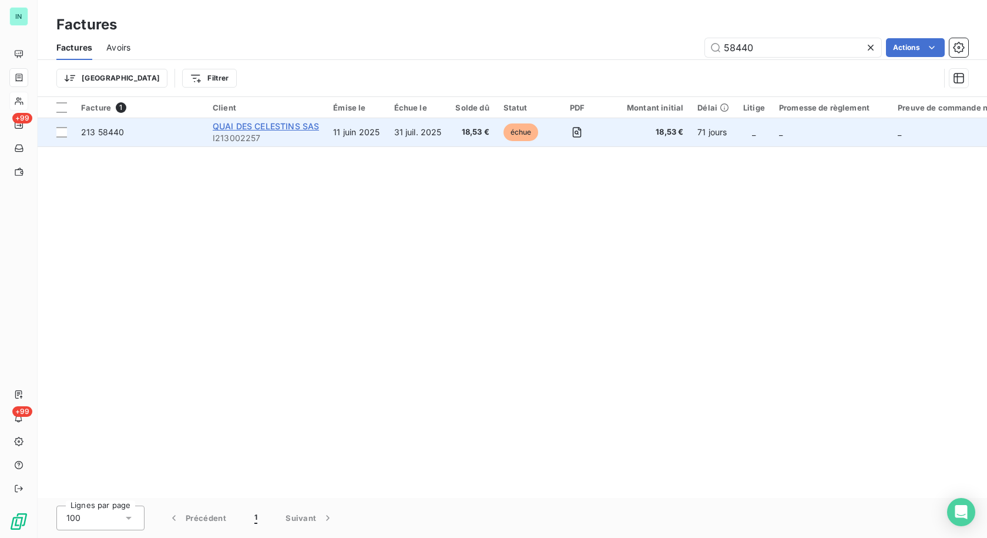
type input "58440"
click at [287, 127] on span "QUAI DES CELESTINS SAS" at bounding box center [266, 126] width 106 height 10
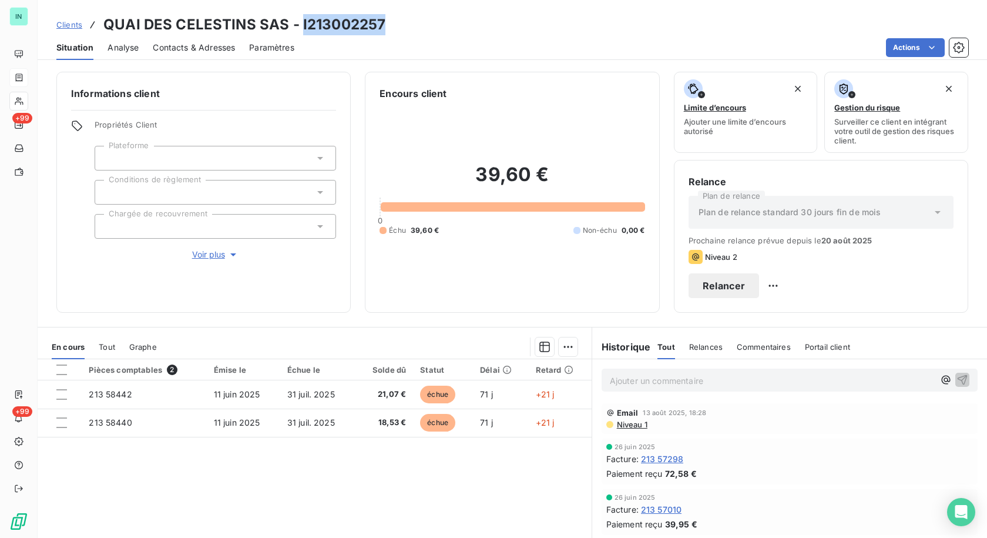
drag, startPoint x: 382, startPoint y: 24, endPoint x: 299, endPoint y: 28, distance: 83.6
click at [299, 28] on div "Clients QUAI DES CELESTINS SAS - I213002257" at bounding box center [512, 24] width 949 height 21
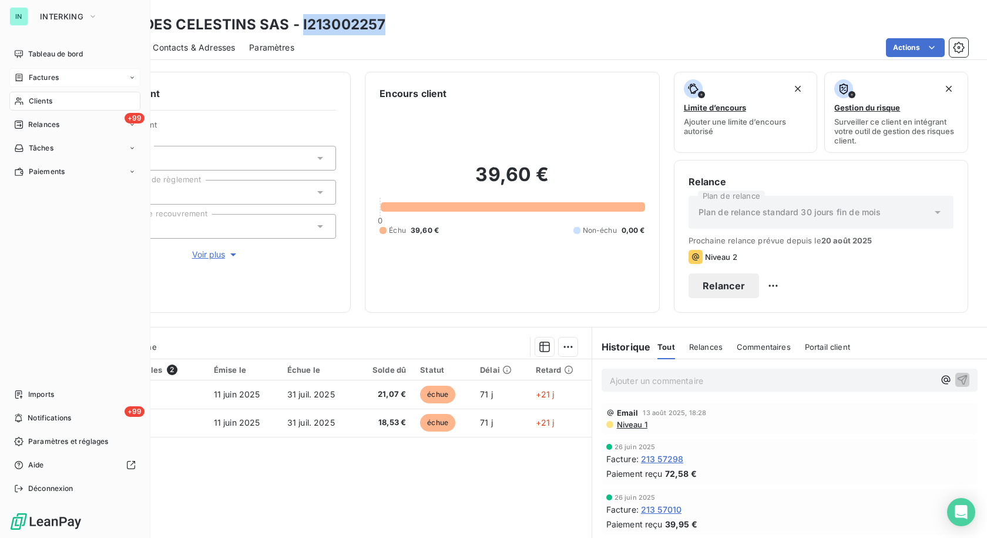
click at [25, 76] on div "Factures" at bounding box center [36, 77] width 45 height 11
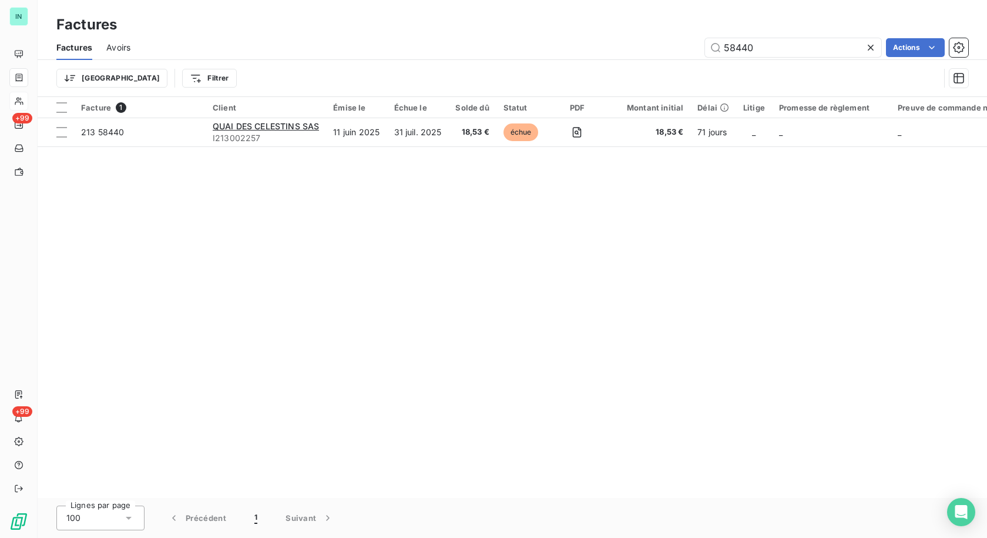
drag, startPoint x: 772, startPoint y: 51, endPoint x: 628, endPoint y: 62, distance: 144.4
click at [644, 59] on div "Factures Avoirs 58440 Actions" at bounding box center [512, 47] width 949 height 25
type input "813640"
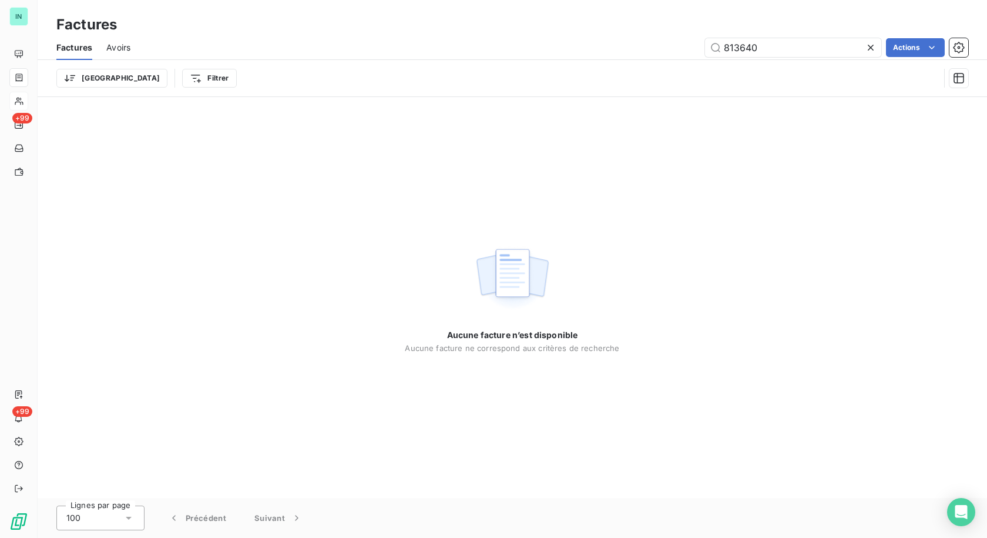
drag, startPoint x: 758, startPoint y: 49, endPoint x: 499, endPoint y: 69, distance: 259.8
click at [505, 70] on div "Factures Avoirs 813640 Actions Trier Filtrer" at bounding box center [512, 65] width 949 height 61
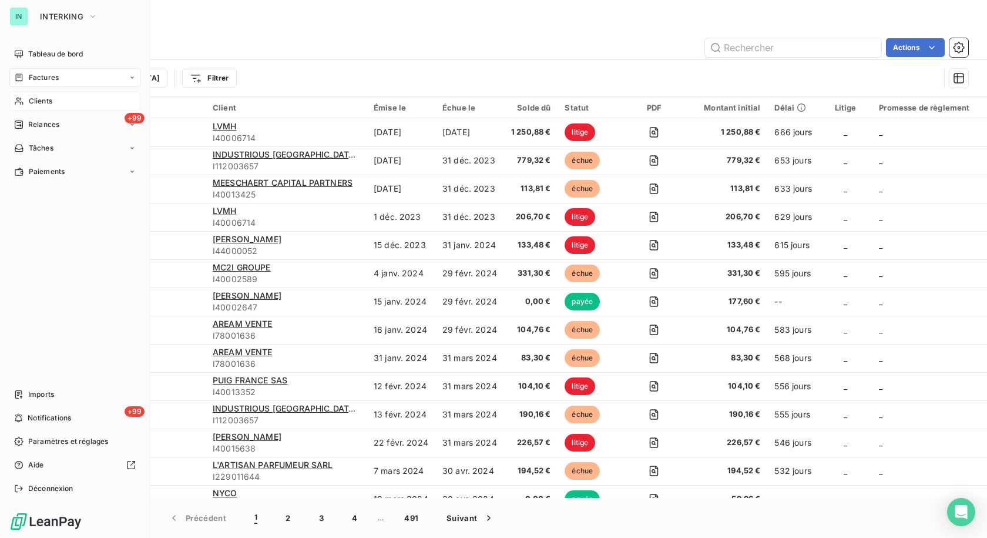
click at [47, 104] on span "Clients" at bounding box center [41, 101] width 24 height 11
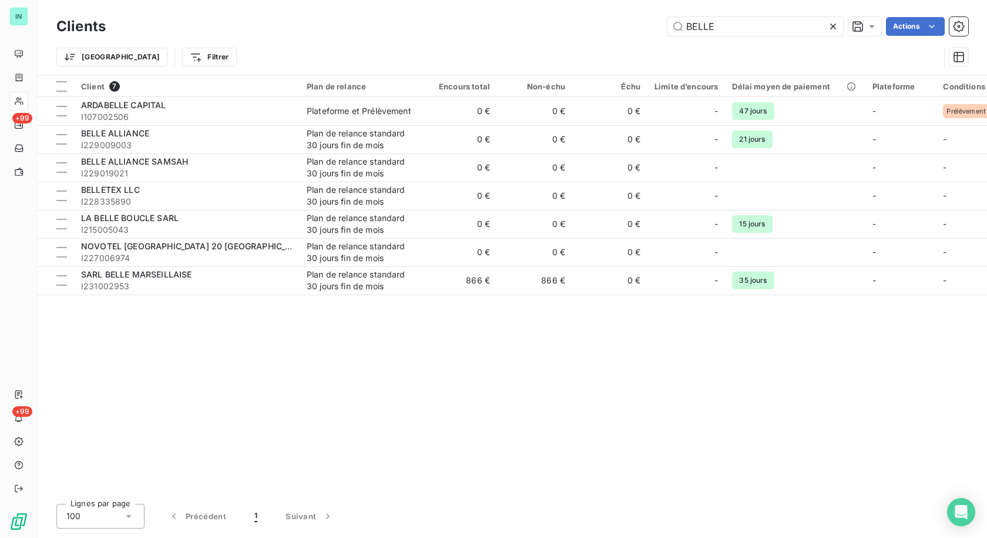
drag, startPoint x: 747, startPoint y: 26, endPoint x: 599, endPoint y: 32, distance: 148.2
click at [599, 32] on div "BELLE Actions" at bounding box center [544, 26] width 848 height 19
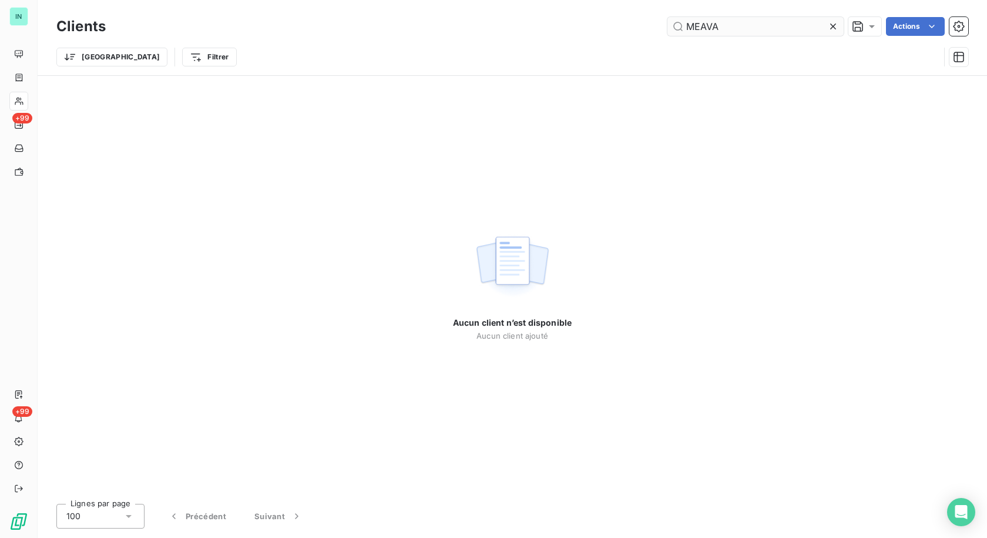
click at [701, 24] on input "MEAVA" at bounding box center [755, 26] width 176 height 19
type input "MAEVA"
drag, startPoint x: 748, startPoint y: 32, endPoint x: 543, endPoint y: 35, distance: 204.5
click at [543, 35] on div "MAEVA Actions" at bounding box center [544, 26] width 848 height 19
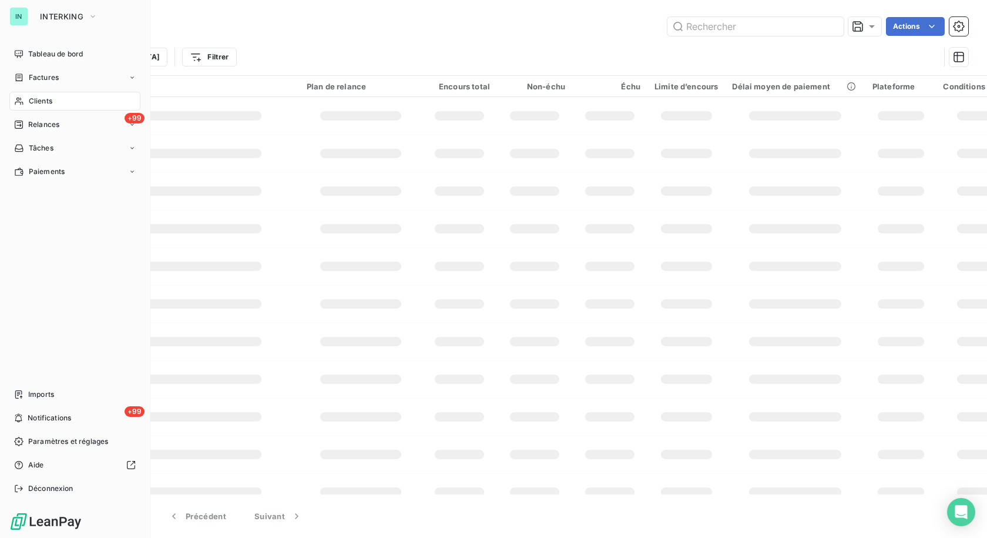
click at [29, 80] on span "Factures" at bounding box center [44, 77] width 30 height 11
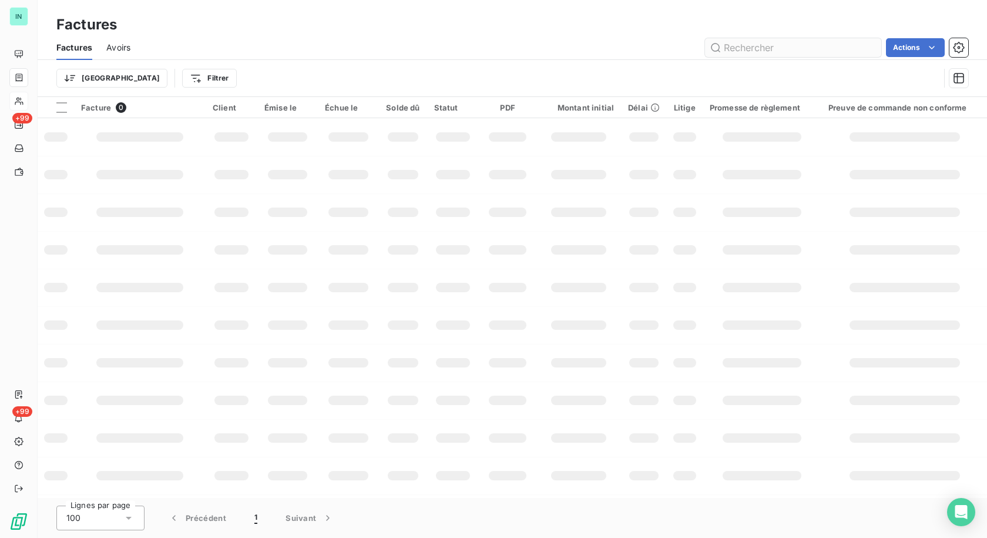
click at [750, 50] on input "text" at bounding box center [793, 47] width 176 height 19
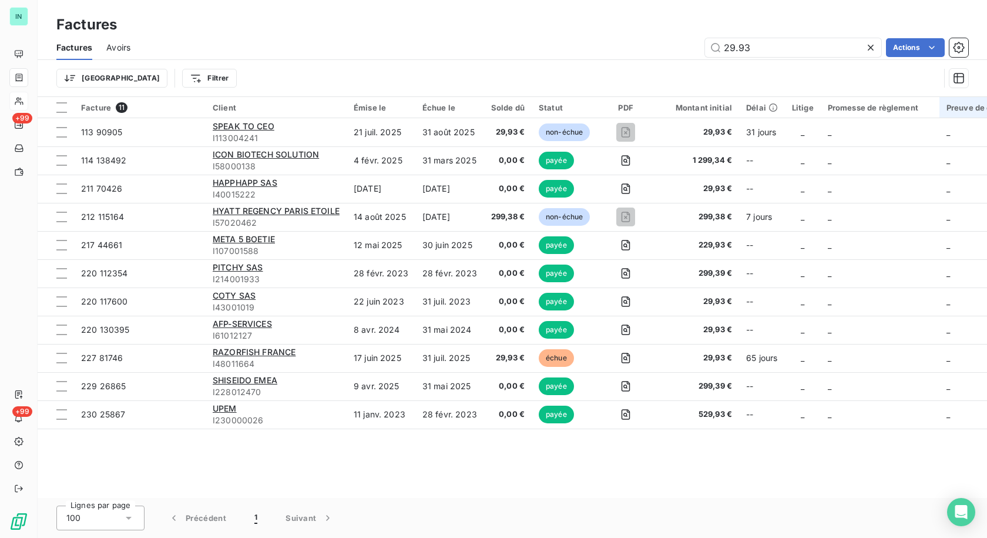
type input "29.93"
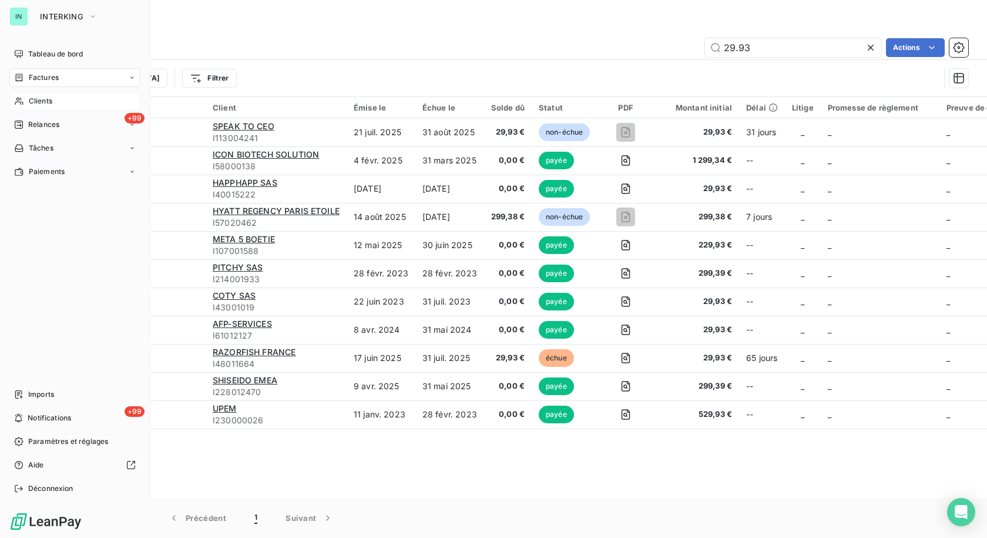
click at [55, 102] on div "Clients" at bounding box center [74, 101] width 131 height 19
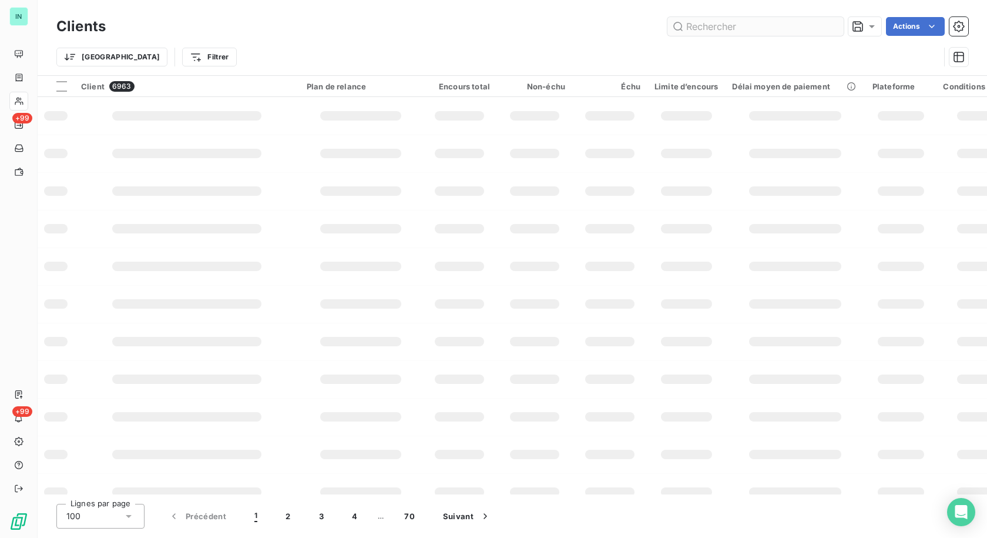
click at [757, 30] on input "text" at bounding box center [755, 26] width 176 height 19
type input "V"
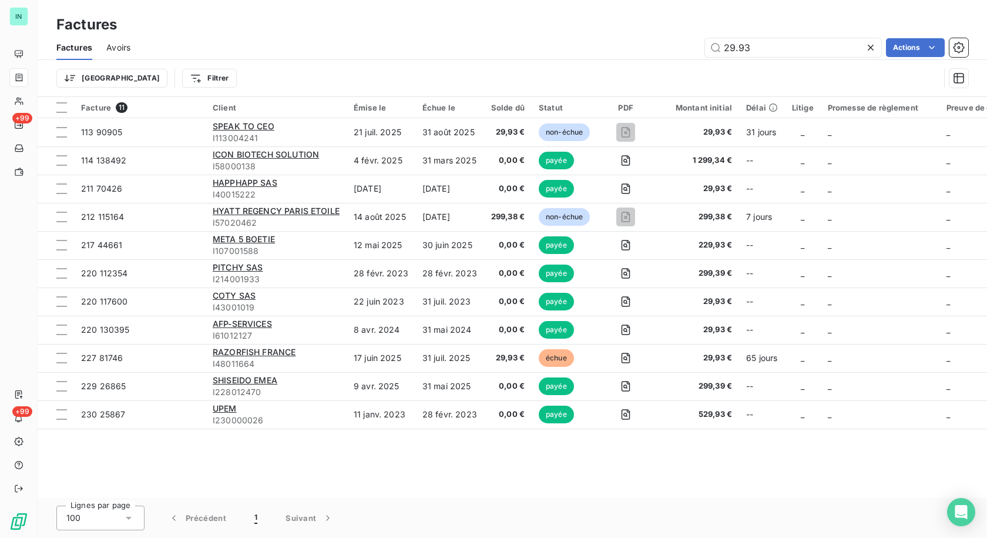
drag, startPoint x: 766, startPoint y: 46, endPoint x: 637, endPoint y: 55, distance: 128.9
click at [637, 54] on div "29.93 Actions" at bounding box center [557, 47] width 824 height 19
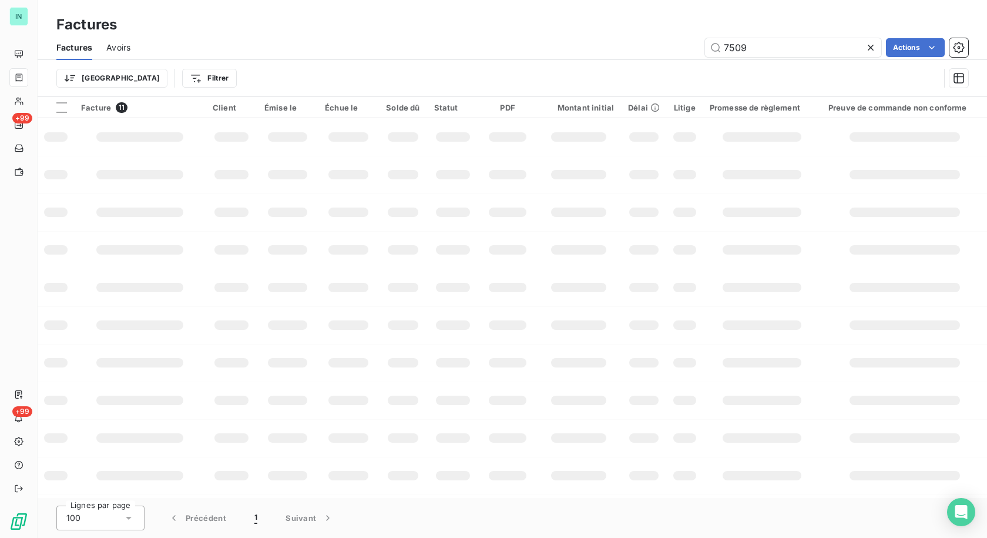
type input "7509"
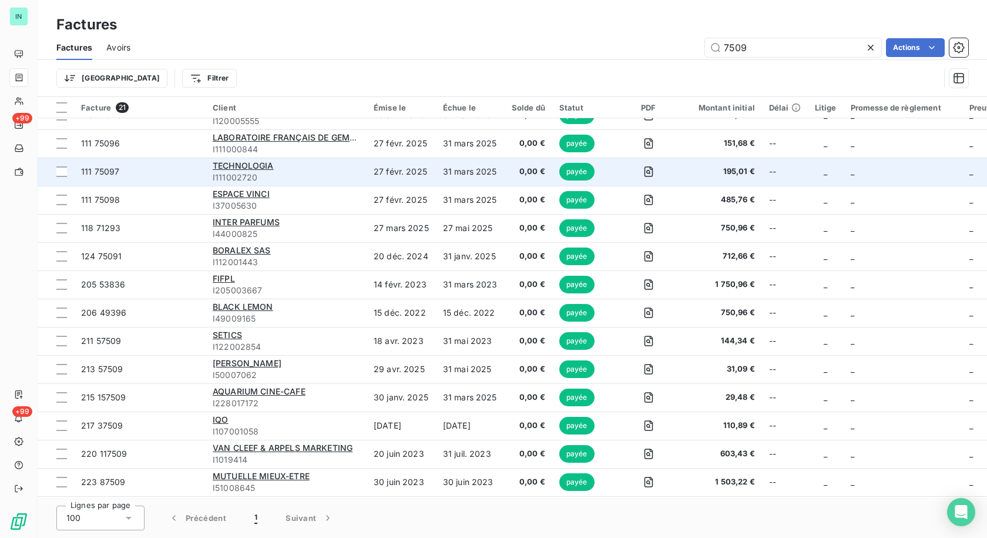
scroll to position [218, 0]
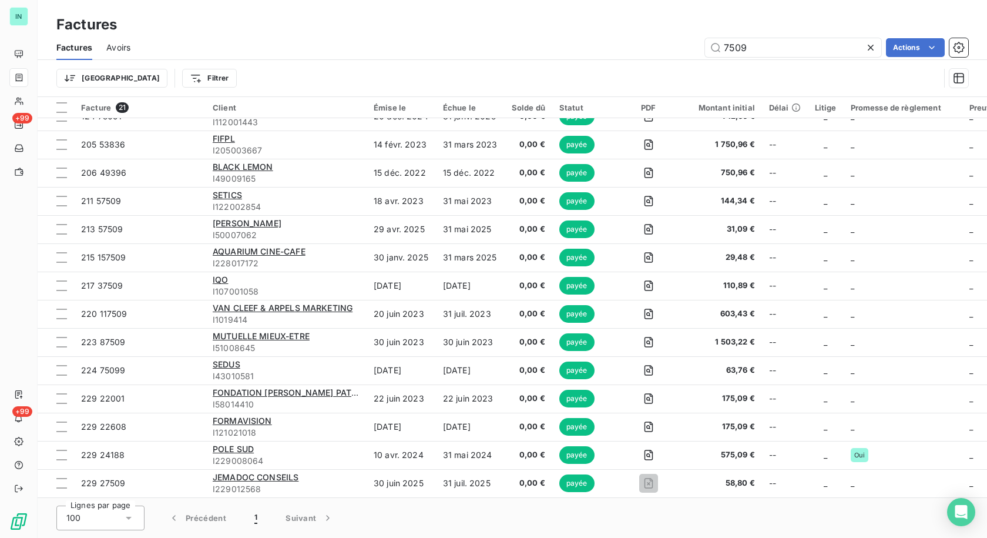
click at [874, 44] on icon at bounding box center [871, 48] width 12 height 12
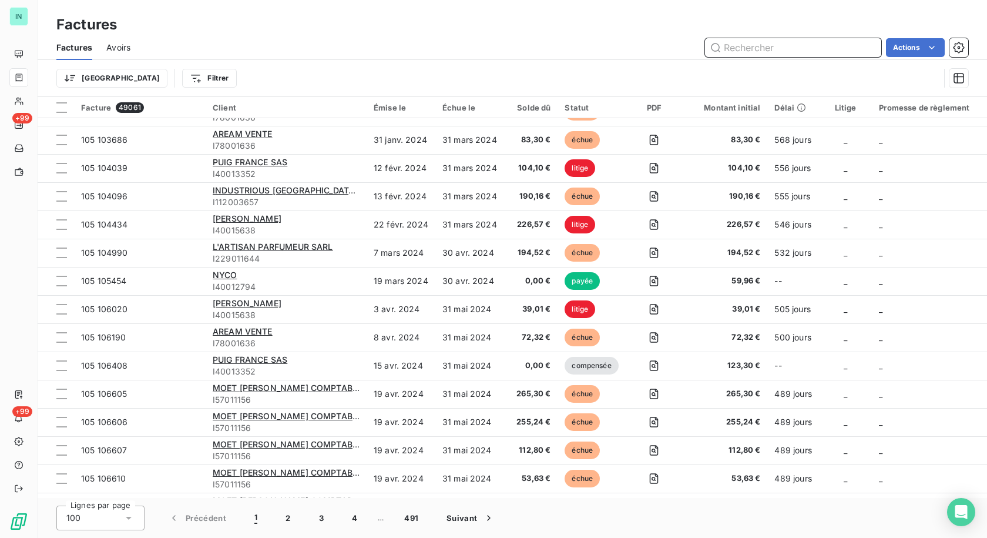
click at [749, 46] on input "text" at bounding box center [793, 47] width 176 height 19
type input "29.93"
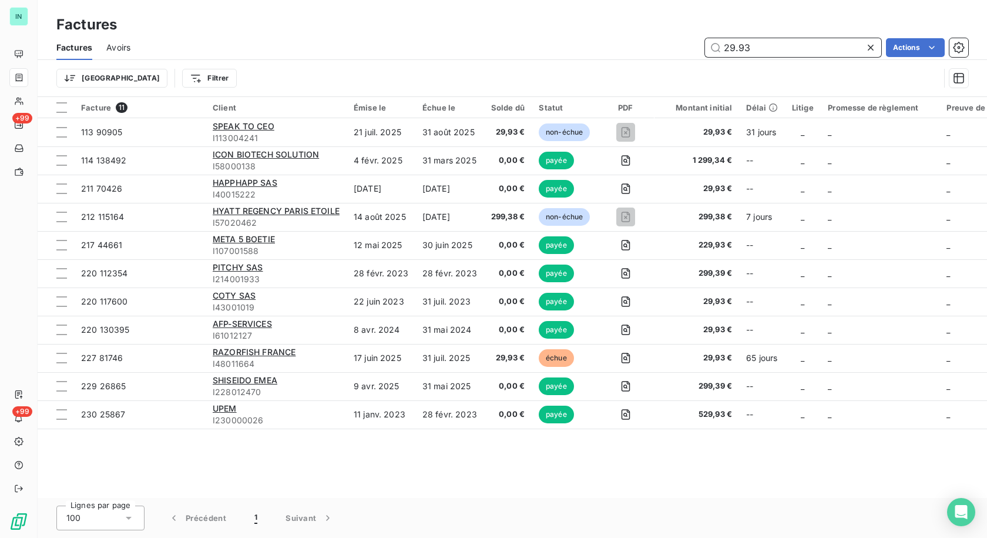
scroll to position [0, 0]
click at [871, 53] on icon at bounding box center [871, 48] width 12 height 12
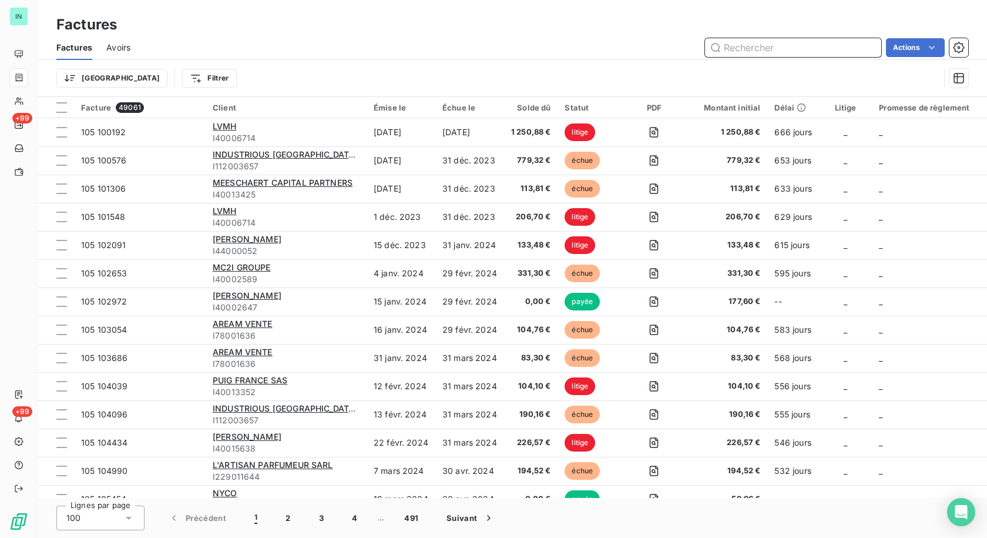
click at [776, 48] on input "text" at bounding box center [793, 47] width 176 height 19
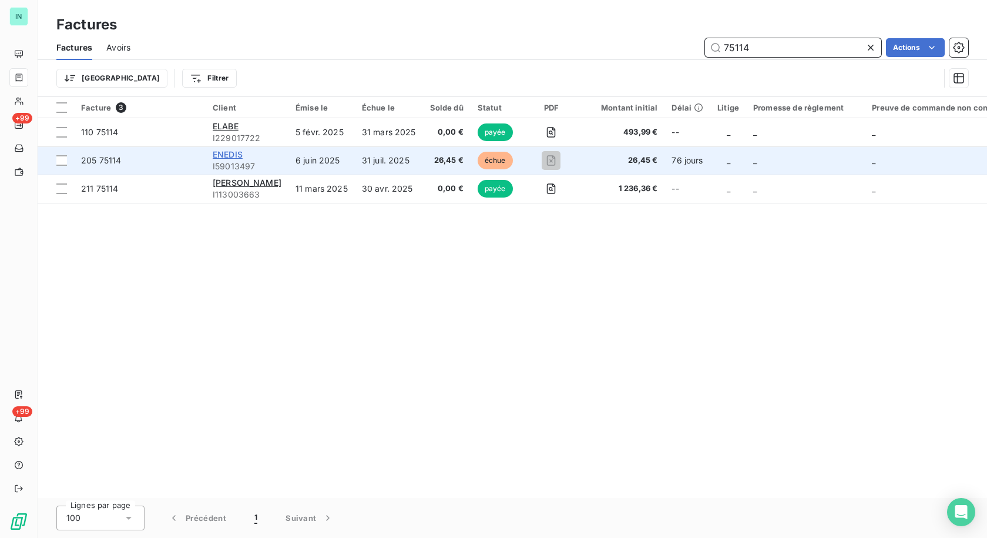
type input "75114"
click at [241, 157] on span "ENEDIS" at bounding box center [228, 154] width 30 height 10
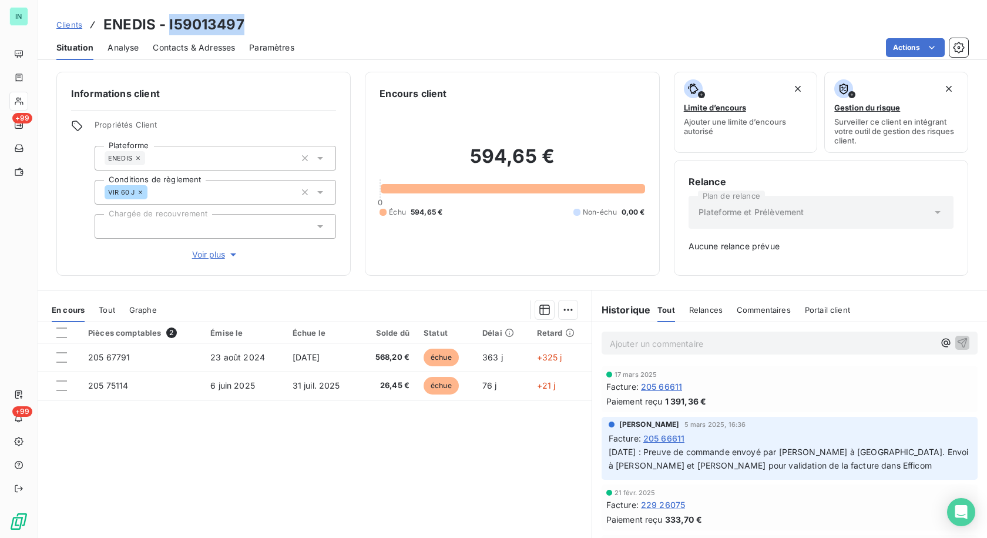
drag, startPoint x: 244, startPoint y: 21, endPoint x: 167, endPoint y: 26, distance: 77.2
click at [167, 26] on div "Clients ENEDIS - I59013497" at bounding box center [512, 24] width 949 height 21
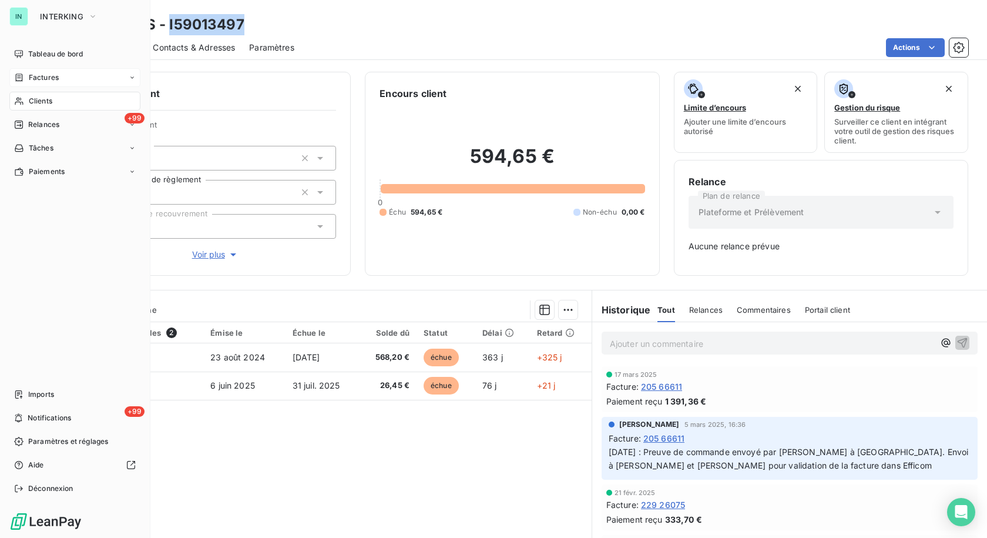
click at [26, 73] on div "Factures" at bounding box center [36, 77] width 45 height 11
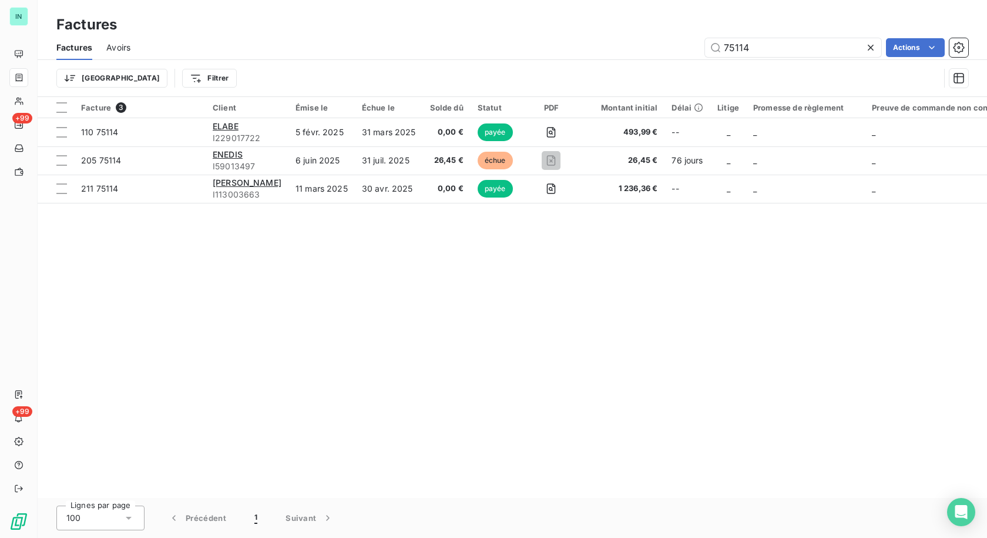
drag, startPoint x: 766, startPoint y: 49, endPoint x: 612, endPoint y: 48, distance: 154.5
click at [612, 48] on div "75114 Actions" at bounding box center [557, 47] width 824 height 19
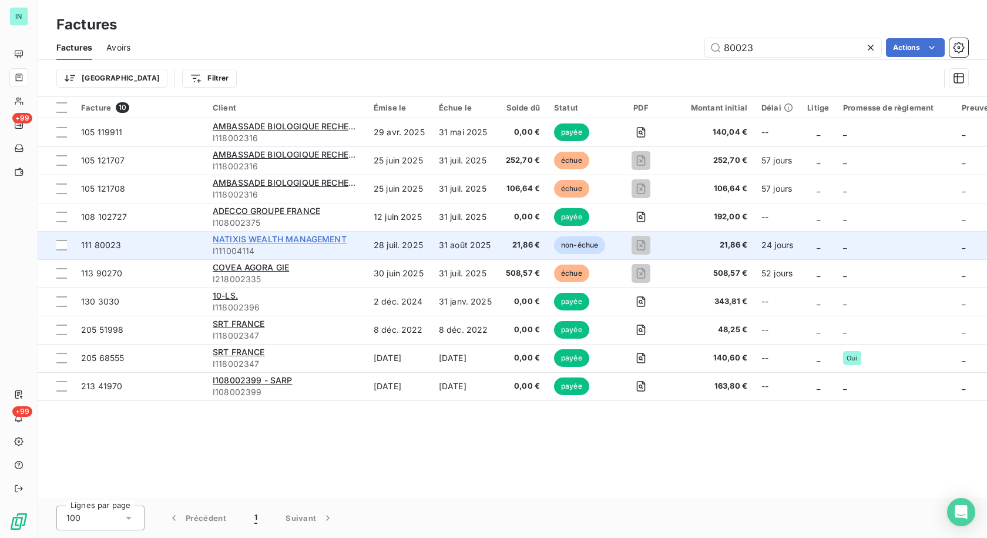
type input "80023"
click at [288, 243] on span "NATIXIS WEALTH MANAGEMENT" at bounding box center [280, 239] width 134 height 10
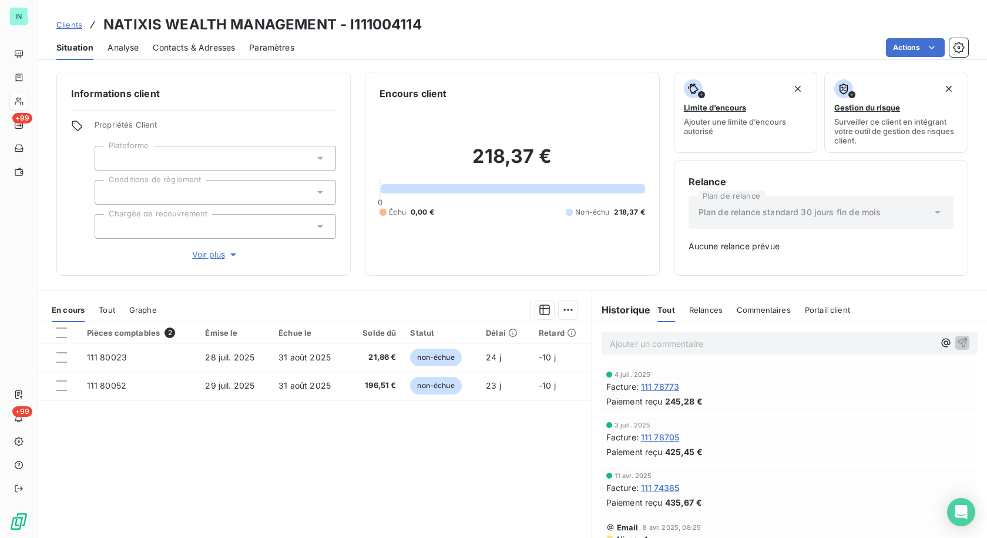
click at [417, 24] on h3 "NATIXIS WEALTH MANAGEMENT - I111004114" at bounding box center [262, 24] width 318 height 21
drag, startPoint x: 422, startPoint y: 24, endPoint x: 348, endPoint y: 23, distance: 73.5
click at [348, 23] on div "Clients NATIXIS WEALTH MANAGEMENT - I111004114" at bounding box center [512, 24] width 949 height 21
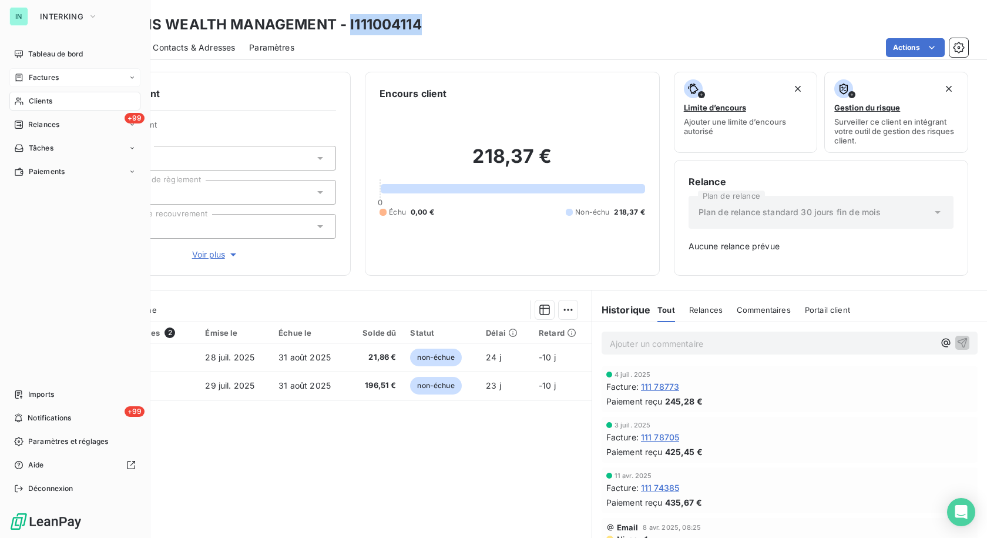
click at [29, 78] on span "Factures" at bounding box center [44, 77] width 30 height 11
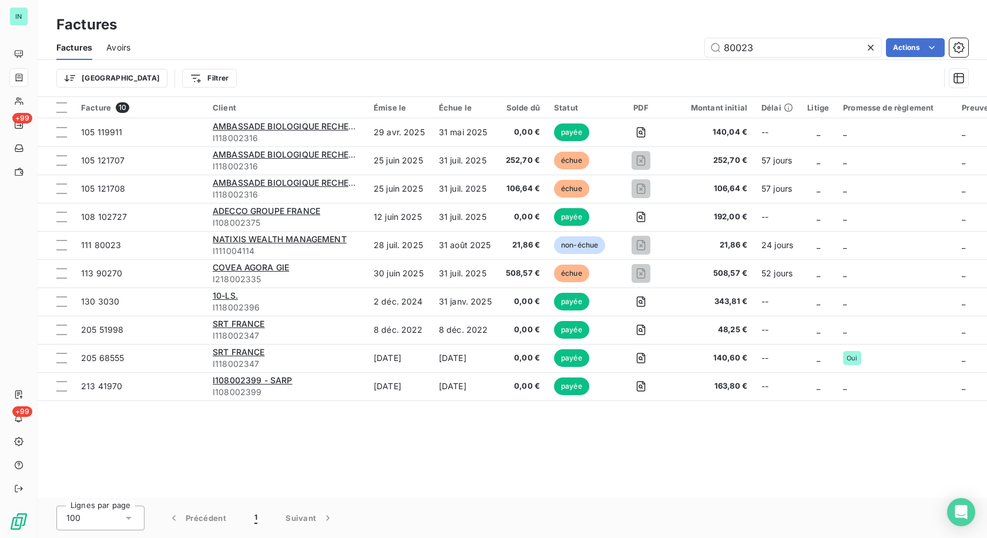
drag, startPoint x: 769, startPoint y: 55, endPoint x: 673, endPoint y: 55, distance: 96.4
click at [673, 55] on div "80023 Actions" at bounding box center [557, 47] width 824 height 19
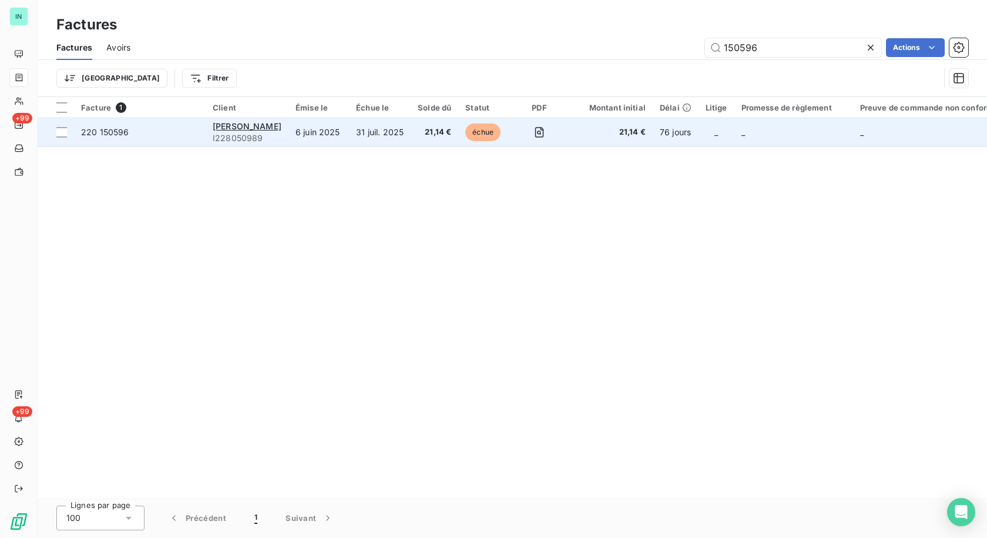
type input "150596"
click at [224, 133] on span "I228050989" at bounding box center [247, 138] width 69 height 12
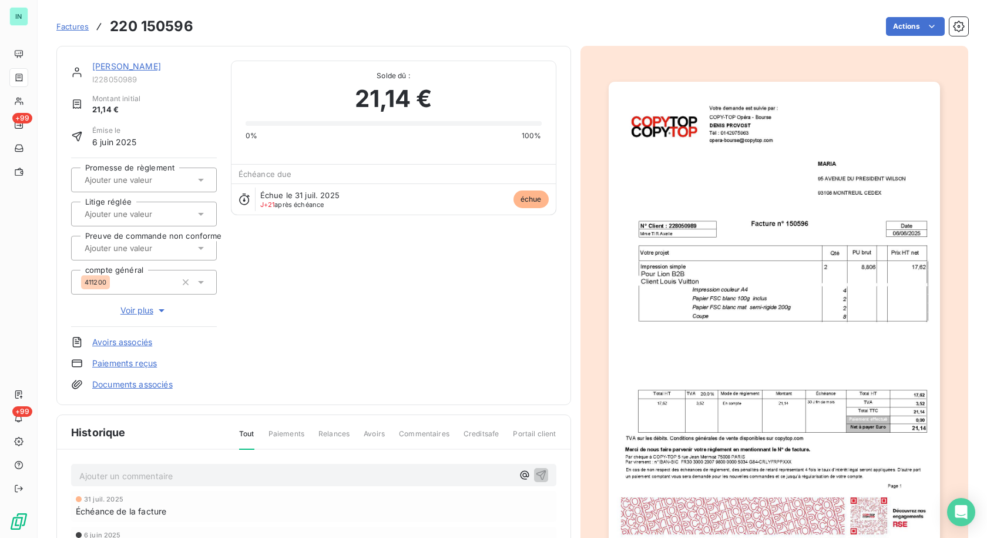
click at [107, 66] on link "[PERSON_NAME]" at bounding box center [126, 66] width 69 height 10
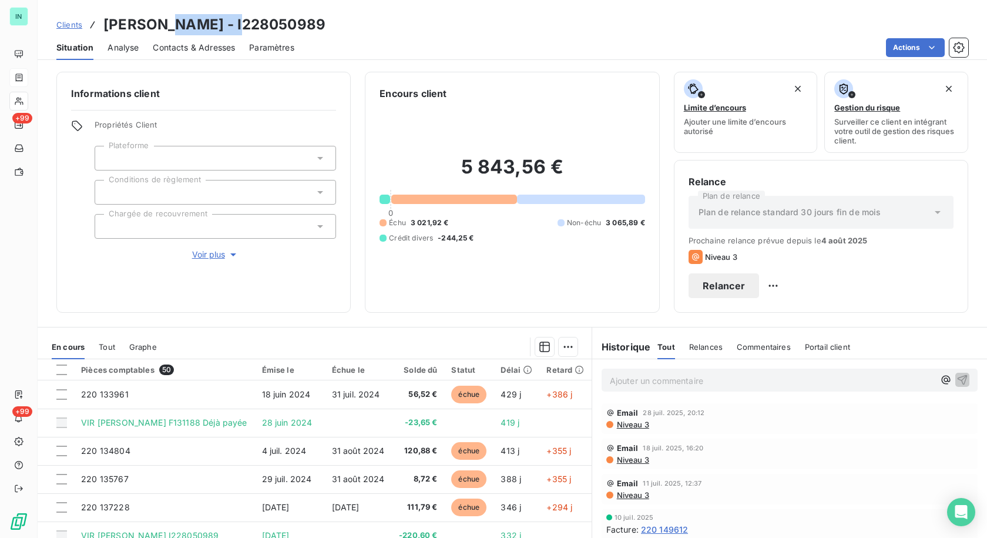
drag, startPoint x: 244, startPoint y: 25, endPoint x: 165, endPoint y: 25, distance: 79.3
click at [165, 25] on h3 "[PERSON_NAME] - I228050989" at bounding box center [214, 24] width 222 height 21
drag, startPoint x: 250, startPoint y: 24, endPoint x: 163, endPoint y: 25, distance: 87.0
click at [163, 25] on h3 "[PERSON_NAME] - I228050989" at bounding box center [214, 24] width 222 height 21
